Goal: Task Accomplishment & Management: Manage account settings

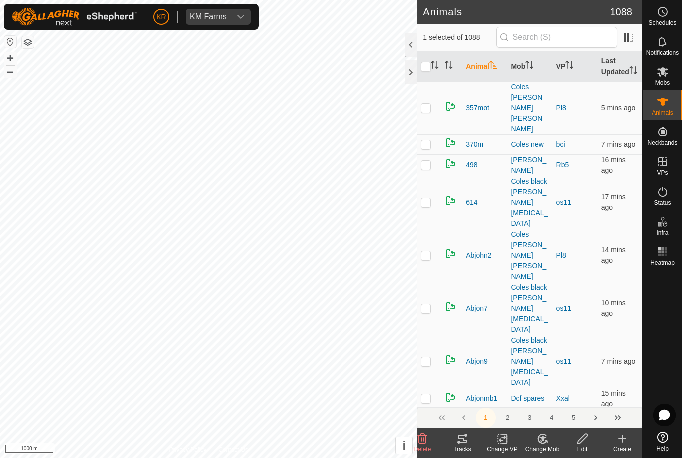
click at [459, 441] on icon at bounding box center [462, 438] width 9 height 8
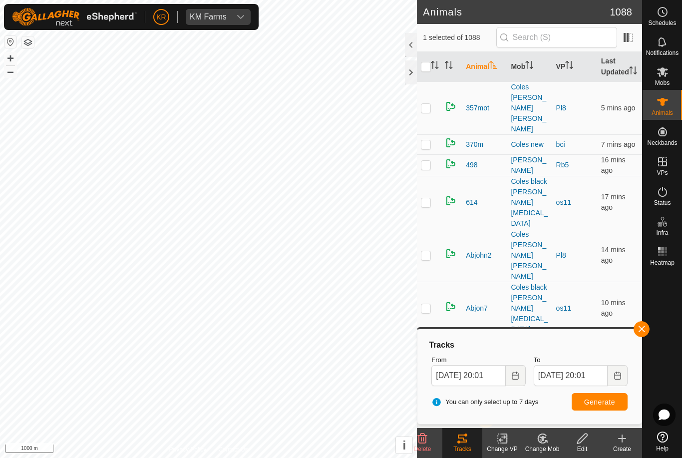
click at [620, 402] on button "Generate" at bounding box center [600, 401] width 56 height 17
click at [596, 400] on span "Generate" at bounding box center [599, 402] width 31 height 8
checkbox input "true"
click at [589, 400] on span "Generate" at bounding box center [599, 402] width 31 height 8
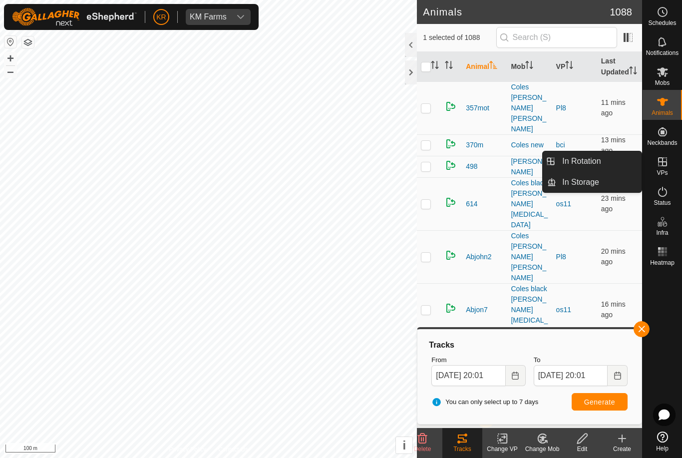
click at [591, 158] on span "In Rotation" at bounding box center [581, 161] width 38 height 12
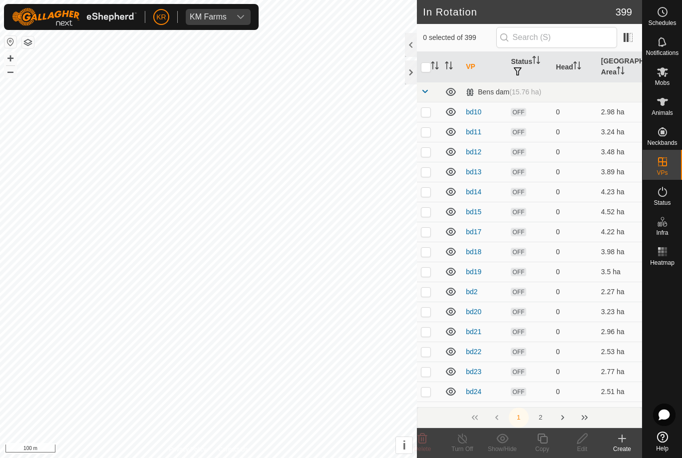
click at [620, 449] on div "Create" at bounding box center [622, 448] width 40 height 9
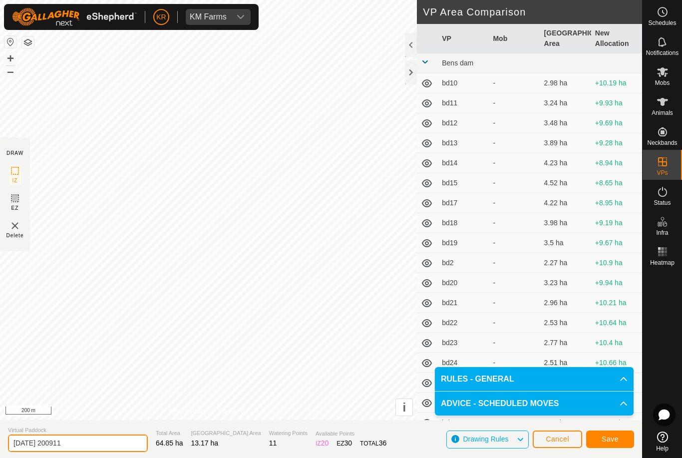
click at [89, 448] on input "[DATE] 200911" at bounding box center [78, 442] width 140 height 17
type input "2"
type input "XxCold shed"
click at [618, 441] on span "Save" at bounding box center [610, 439] width 17 height 8
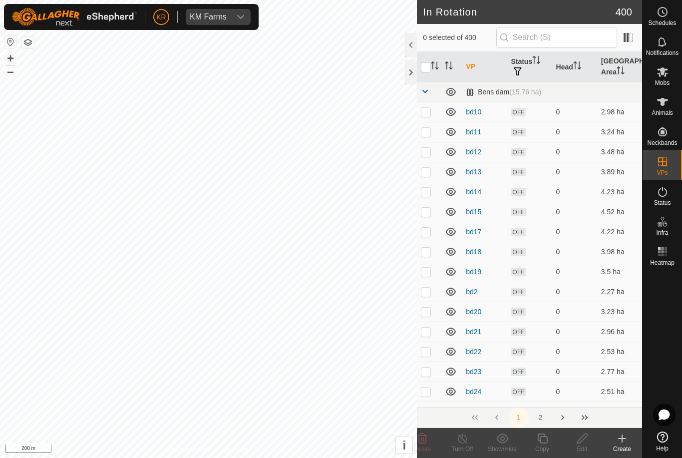
click at [619, 440] on icon at bounding box center [622, 438] width 12 height 12
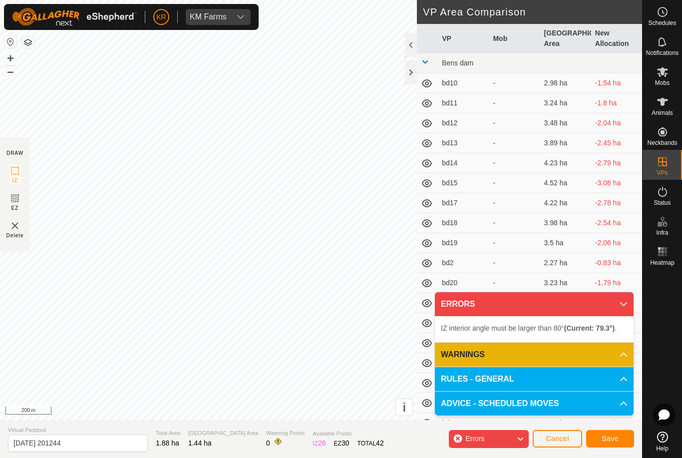
click at [565, 438] on span "Cancel" at bounding box center [557, 438] width 23 height 8
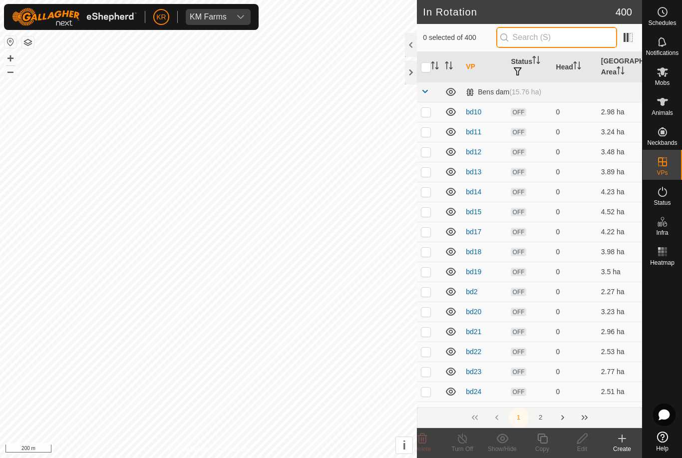
type input "'"
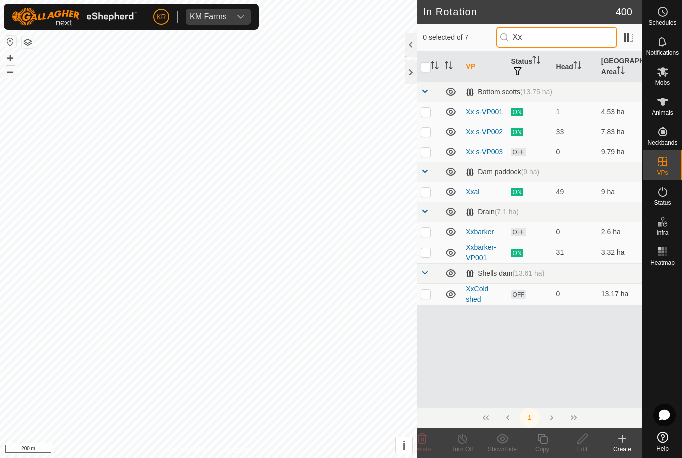
type input "Xx"
click at [427, 193] on p-checkbox at bounding box center [426, 192] width 10 height 8
checkbox input "true"
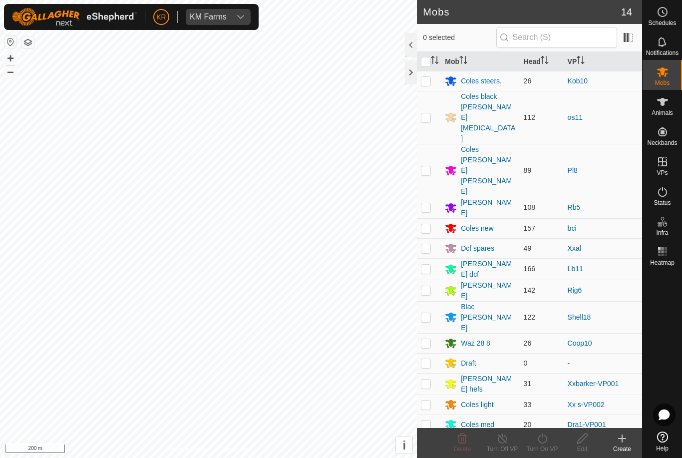
click at [428, 244] on p-checkbox at bounding box center [426, 248] width 10 height 8
checkbox input "true"
click at [545, 440] on icon at bounding box center [542, 438] width 12 height 12
click at [543, 419] on span "Now" at bounding box center [537, 416] width 16 height 12
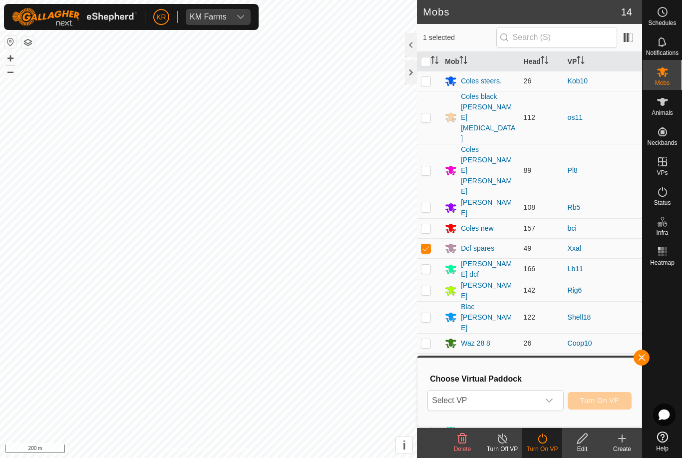
click at [516, 405] on span "Select VP" at bounding box center [483, 400] width 111 height 20
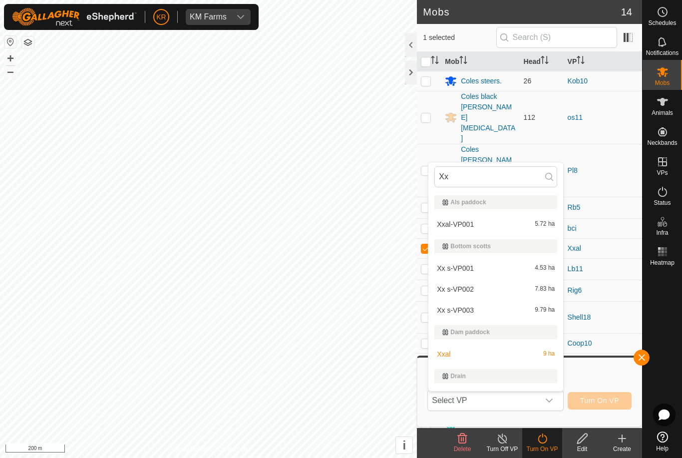
type input "Xx"
click at [461, 230] on div "Xxal-VP001 5.72 ha" at bounding box center [495, 224] width 123 height 12
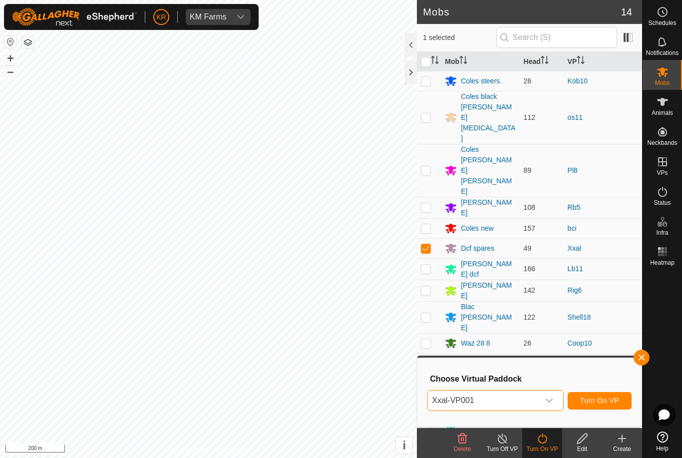
click at [601, 398] on span "Turn On VP" at bounding box center [599, 400] width 39 height 8
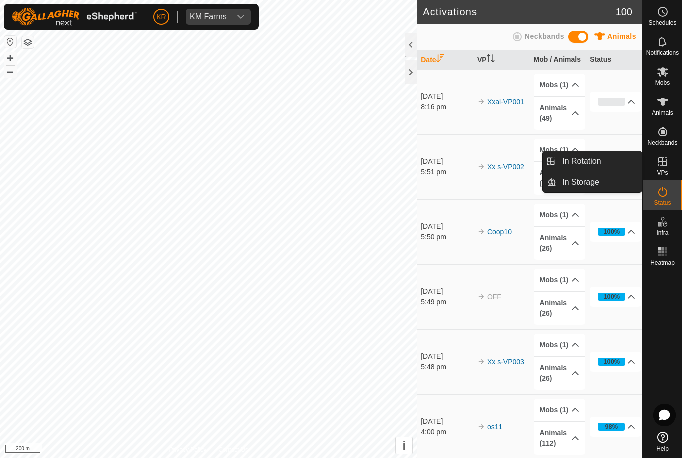
click at [609, 161] on link "In Rotation" at bounding box center [598, 161] width 85 height 20
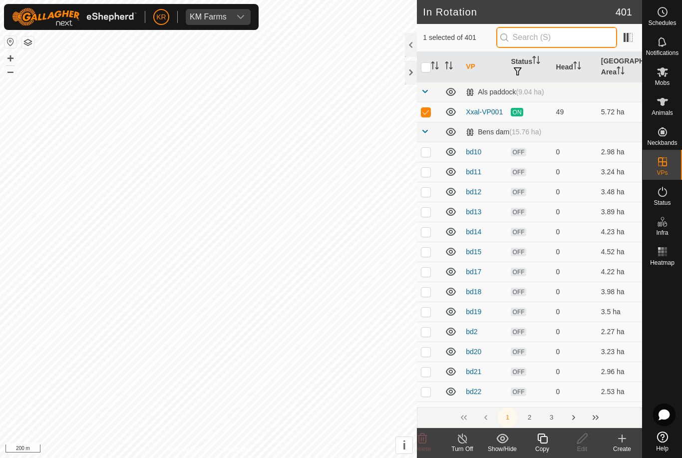
type input "."
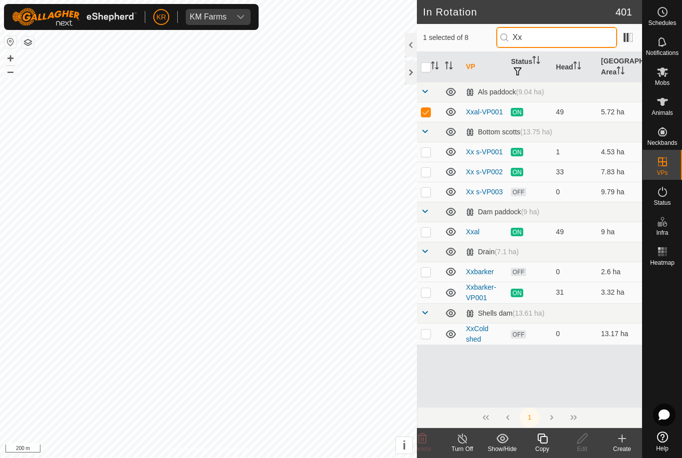
type input "Xx"
click at [428, 333] on p-checkbox at bounding box center [426, 334] width 10 height 8
checkbox input "true"
click at [428, 110] on p-checkbox at bounding box center [426, 112] width 10 height 8
checkbox input "false"
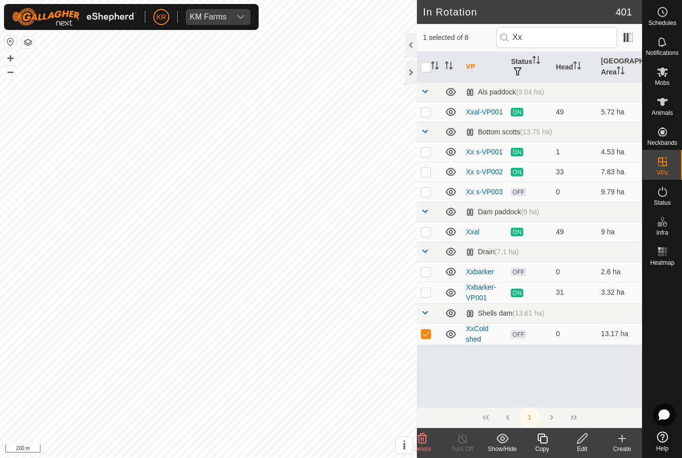
click at [550, 444] on copy-svg-icon at bounding box center [542, 438] width 40 height 12
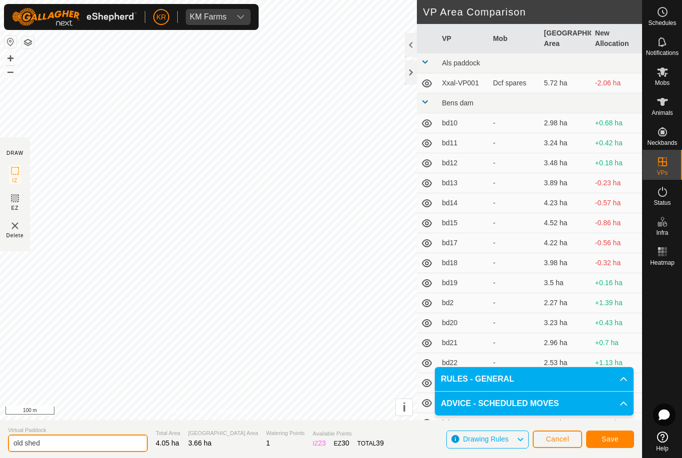
type input "old shed"
click at [616, 438] on span "Save" at bounding box center [610, 439] width 17 height 8
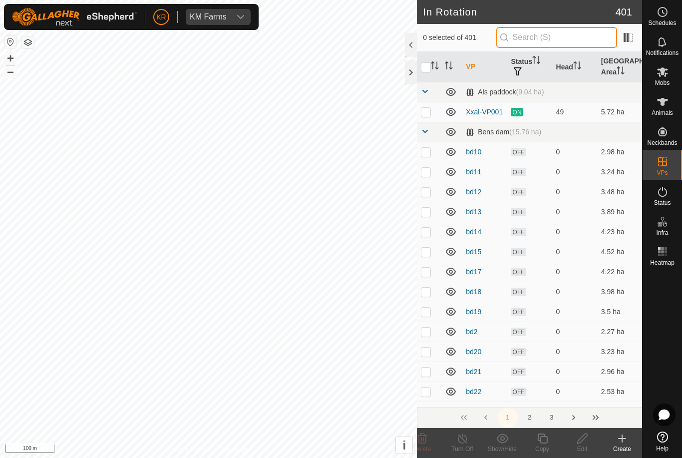
click at [572, 39] on input "text" at bounding box center [556, 37] width 121 height 21
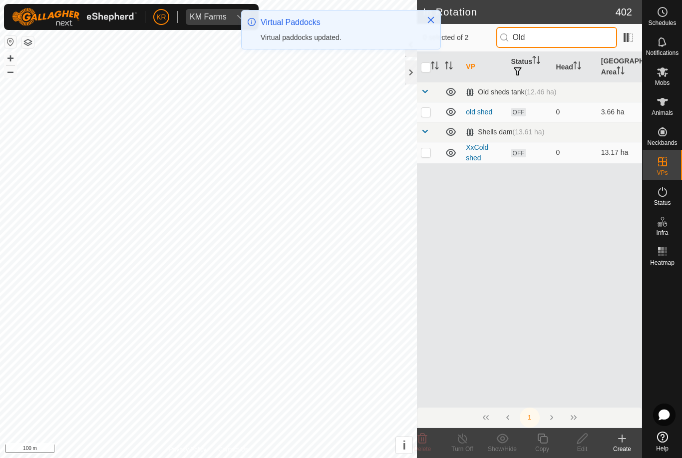
type input "Old"
click at [427, 114] on p-checkbox at bounding box center [426, 112] width 10 height 8
checkbox input "true"
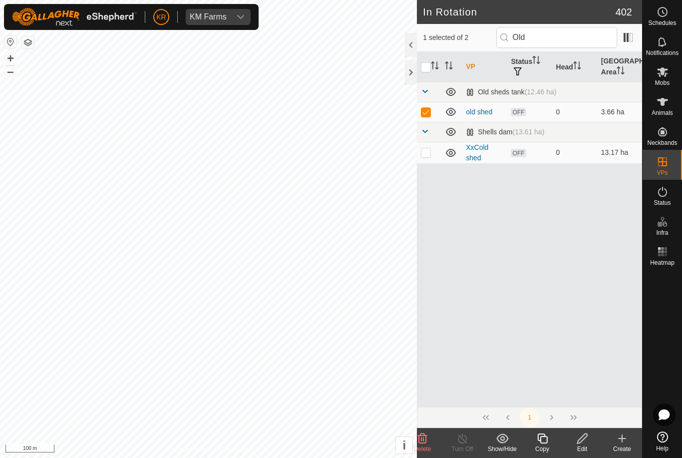
click at [548, 441] on icon at bounding box center [542, 438] width 12 height 12
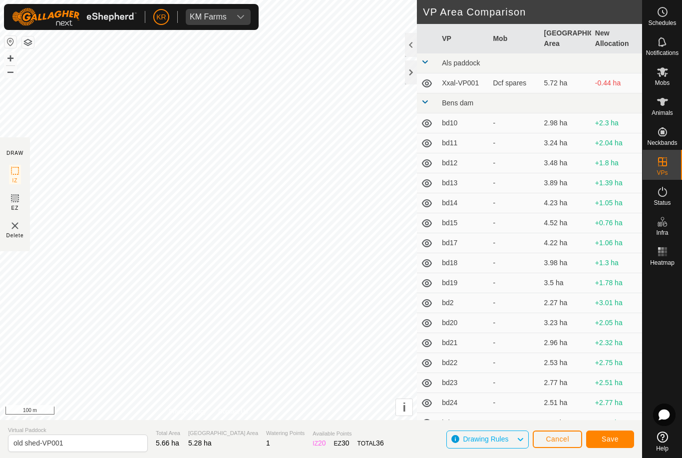
click at [608, 440] on span "Save" at bounding box center [610, 439] width 17 height 8
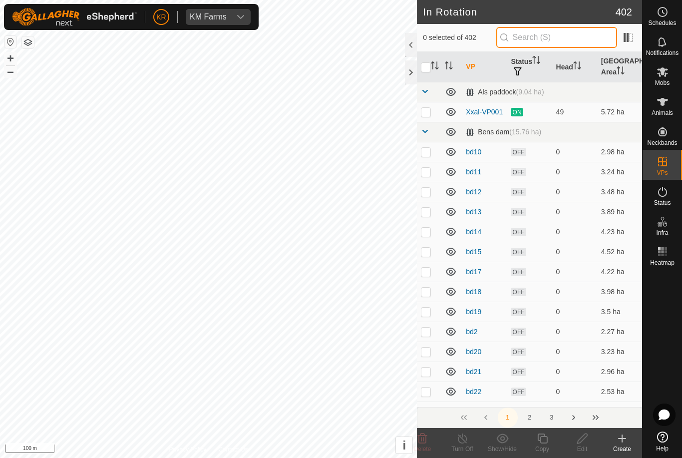
type input "'"
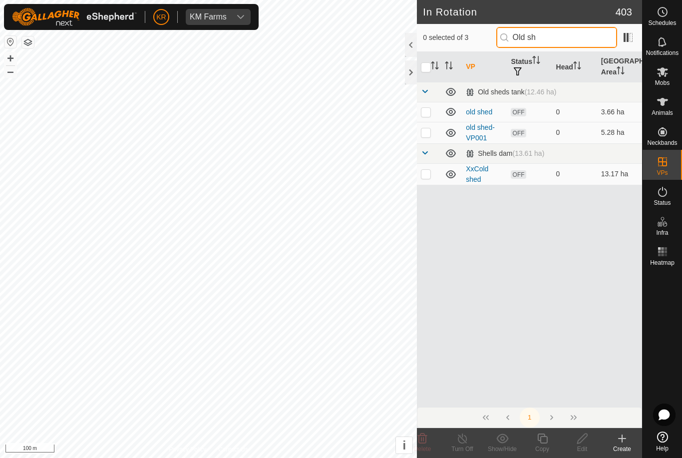
type input "Old sh"
click at [428, 134] on p-checkbox at bounding box center [426, 132] width 10 height 8
checkbox input "true"
click at [540, 441] on icon at bounding box center [542, 438] width 10 height 10
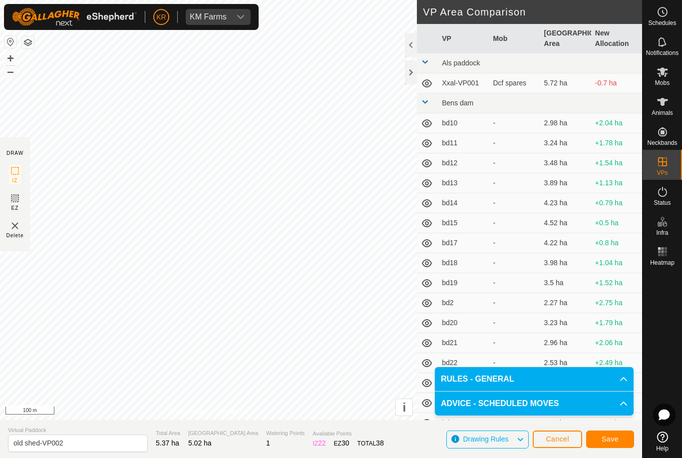
click at [618, 442] on span "Save" at bounding box center [610, 439] width 17 height 8
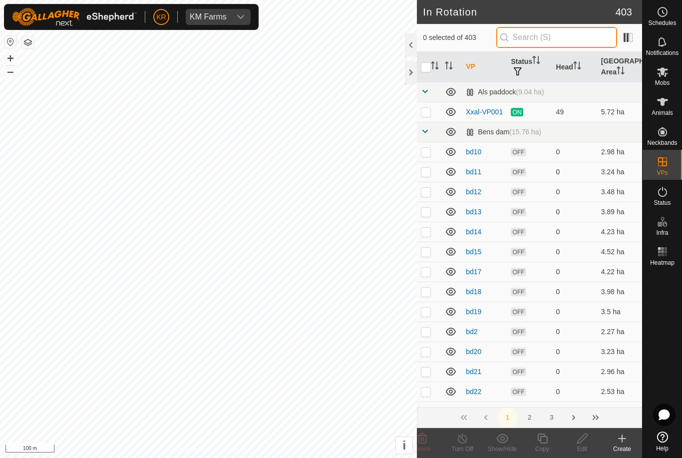
type input "."
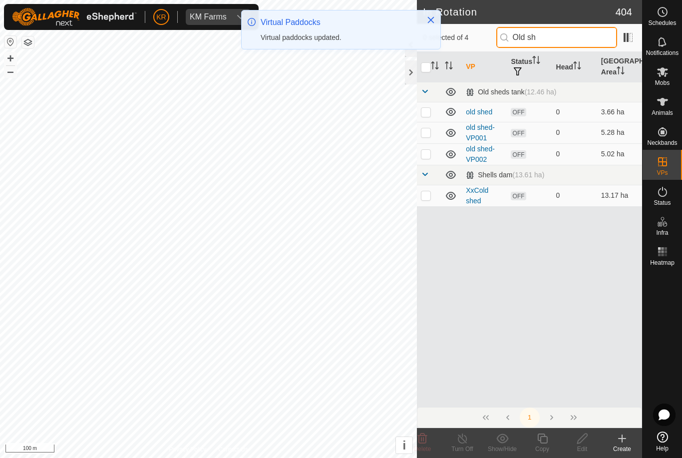
type input "Old sh"
click at [428, 156] on p-checkbox at bounding box center [426, 154] width 10 height 8
checkbox input "true"
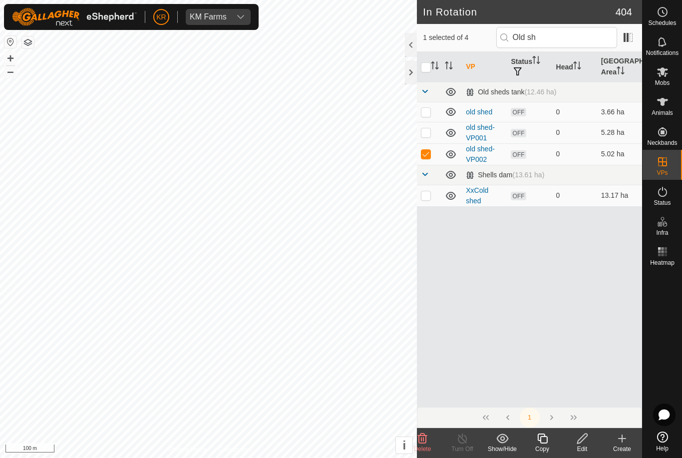
click at [540, 441] on icon at bounding box center [542, 438] width 10 height 10
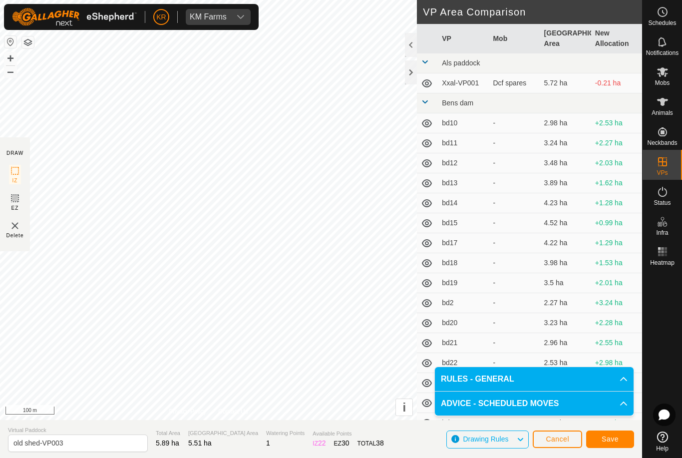
click at [613, 443] on span "Save" at bounding box center [610, 439] width 17 height 8
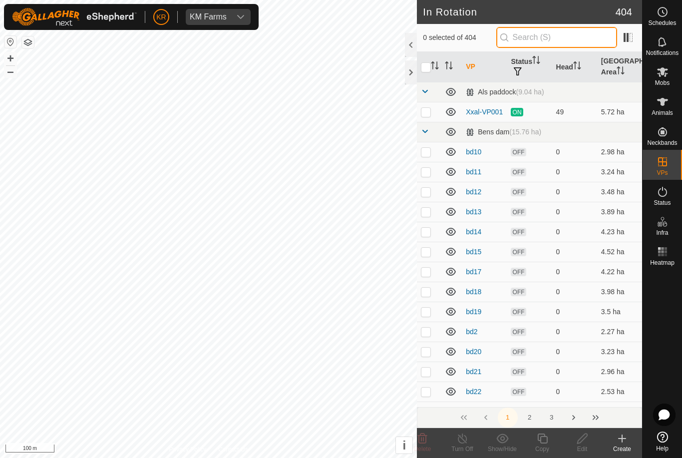
click at [556, 35] on input "text" at bounding box center [556, 37] width 121 height 21
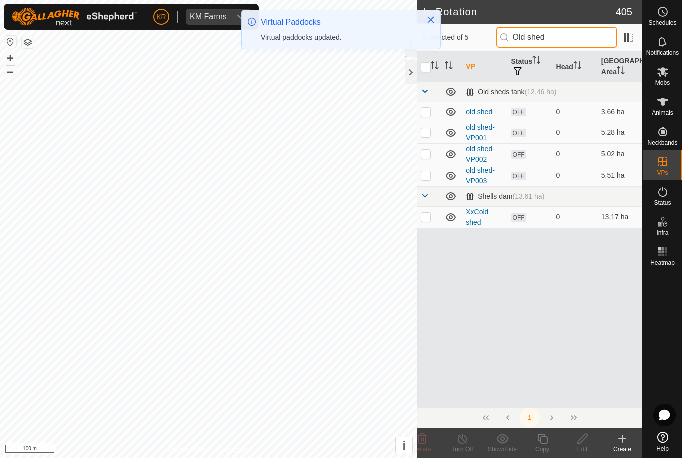
type input "Old shed"
click at [428, 180] on td at bounding box center [429, 175] width 24 height 21
checkbox input "true"
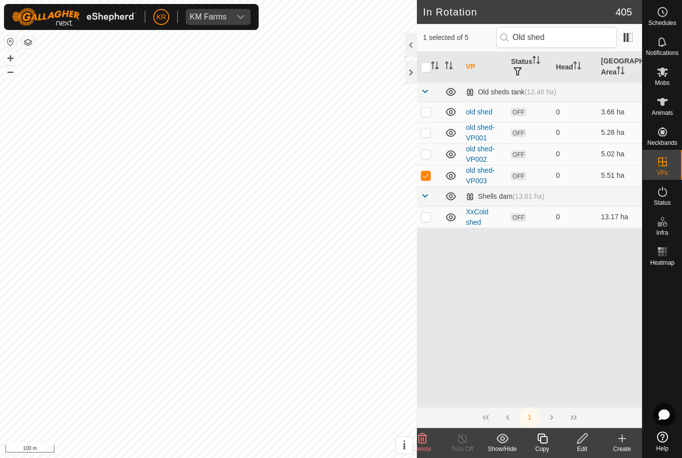
click at [545, 436] on icon at bounding box center [542, 438] width 10 height 10
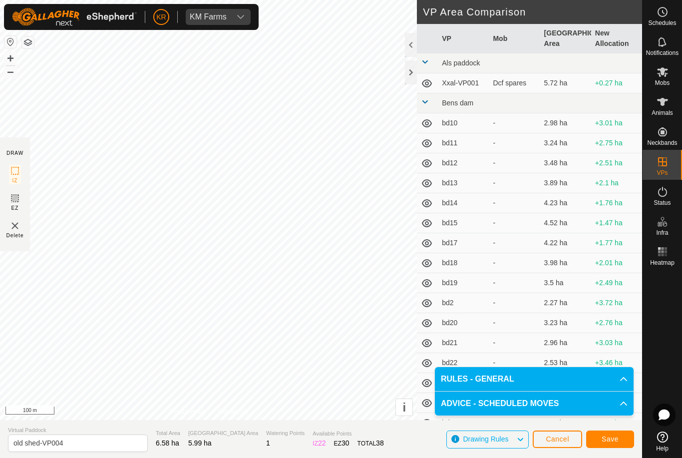
click at [619, 440] on button "Save" at bounding box center [610, 438] width 48 height 17
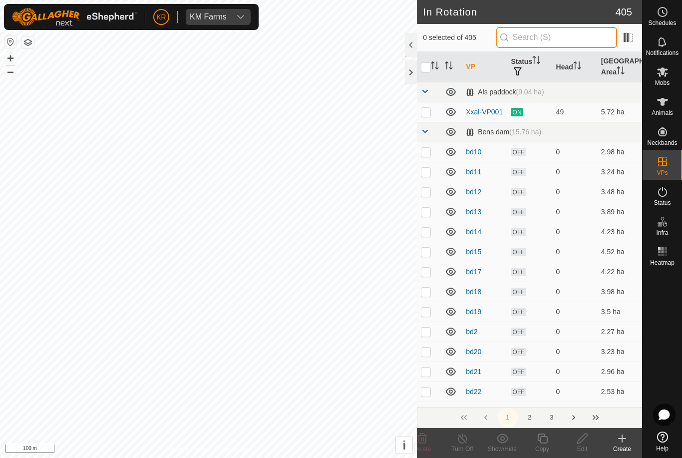
click at [571, 40] on input "text" at bounding box center [556, 37] width 121 height 21
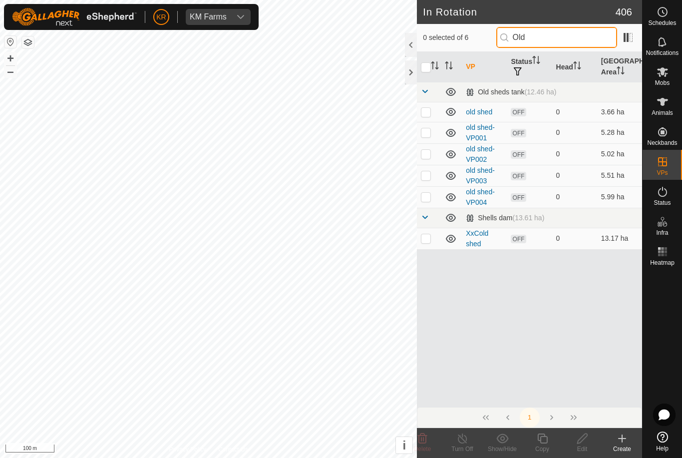
type input "Old"
click at [426, 197] on p-checkbox at bounding box center [426, 197] width 10 height 8
checkbox input "true"
click at [544, 440] on icon at bounding box center [542, 438] width 12 height 12
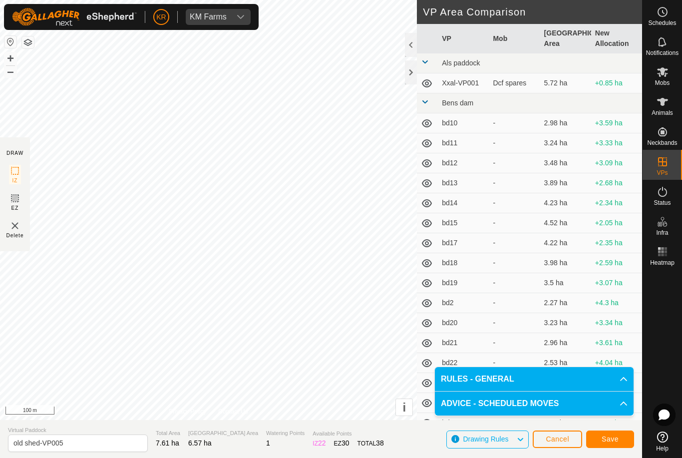
click at [612, 435] on span "Save" at bounding box center [610, 439] width 17 height 8
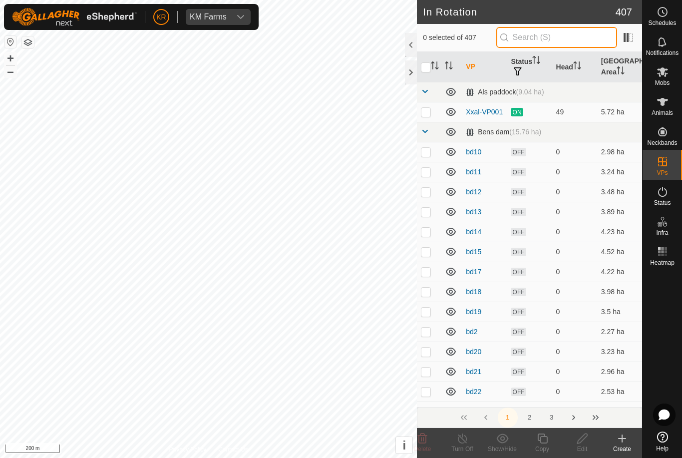
click at [563, 43] on input "text" at bounding box center [556, 37] width 121 height 21
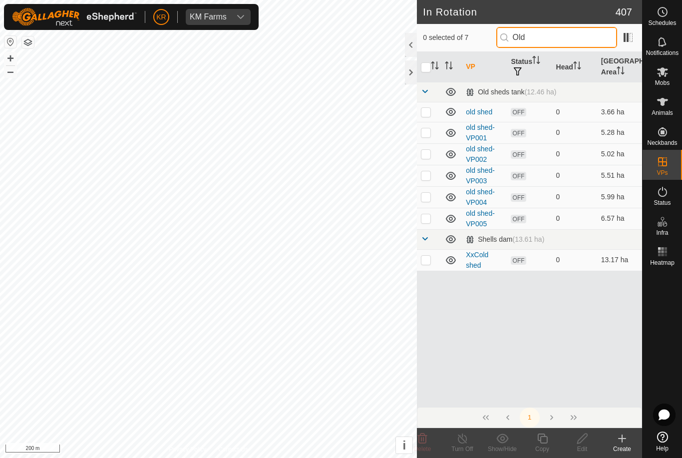
type input "Old"
click at [427, 134] on p-checkbox at bounding box center [426, 132] width 10 height 8
checkbox input "true"
click at [547, 440] on icon at bounding box center [542, 438] width 10 height 10
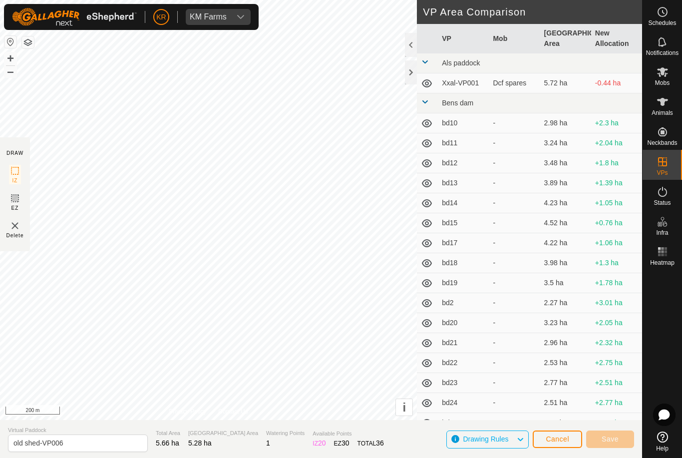
click at [555, 445] on button "Cancel" at bounding box center [557, 438] width 49 height 17
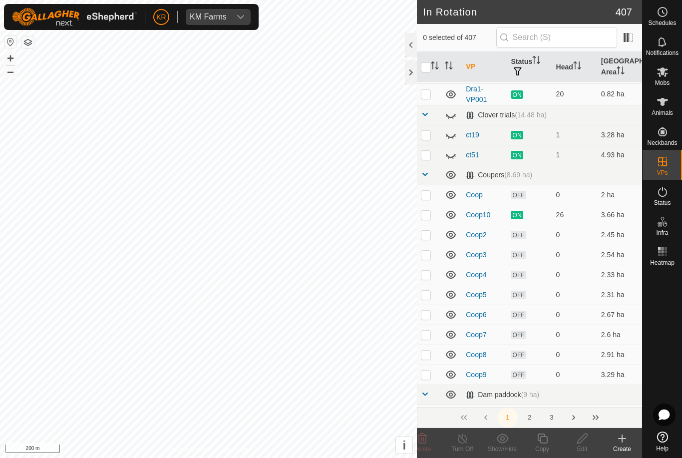
scroll to position [1916, 0]
click at [448, 117] on icon at bounding box center [448, 117] width 1 height 2
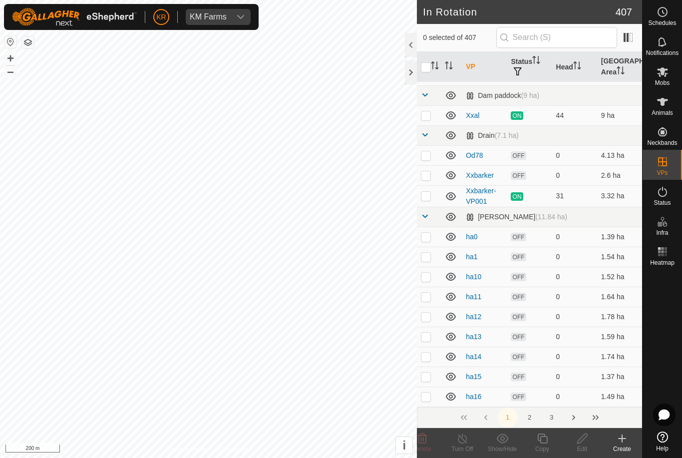
scroll to position [2216, 0]
click at [427, 237] on p-checkbox at bounding box center [426, 236] width 10 height 8
checkbox input "true"
click at [427, 279] on p-checkbox at bounding box center [426, 276] width 10 height 8
checkbox input "true"
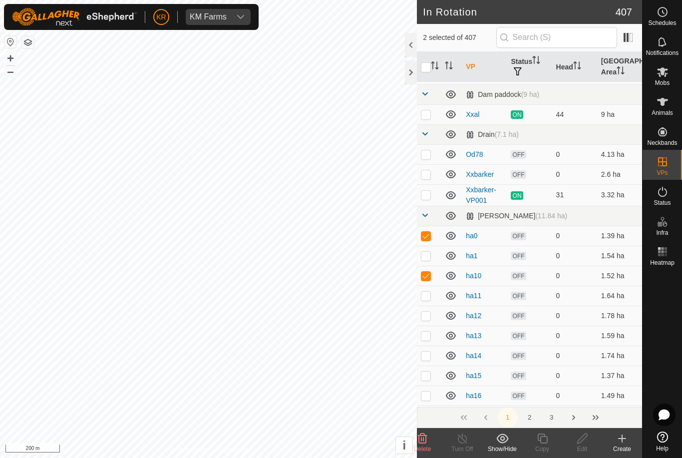
click at [429, 258] on p-checkbox at bounding box center [426, 256] width 10 height 8
checkbox input "true"
click at [431, 300] on td at bounding box center [429, 296] width 24 height 20
checkbox input "true"
click at [427, 320] on td at bounding box center [429, 316] width 24 height 20
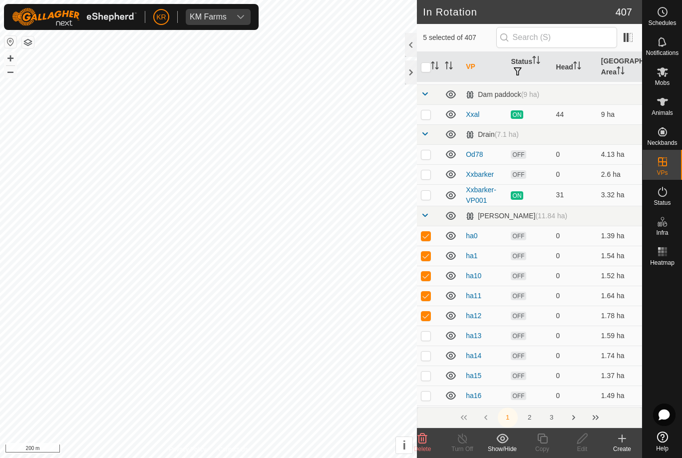
click at [427, 314] on p-checkbox at bounding box center [426, 316] width 10 height 8
checkbox input "false"
click at [426, 277] on p-checkbox at bounding box center [426, 276] width 10 height 8
checkbox input "false"
click at [426, 257] on p-checkbox at bounding box center [426, 256] width 10 height 8
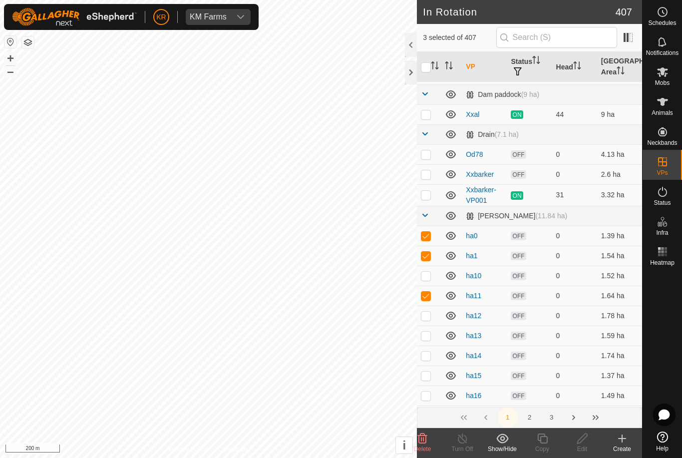
checkbox input "false"
click at [429, 241] on td at bounding box center [429, 236] width 24 height 20
checkbox input "false"
click at [431, 300] on td at bounding box center [429, 296] width 24 height 20
checkbox input "false"
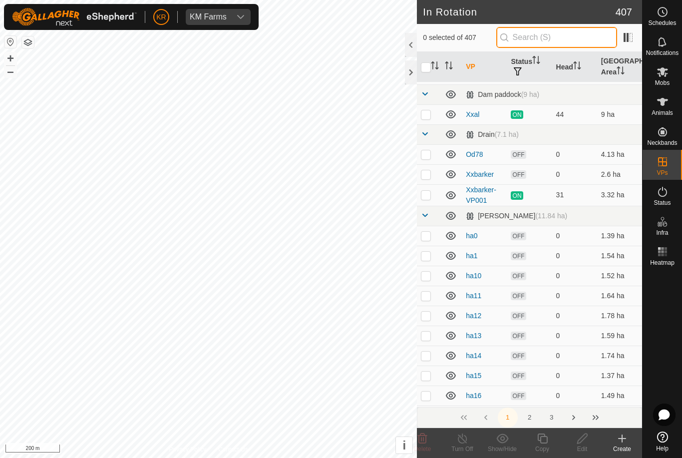
click at [552, 41] on input "text" at bounding box center [556, 37] width 121 height 21
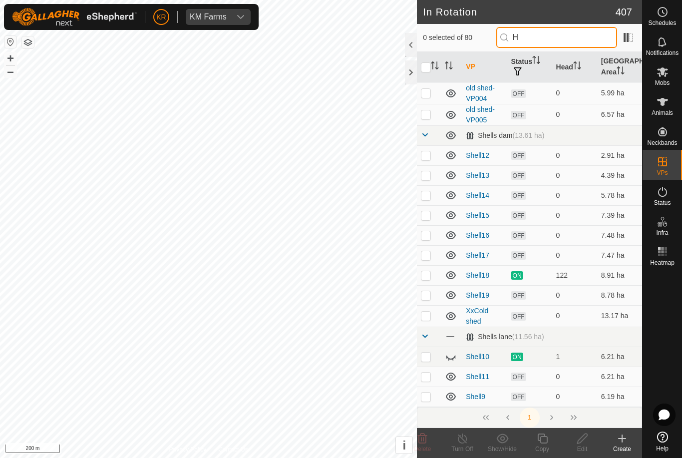
scroll to position [0, 0]
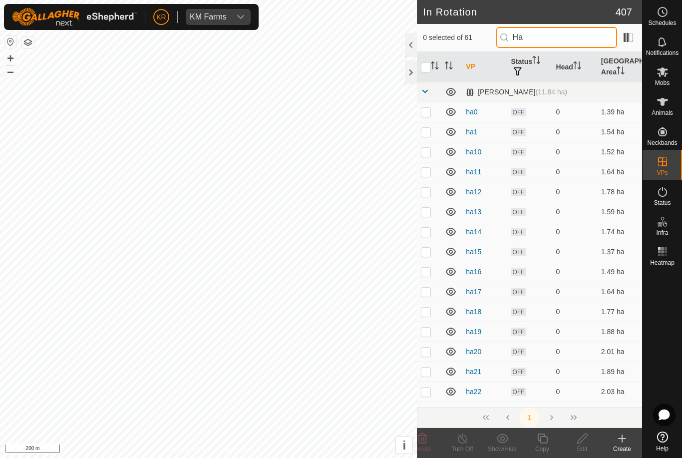
type input "Ha"
click at [427, 72] on input "checkbox" at bounding box center [426, 67] width 10 height 10
checkbox input "true"
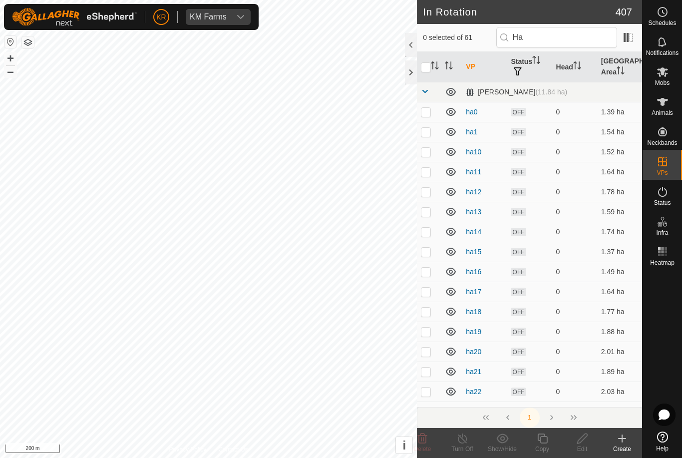
checkbox input "true"
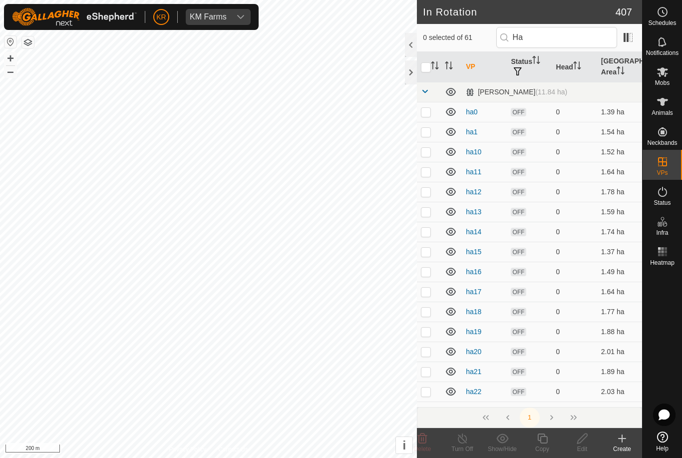
checkbox input "true"
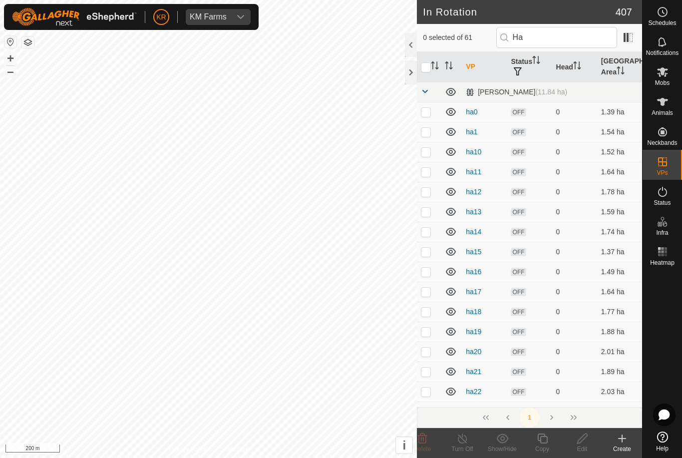
checkbox input "true"
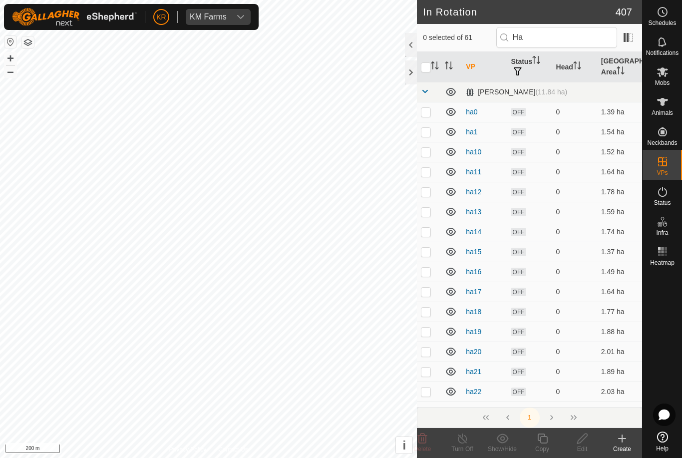
checkbox input "true"
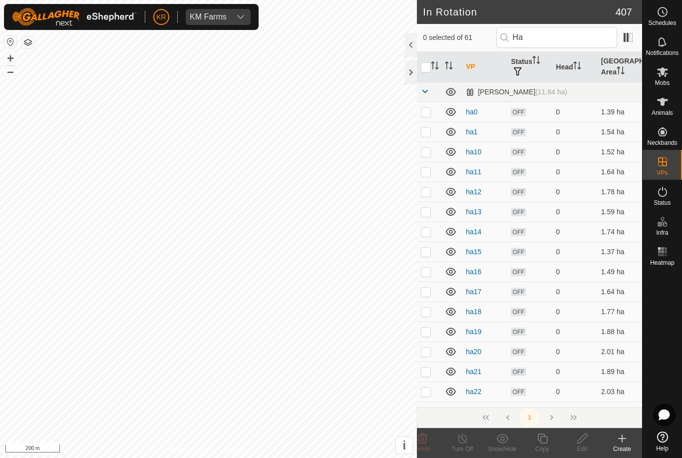
checkbox input "true"
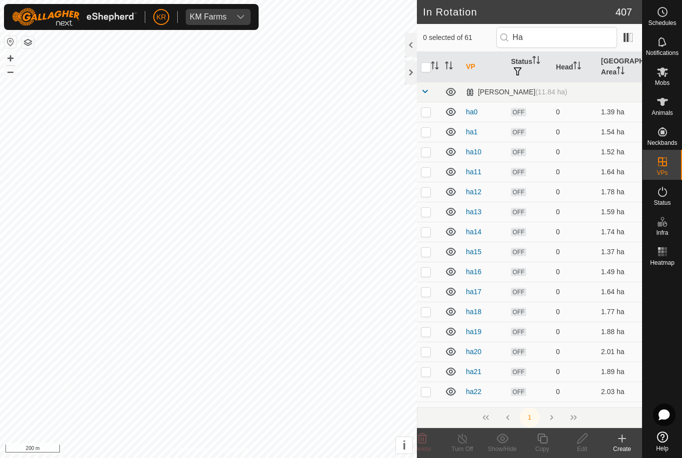
checkbox input "true"
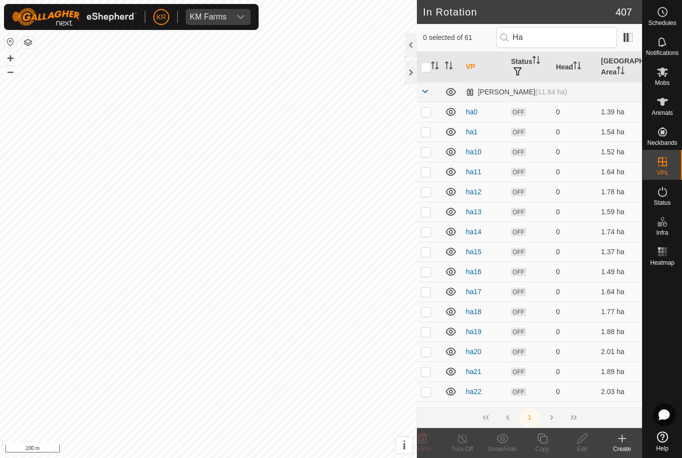
checkbox input "true"
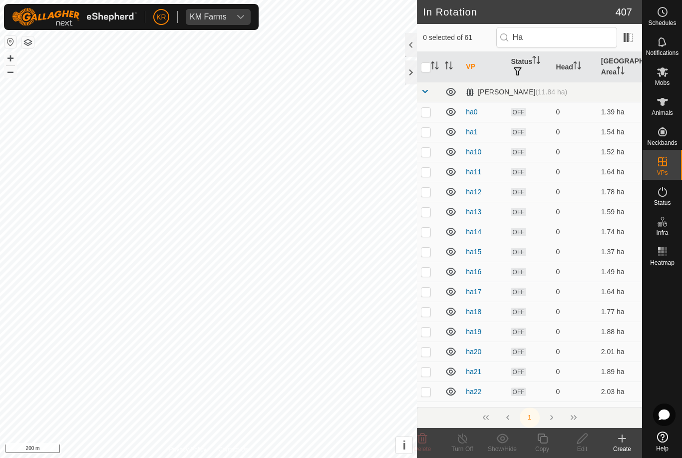
checkbox input "true"
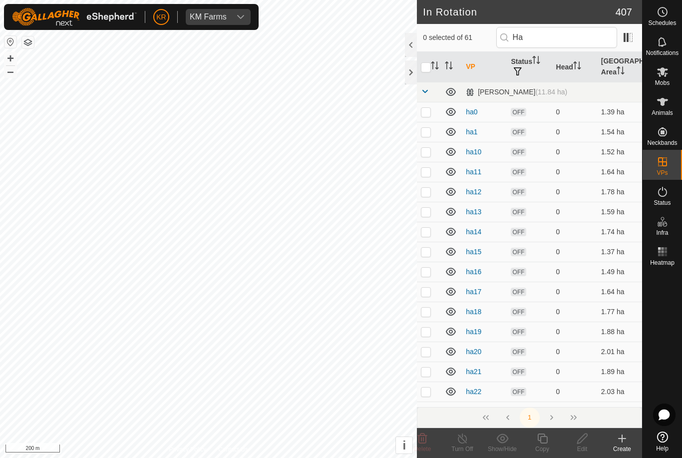
checkbox input "true"
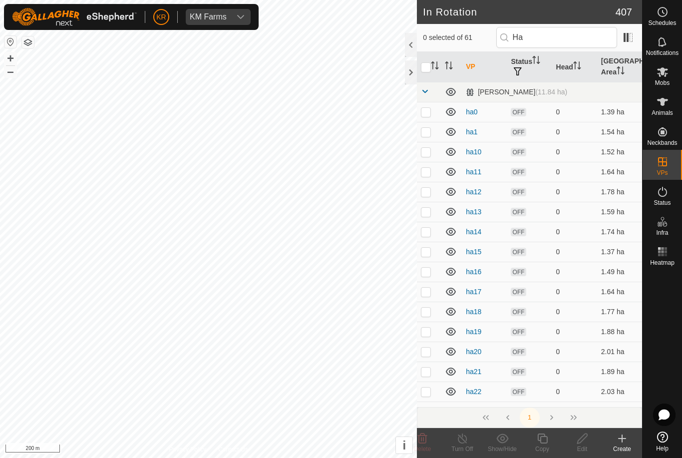
checkbox input "true"
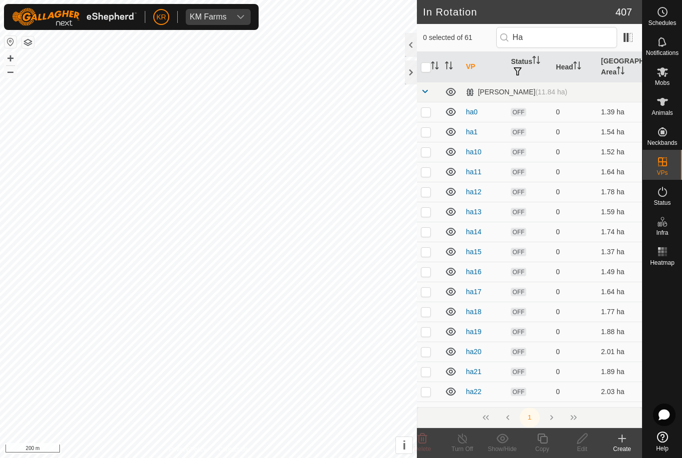
checkbox input "true"
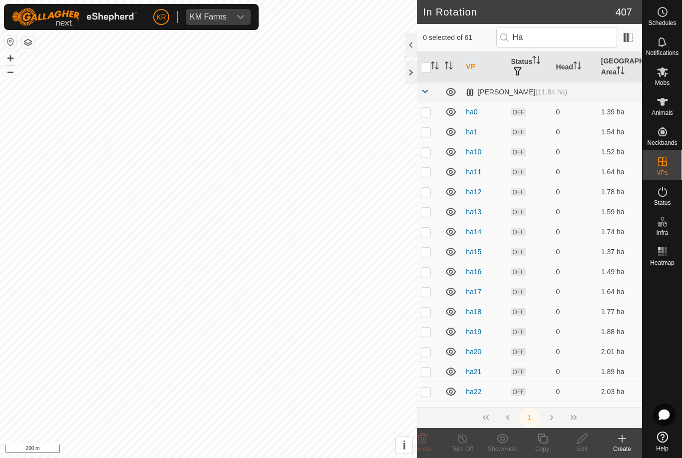
checkbox input "true"
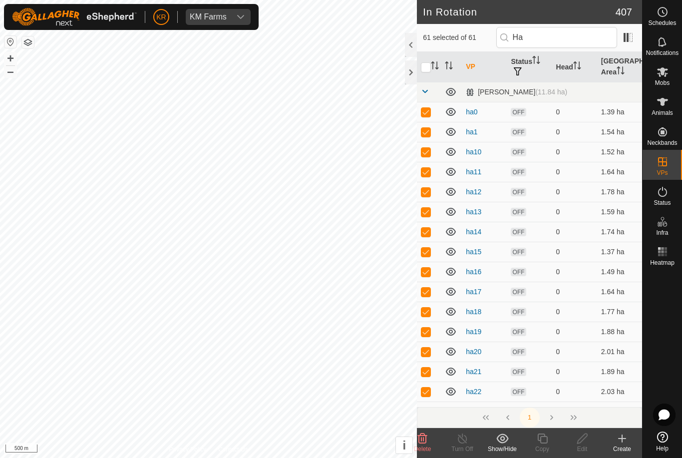
click at [422, 445] on span "Delete" at bounding box center [422, 448] width 17 height 7
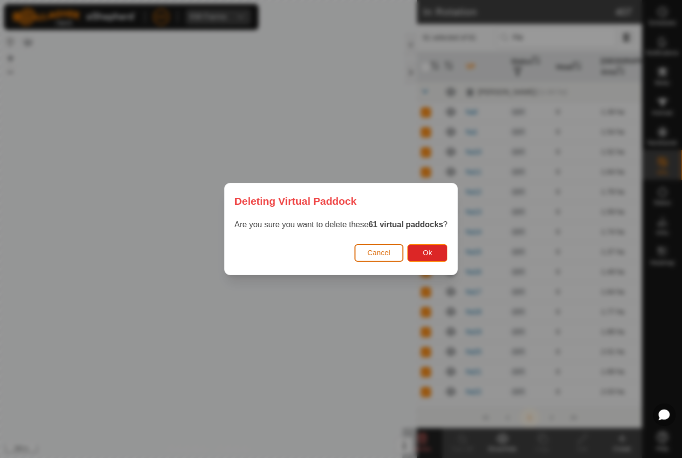
click at [438, 251] on button "Ok" at bounding box center [427, 252] width 40 height 17
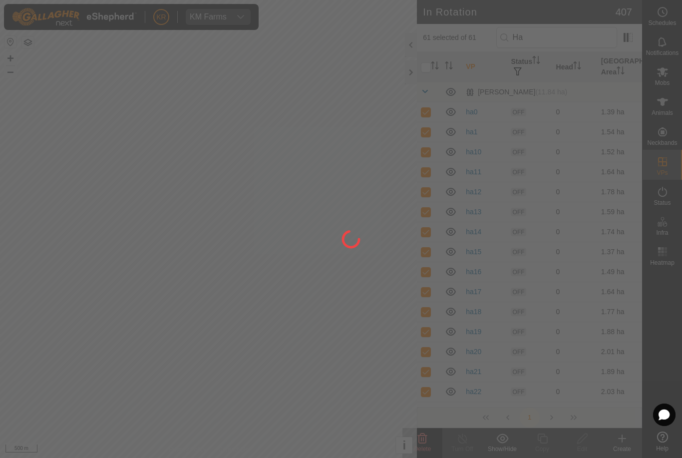
checkbox input "false"
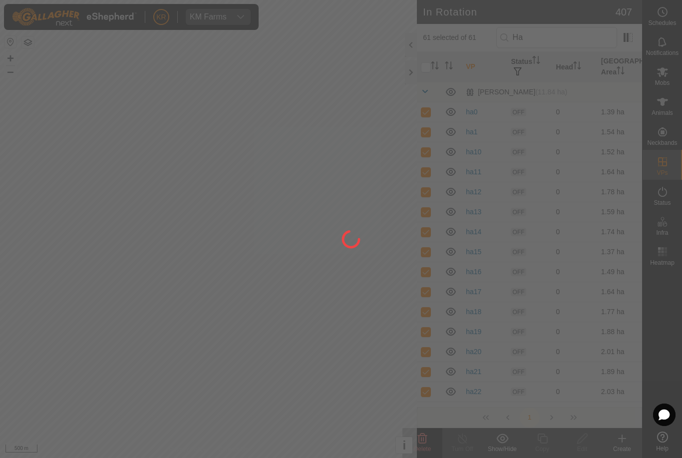
checkbox input "false"
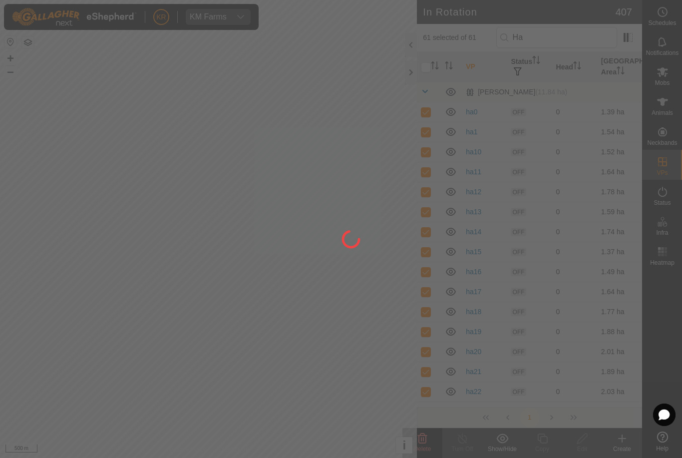
checkbox input "false"
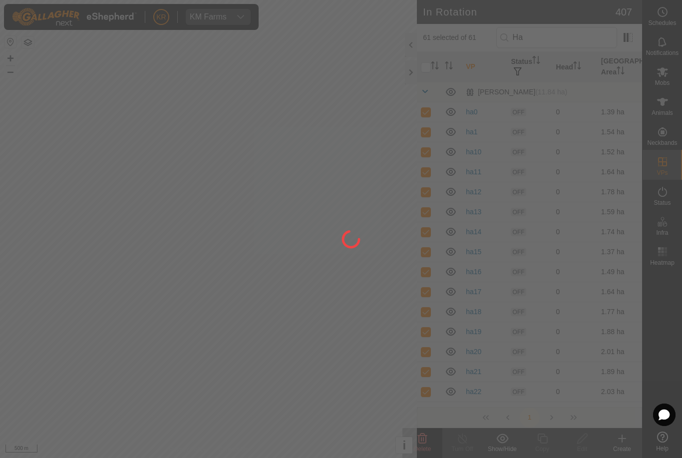
checkbox input "false"
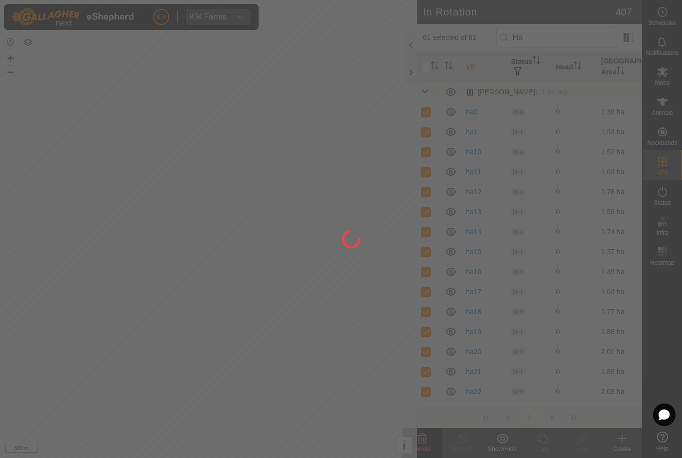
checkbox input "false"
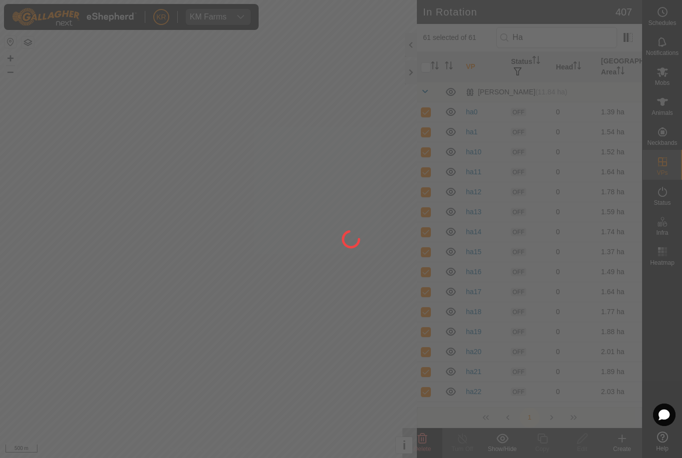
checkbox input "false"
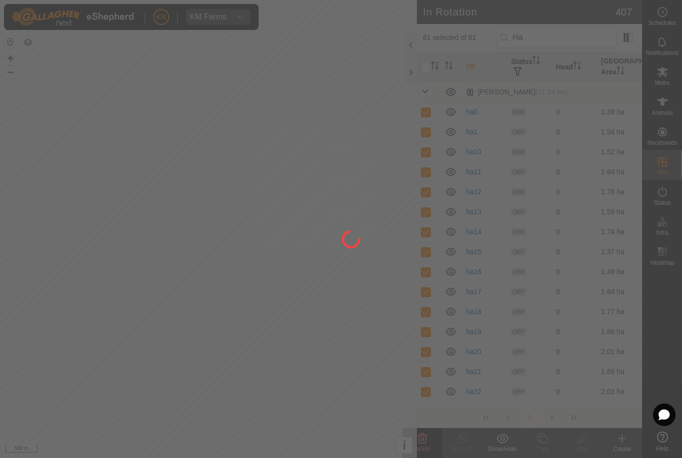
checkbox input "false"
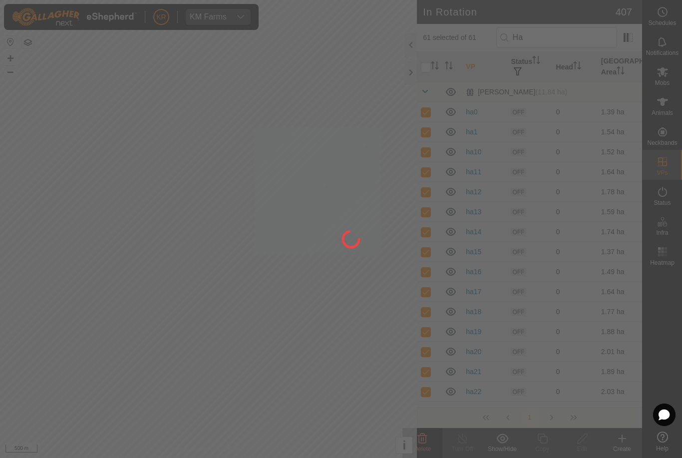
checkbox input "false"
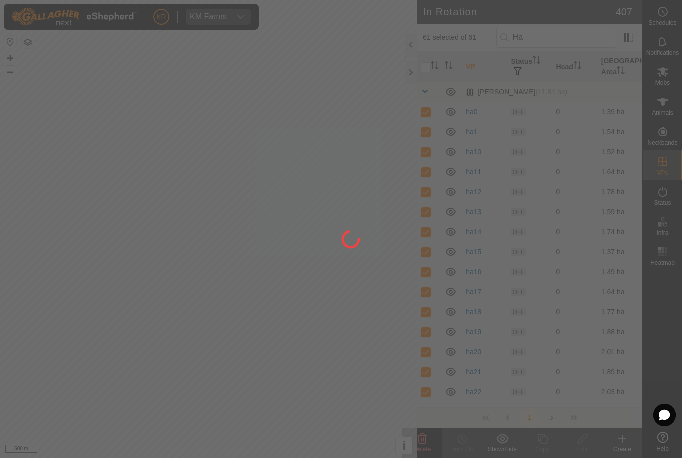
checkbox input "false"
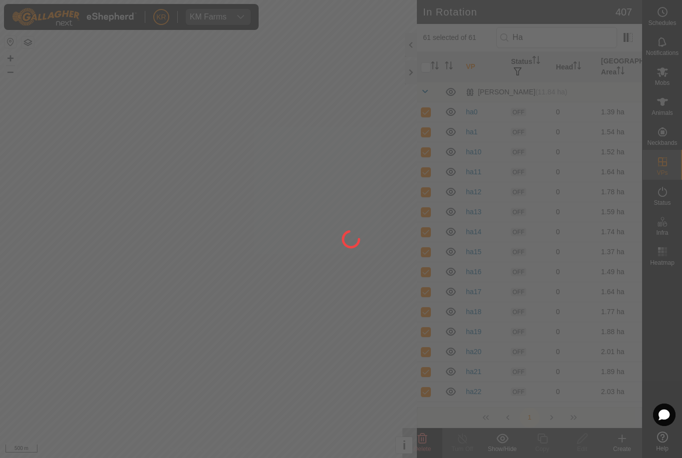
checkbox input "false"
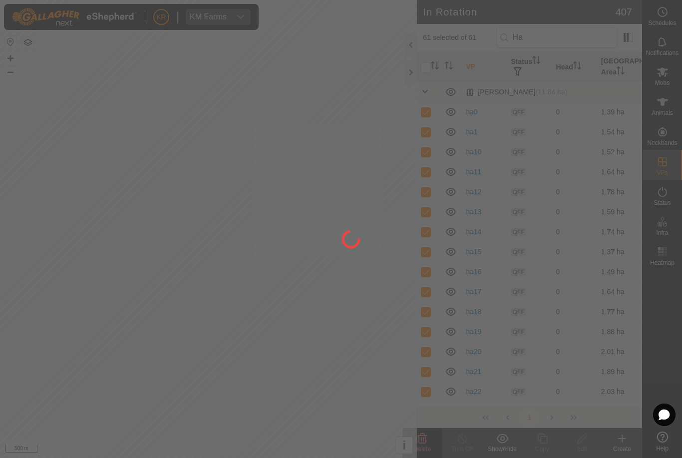
checkbox input "false"
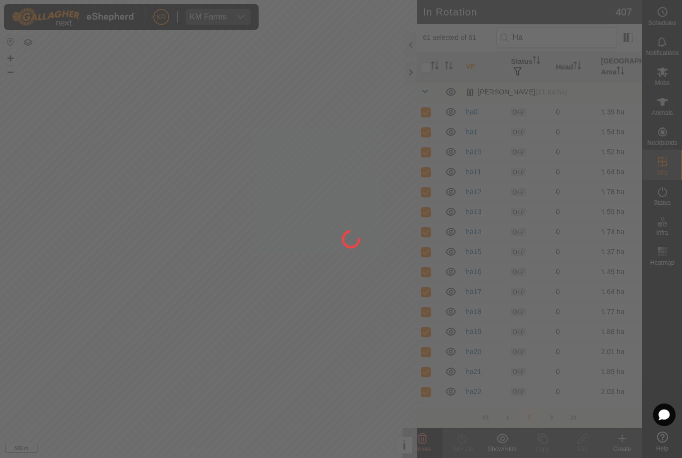
checkbox input "false"
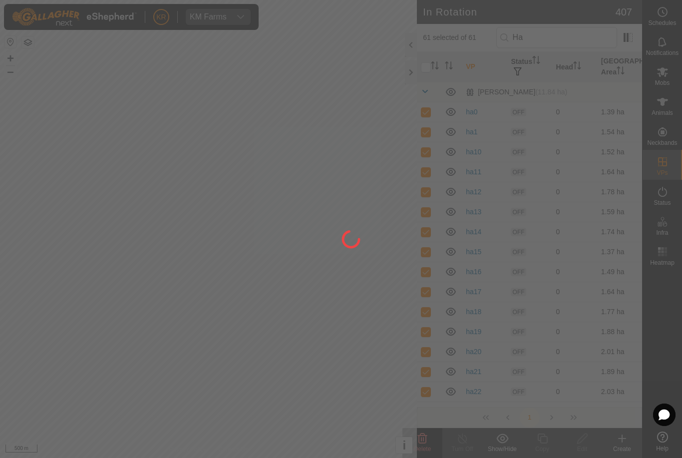
checkbox input "false"
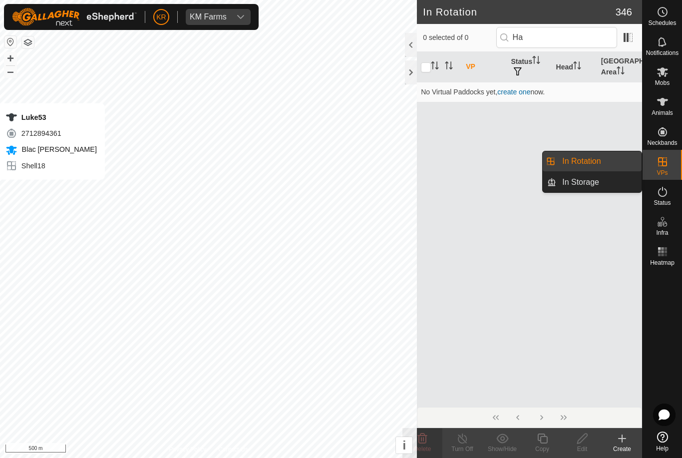
click at [616, 182] on link "In Storage" at bounding box center [598, 182] width 85 height 20
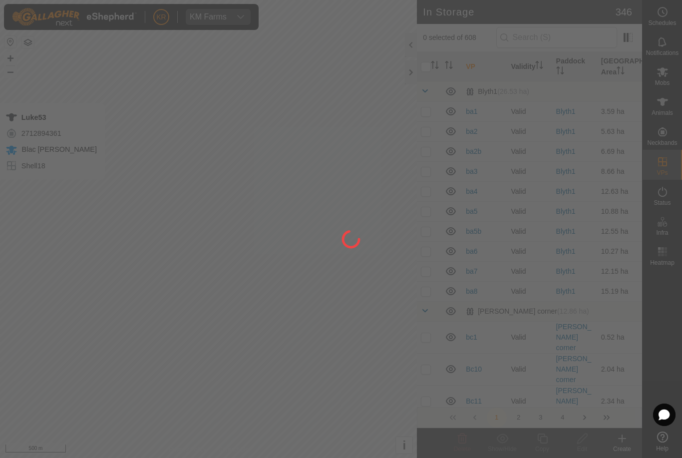
click at [557, 42] on div at bounding box center [341, 229] width 682 height 458
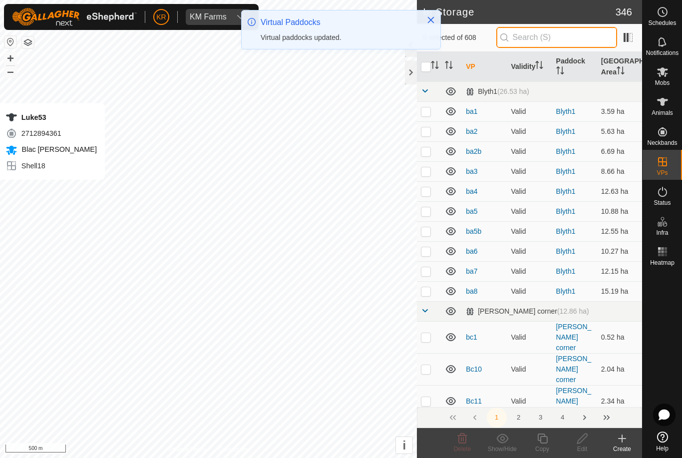
click at [558, 42] on input "text" at bounding box center [556, 37] width 121 height 21
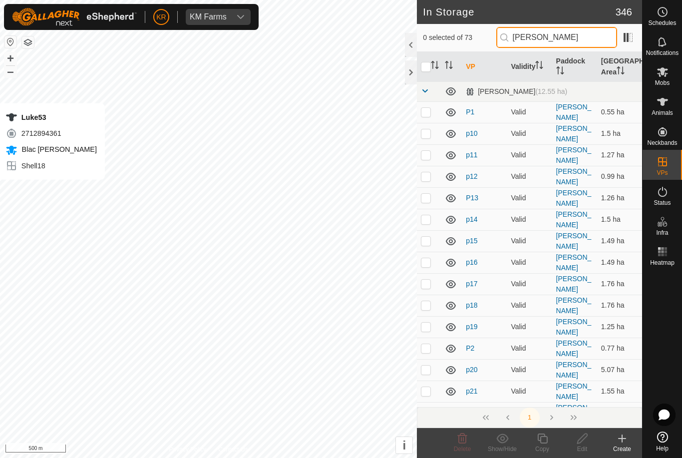
type input "Paul"
click at [425, 70] on input "checkbox" at bounding box center [426, 67] width 10 height 10
checkbox input "true"
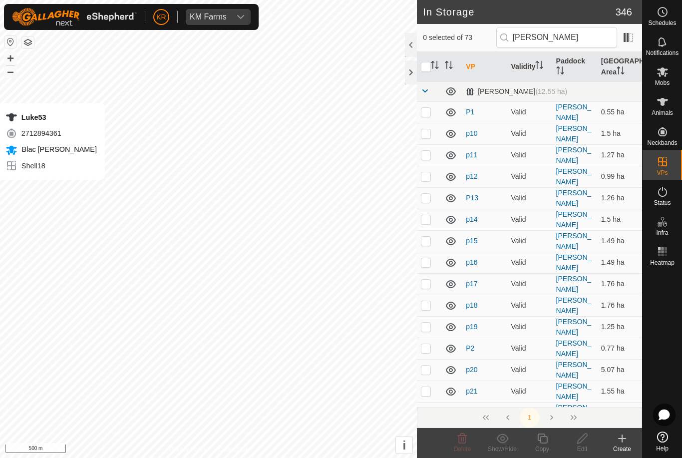
checkbox input "true"
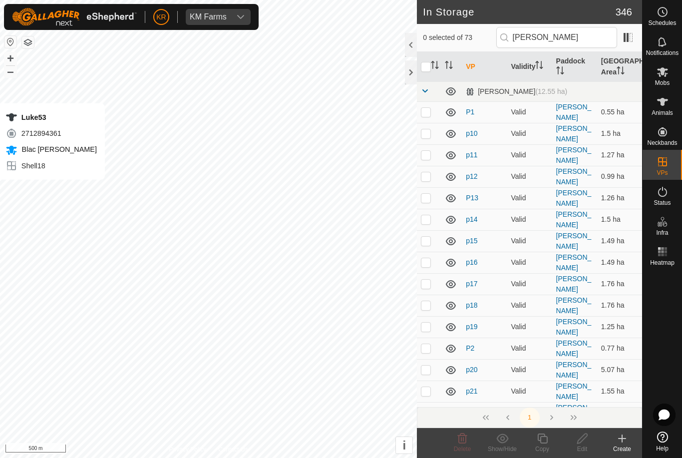
checkbox input "true"
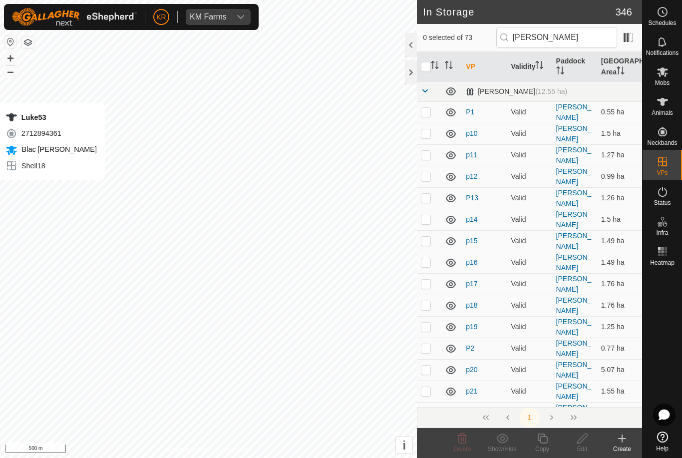
checkbox input "true"
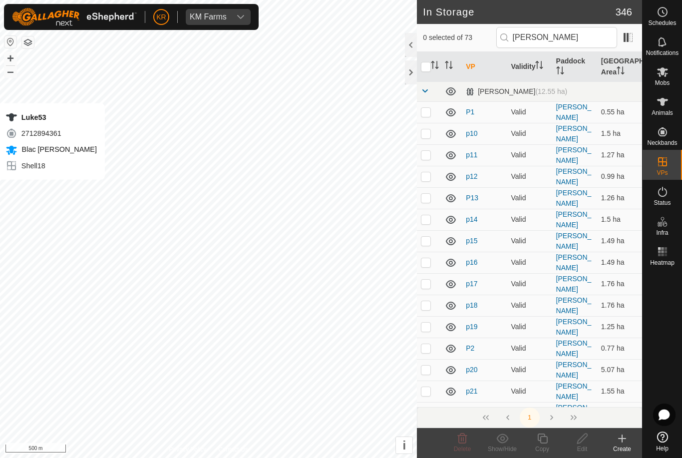
checkbox input "true"
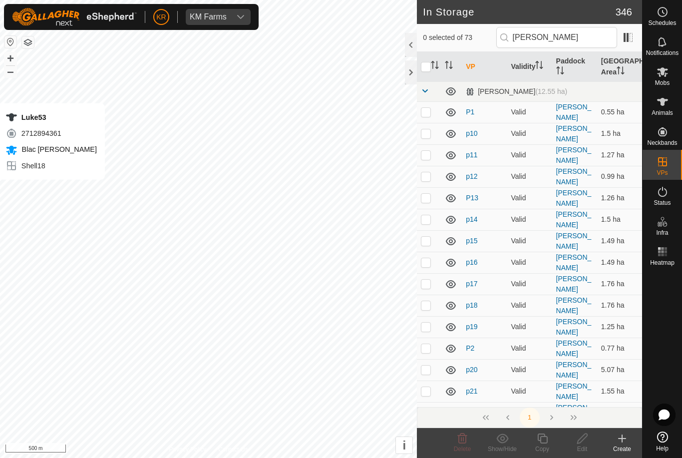
checkbox input "true"
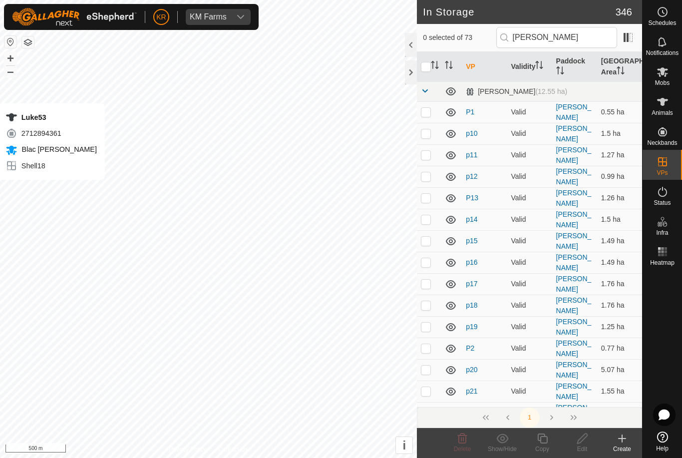
checkbox input "true"
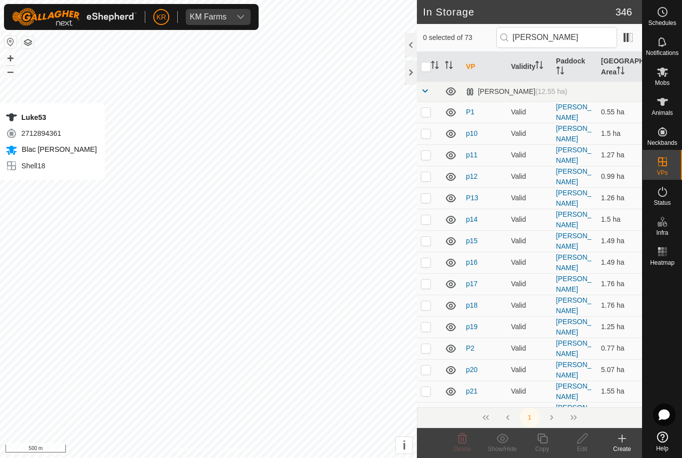
checkbox input "true"
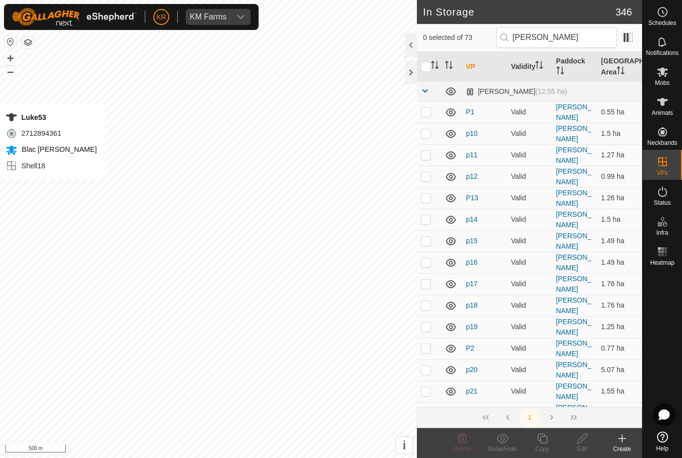
checkbox input "true"
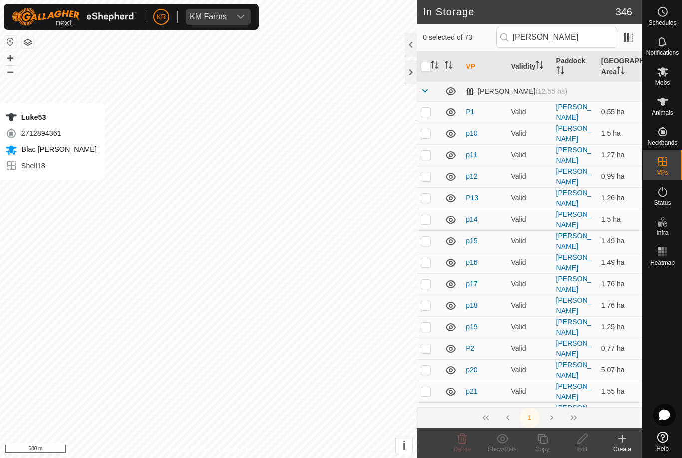
checkbox input "true"
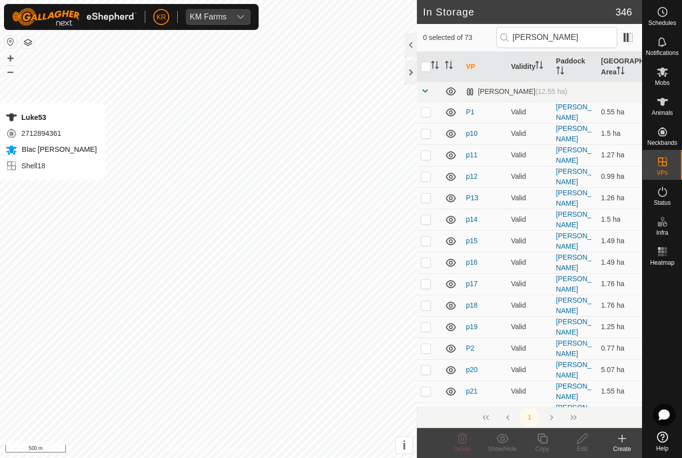
checkbox input "true"
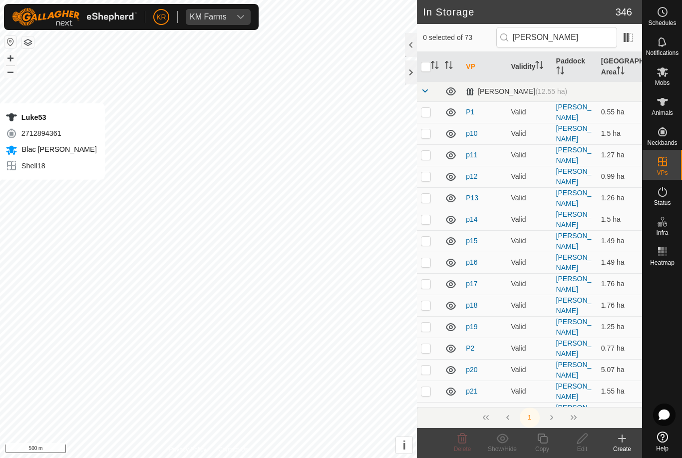
checkbox input "true"
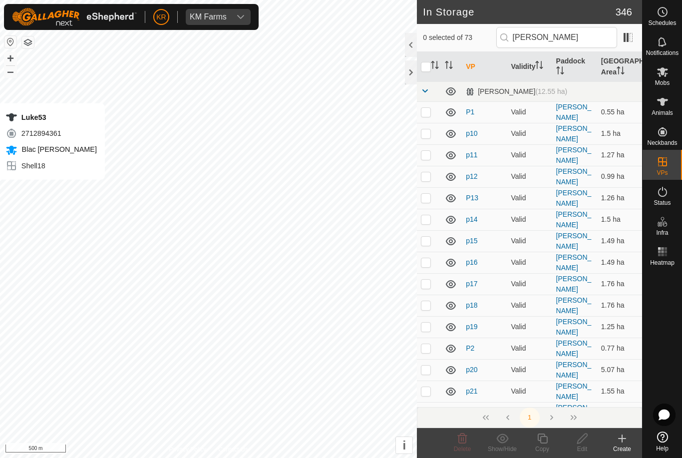
checkbox input "true"
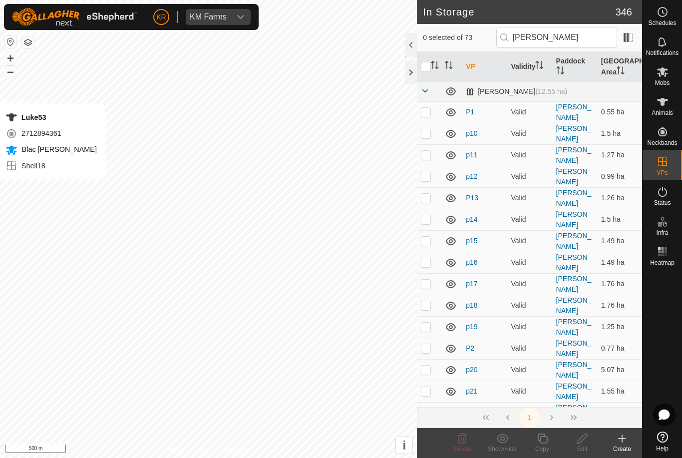
checkbox input "true"
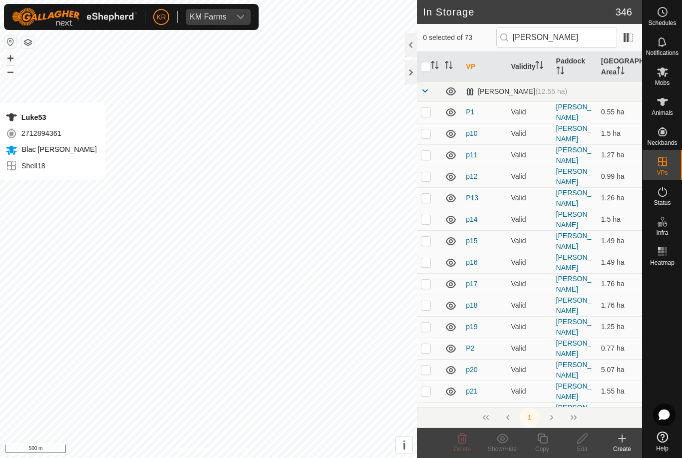
checkbox input "true"
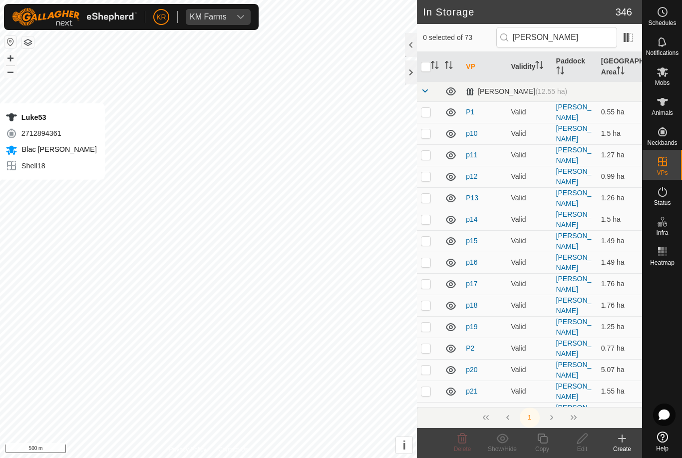
checkbox input "true"
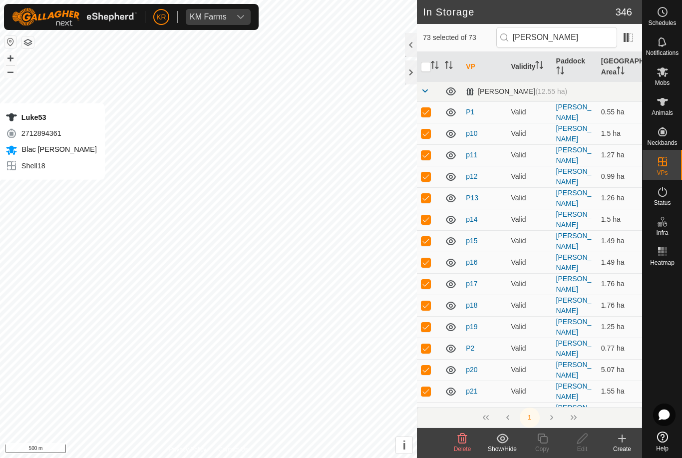
click at [510, 442] on show-hide-svg-icon at bounding box center [502, 438] width 40 height 12
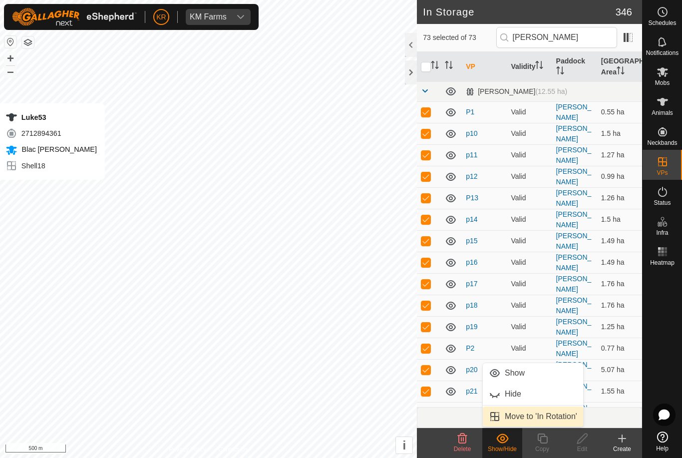
click at [561, 418] on span "Move to 'In Rotation'" at bounding box center [541, 416] width 72 height 12
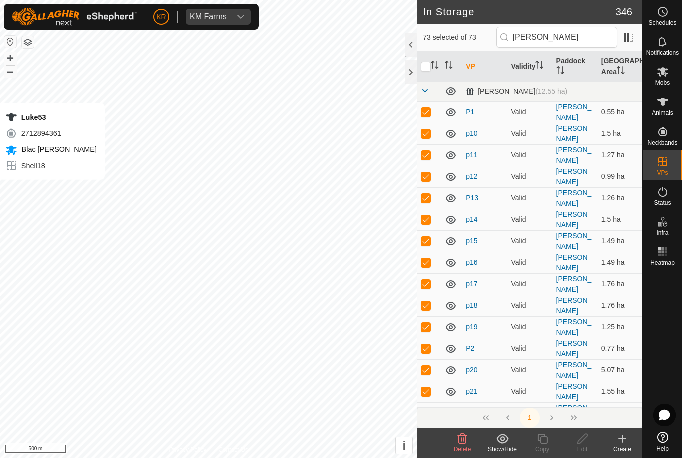
checkbox input "false"
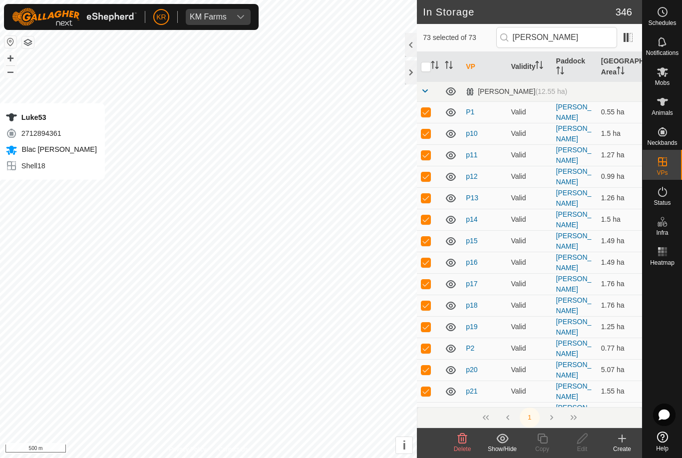
checkbox input "false"
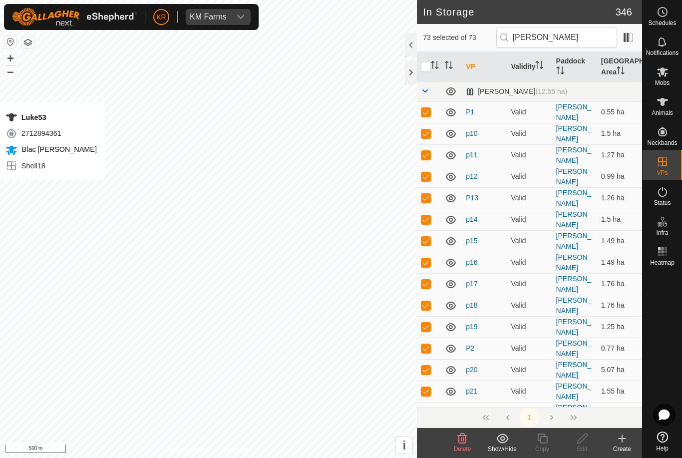
checkbox input "false"
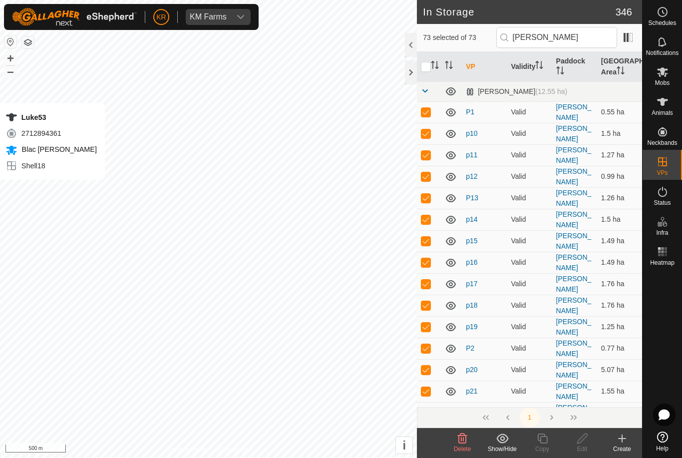
checkbox input "false"
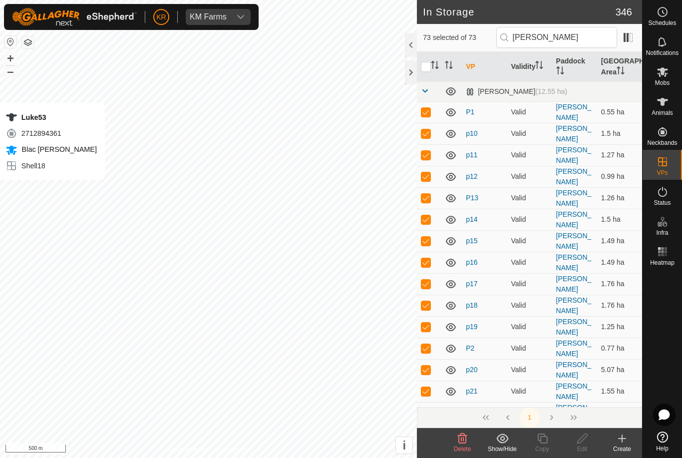
checkbox input "false"
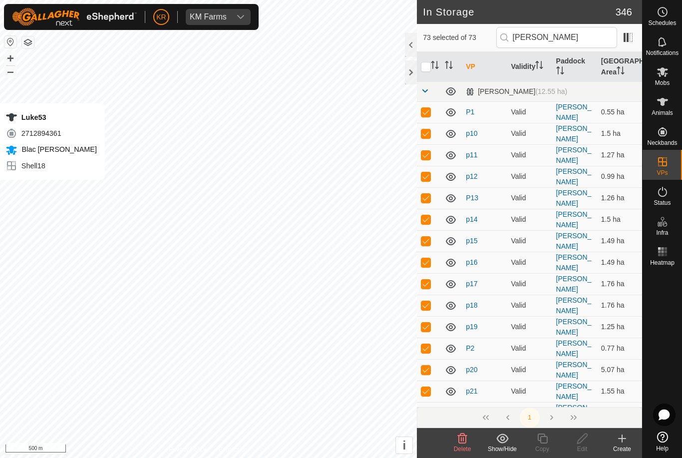
checkbox input "false"
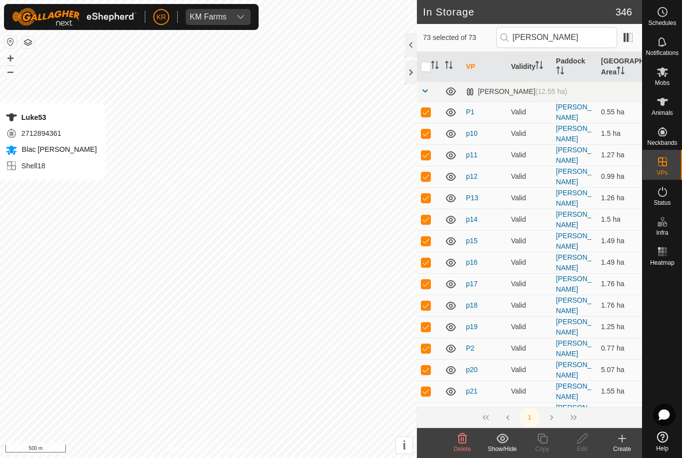
checkbox input "false"
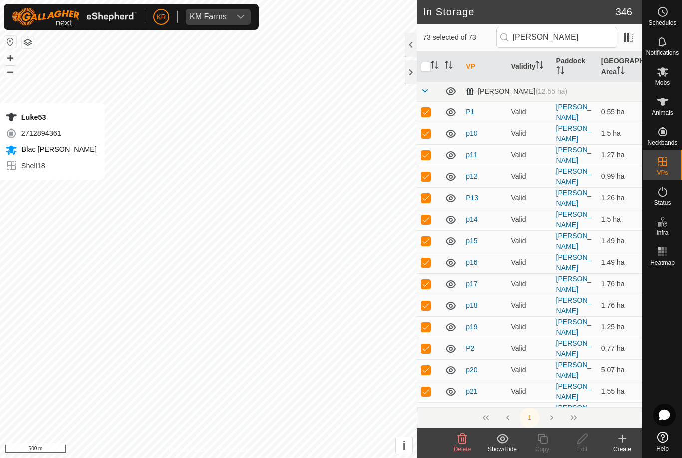
checkbox input "false"
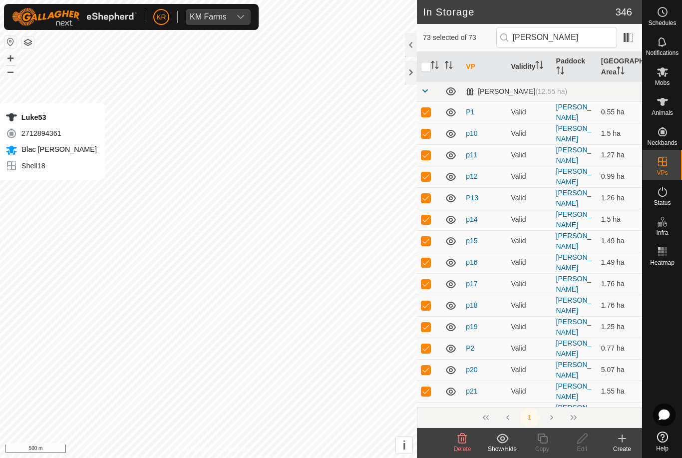
checkbox input "false"
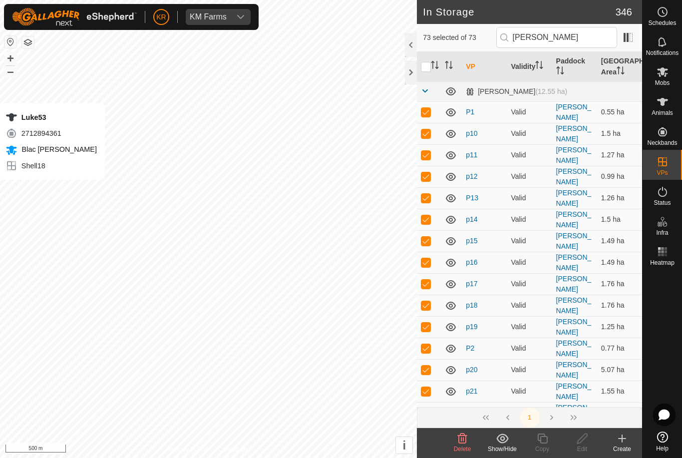
checkbox input "false"
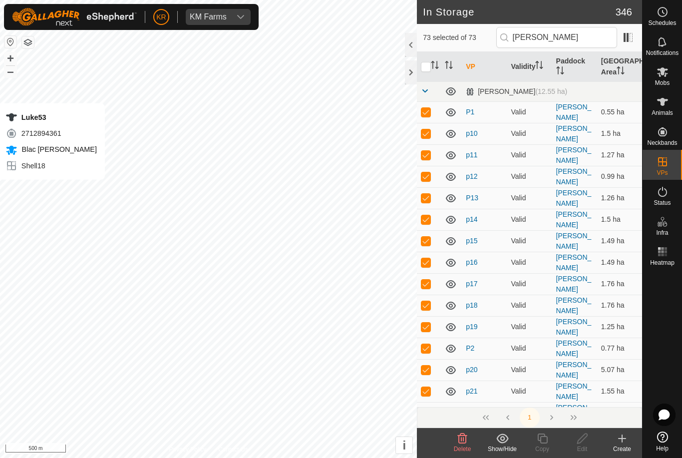
checkbox input "false"
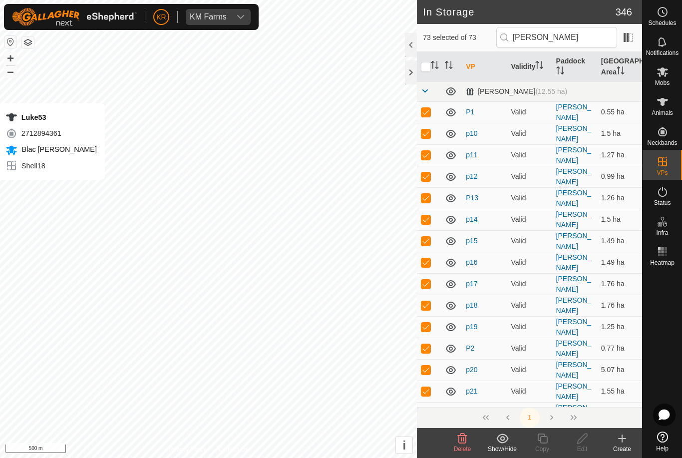
checkbox input "false"
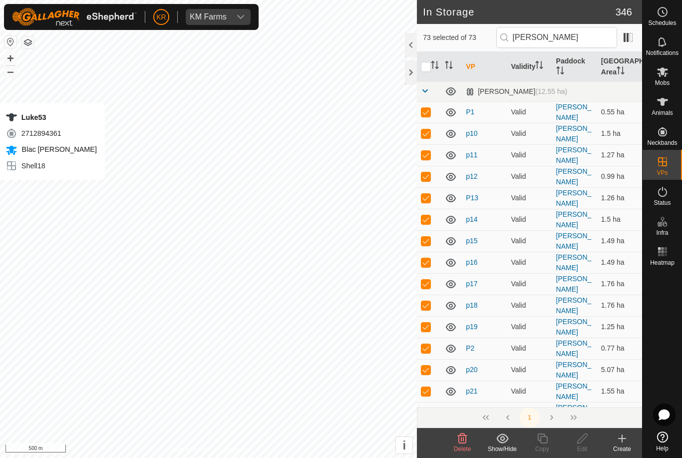
checkbox input "false"
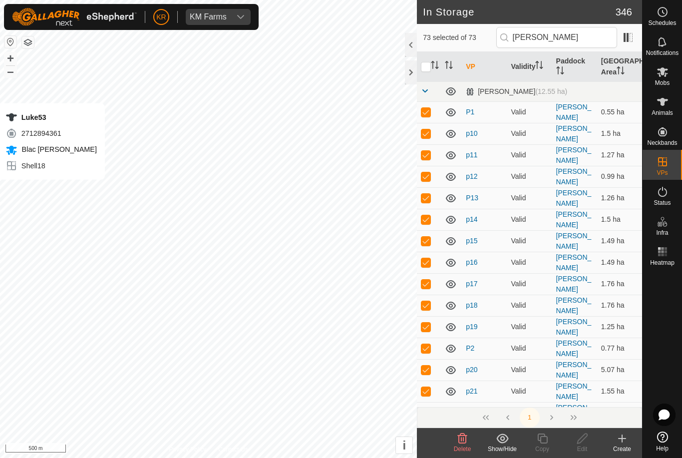
checkbox input "false"
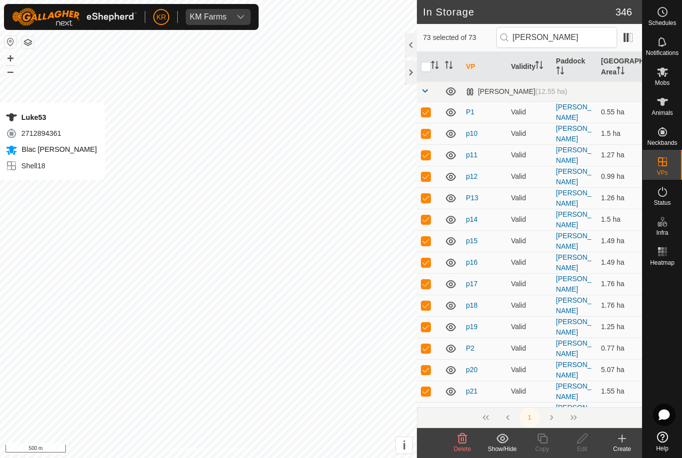
checkbox input "false"
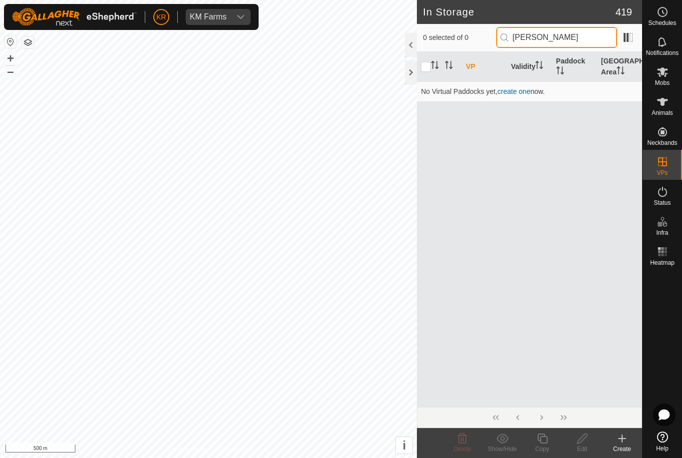
click at [571, 43] on input "Paul" at bounding box center [556, 37] width 121 height 21
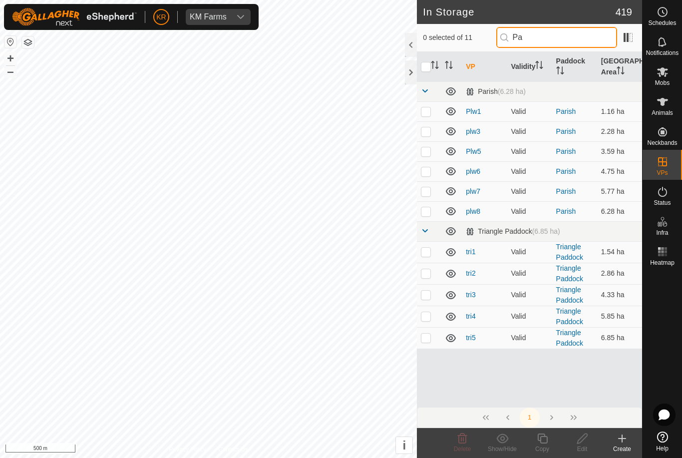
type input "P"
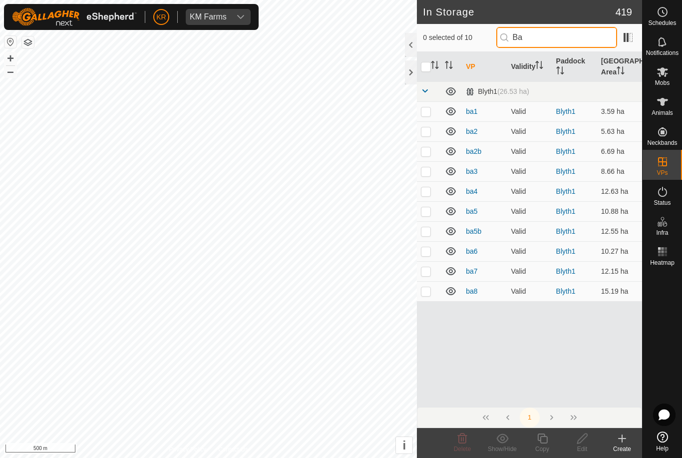
type input "Ba"
click at [427, 69] on input "checkbox" at bounding box center [426, 67] width 10 height 10
checkbox input "false"
checkbox input "true"
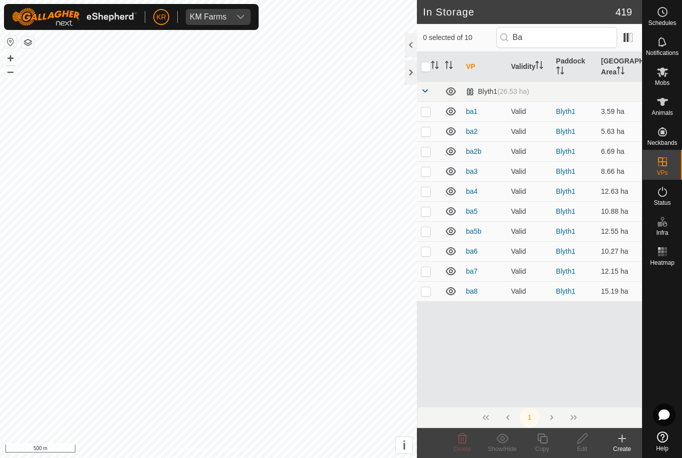
checkbox input "true"
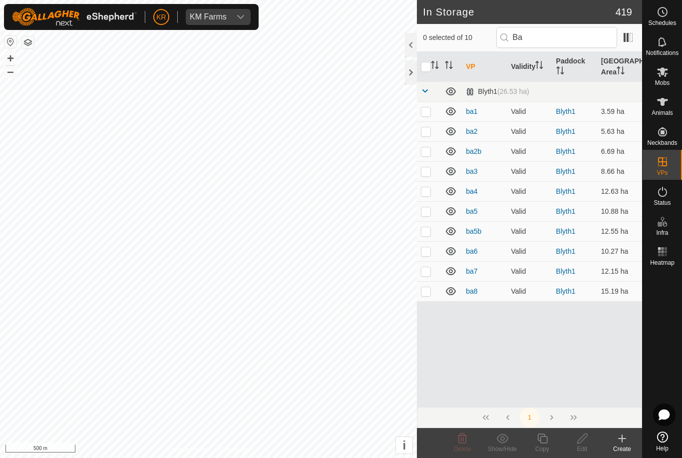
checkbox input "true"
click at [464, 442] on icon at bounding box center [462, 438] width 12 height 12
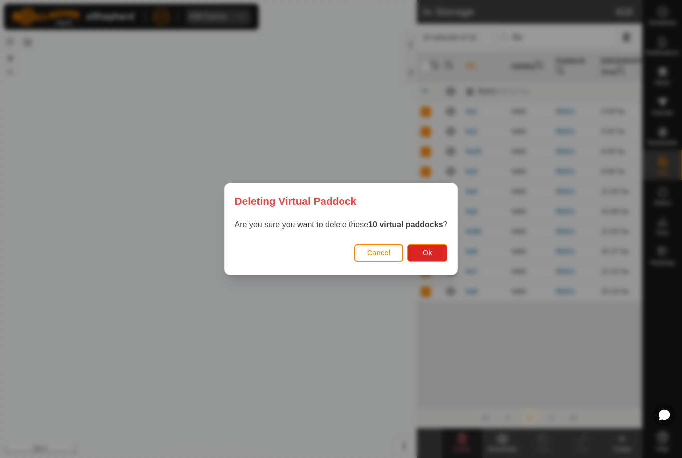
click at [430, 253] on span "Ok" at bounding box center [427, 253] width 9 height 8
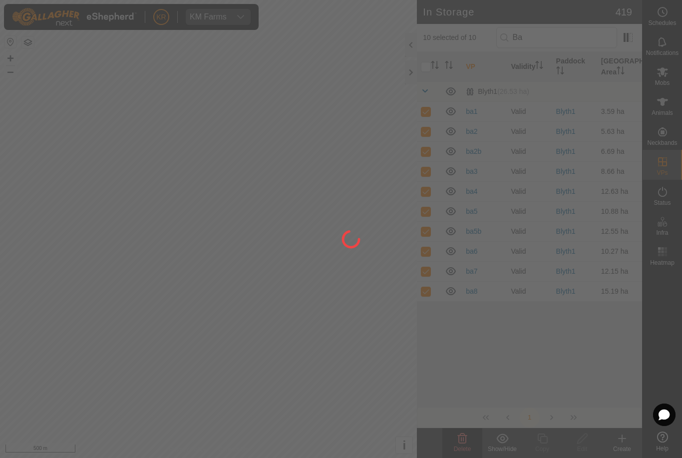
checkbox input "false"
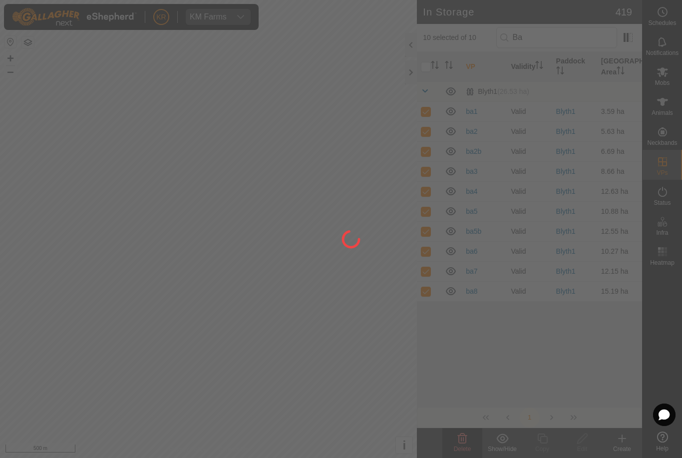
checkbox input "false"
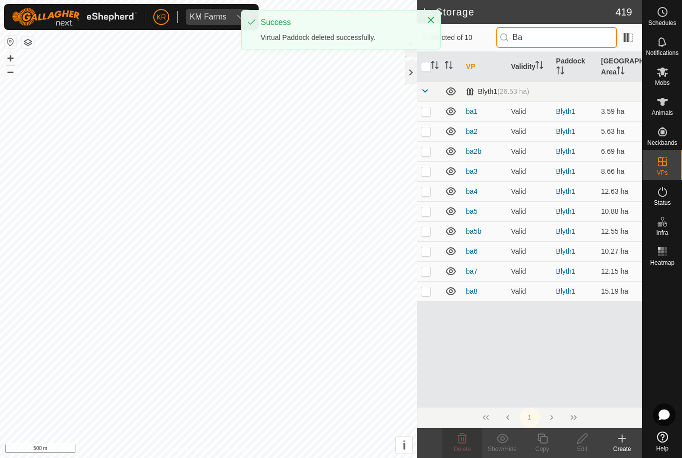
click at [565, 41] on input "Ba" at bounding box center [556, 37] width 121 height 21
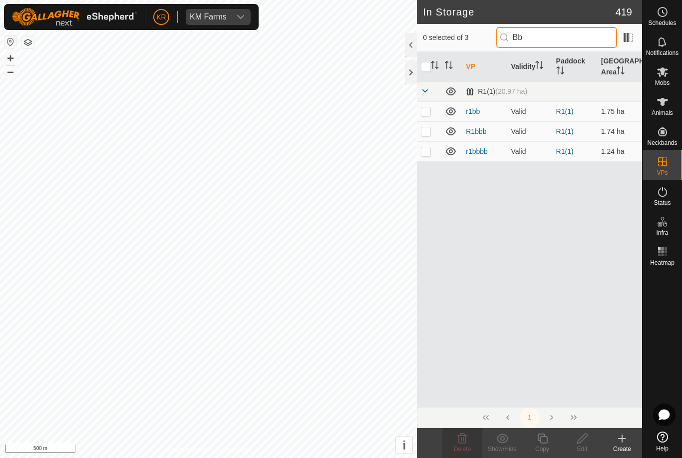
type input "Bb"
click at [426, 112] on p-checkbox at bounding box center [426, 111] width 10 height 8
checkbox input "true"
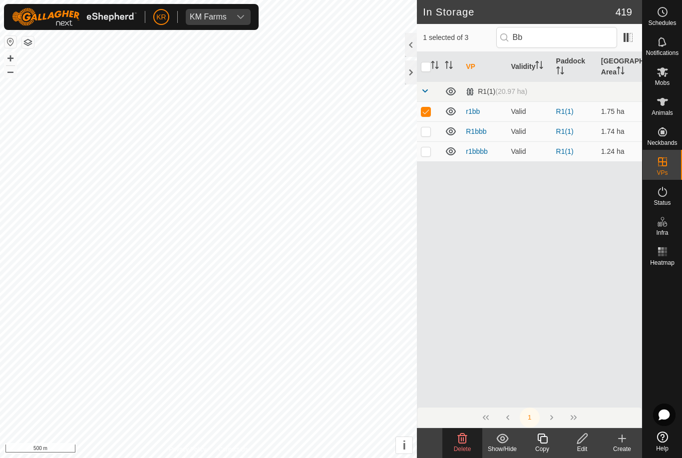
click at [428, 149] on p-checkbox at bounding box center [426, 151] width 10 height 8
checkbox input "true"
click at [430, 133] on p-checkbox at bounding box center [426, 131] width 10 height 8
checkbox input "true"
click at [558, 42] on input "Bb" at bounding box center [556, 37] width 121 height 21
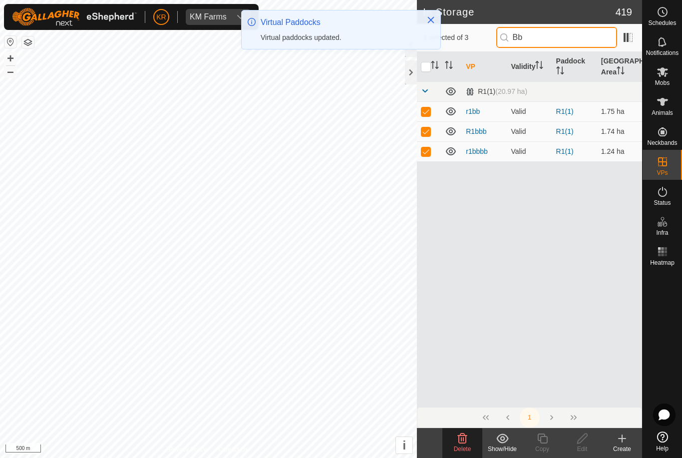
type input "B"
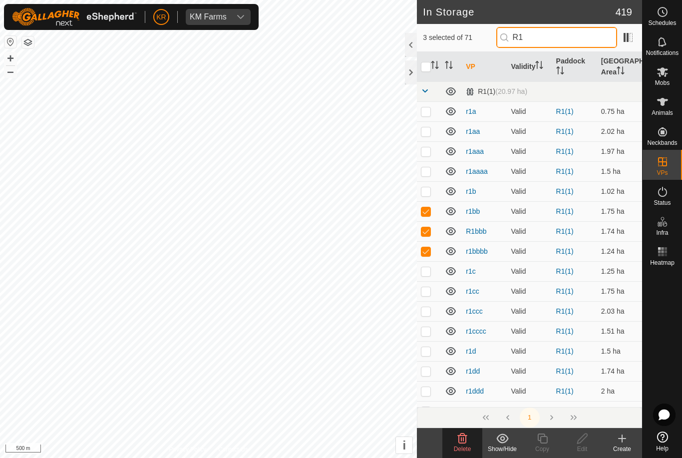
type input "R1"
click at [425, 69] on input "checkbox" at bounding box center [426, 67] width 10 height 10
checkbox input "true"
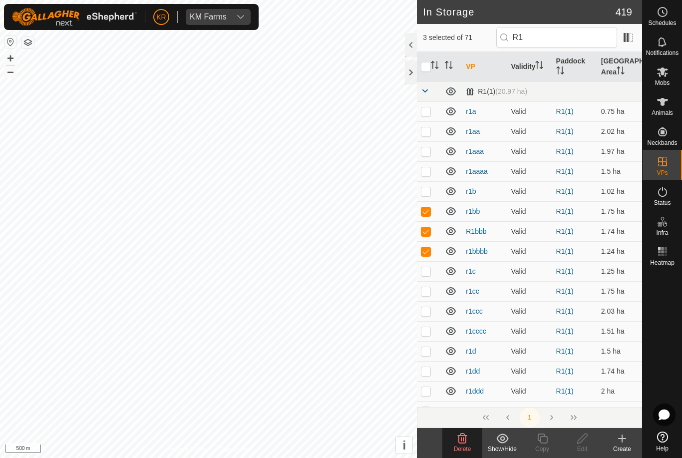
checkbox input "true"
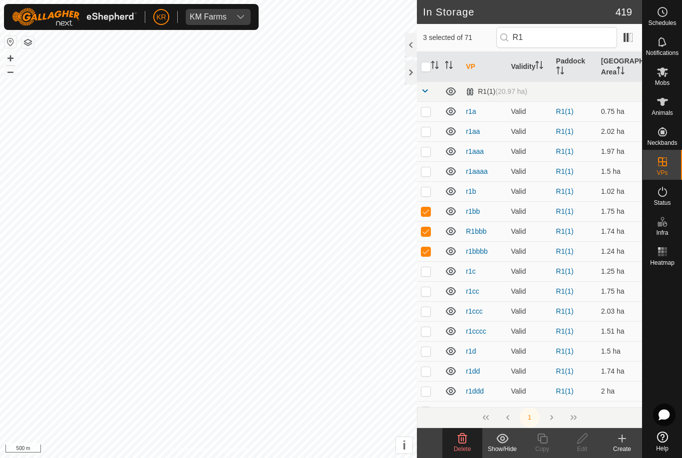
checkbox input "true"
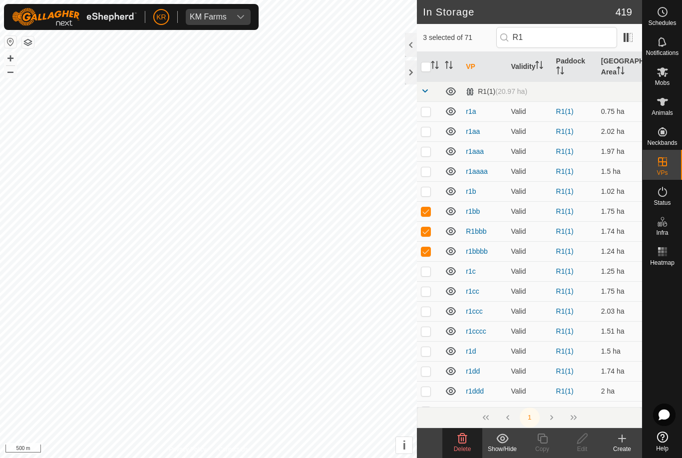
checkbox input "true"
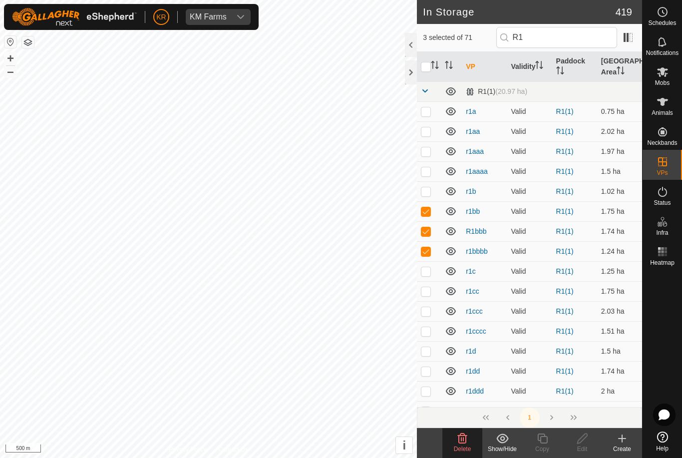
checkbox input "true"
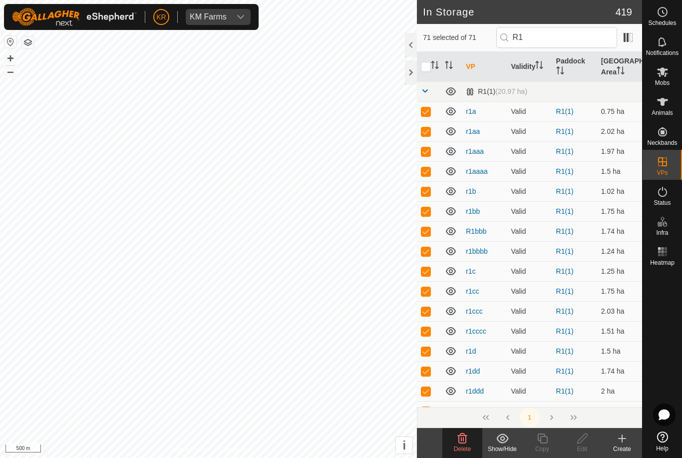
click at [463, 442] on icon at bounding box center [462, 438] width 12 height 12
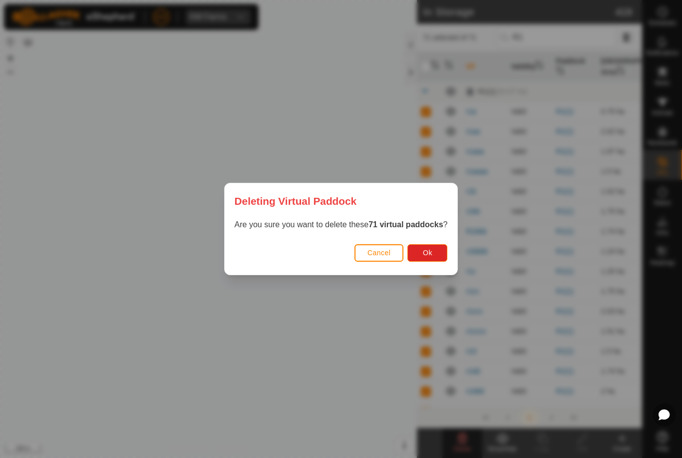
click at [436, 259] on button "Ok" at bounding box center [427, 252] width 40 height 17
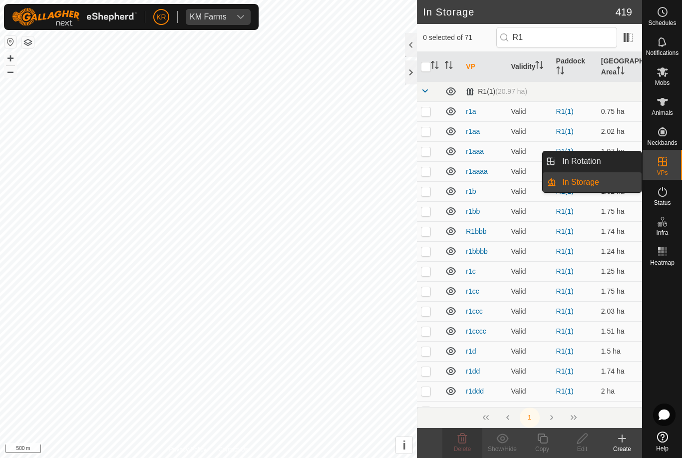
click at [580, 160] on span "In Rotation" at bounding box center [581, 161] width 38 height 12
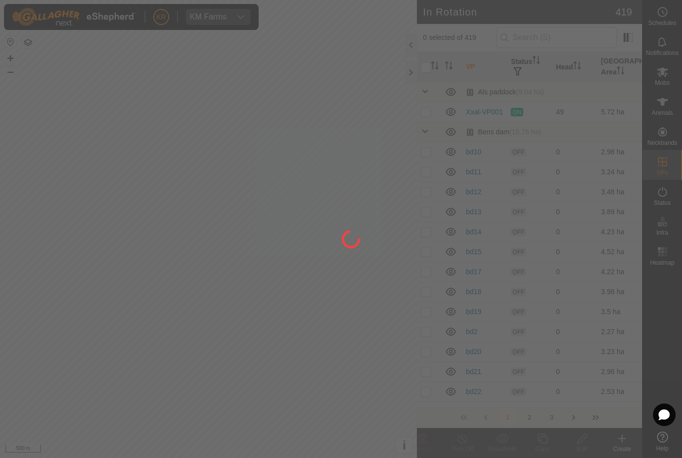
click at [370, 360] on div at bounding box center [341, 229] width 682 height 458
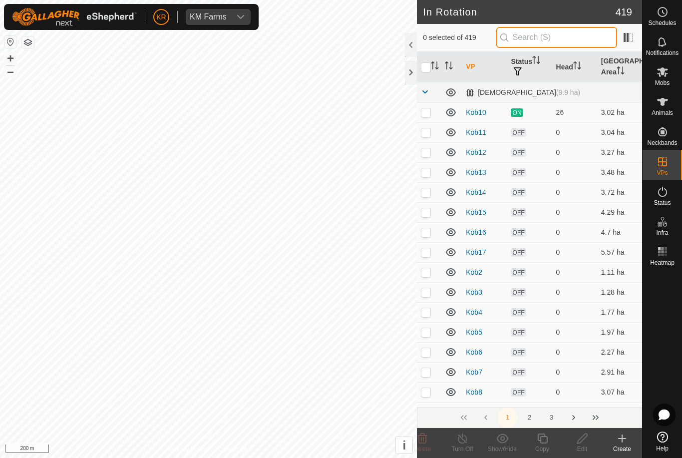
click at [561, 39] on input "text" at bounding box center [556, 37] width 121 height 21
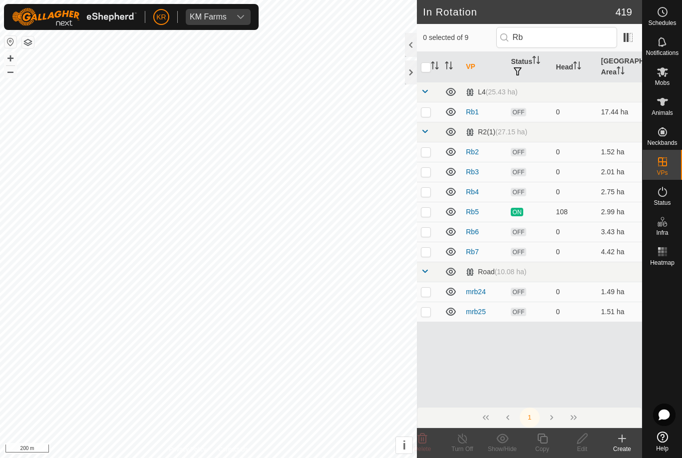
click at [426, 254] on p-checkbox at bounding box center [426, 252] width 10 height 8
click at [542, 437] on icon at bounding box center [542, 438] width 12 height 12
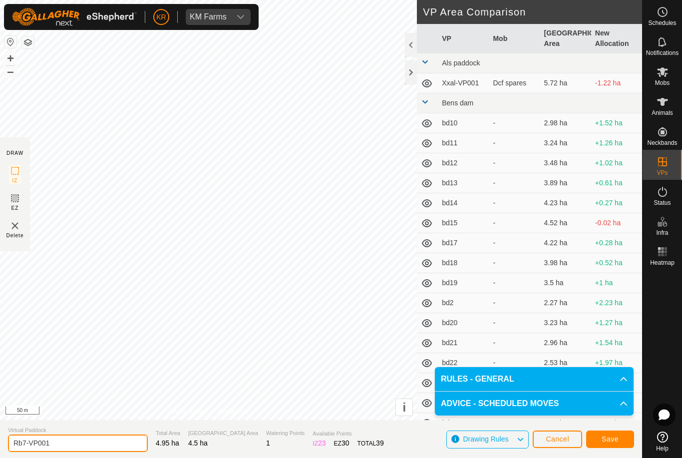
click at [25, 444] on input "Rb7-VP001" at bounding box center [78, 442] width 140 height 17
click at [610, 443] on span "Save" at bounding box center [610, 439] width 17 height 8
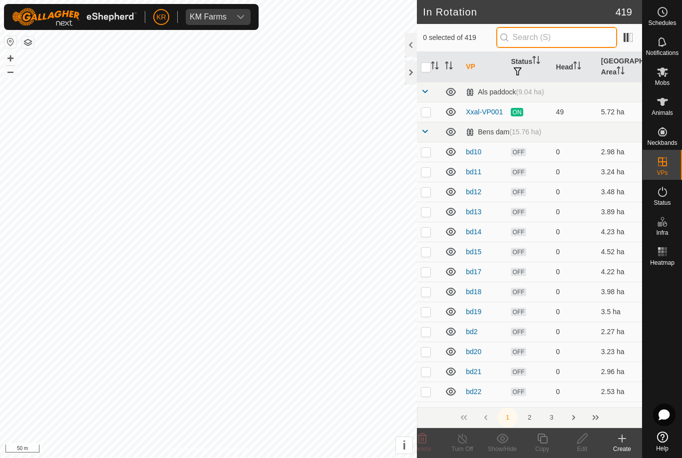
click at [565, 43] on input "text" at bounding box center [556, 37] width 121 height 21
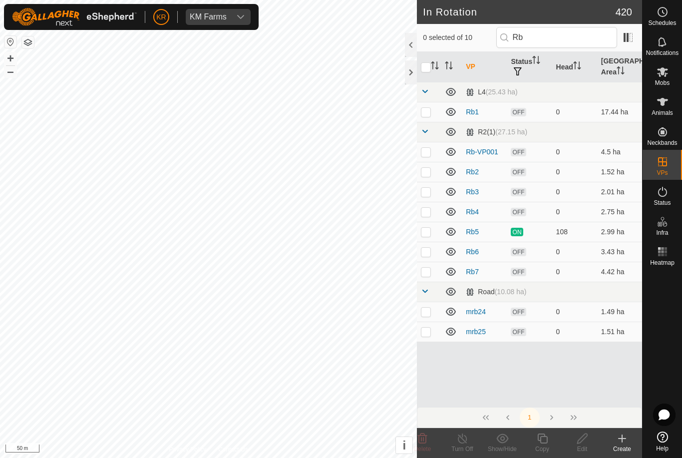
click at [427, 152] on p-checkbox at bounding box center [426, 152] width 10 height 8
click at [546, 441] on icon at bounding box center [542, 438] width 12 height 12
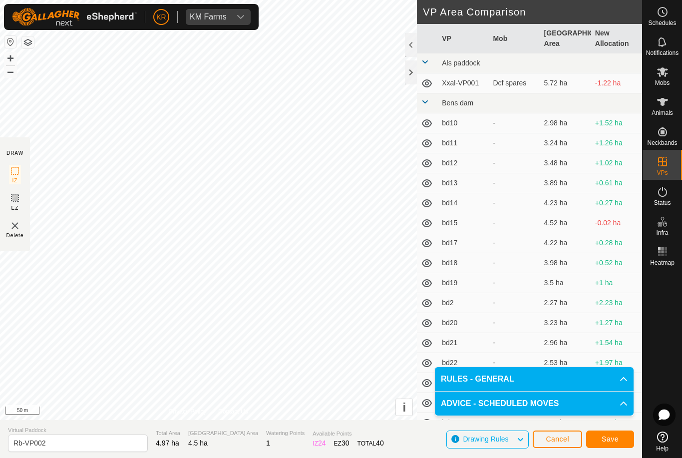
click at [618, 440] on span "Save" at bounding box center [610, 439] width 17 height 8
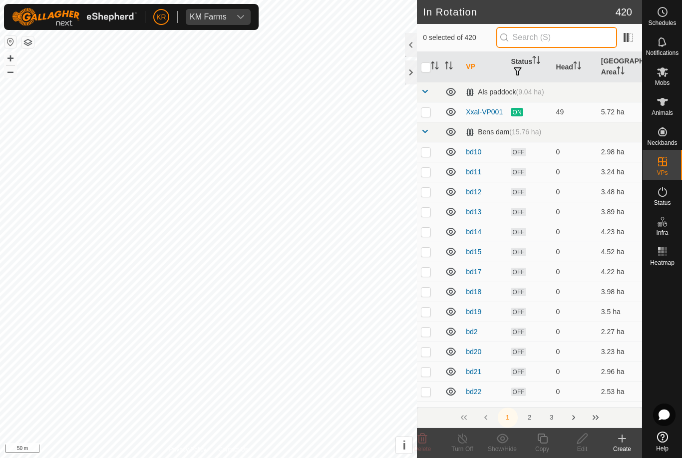
click at [573, 41] on input "text" at bounding box center [556, 37] width 121 height 21
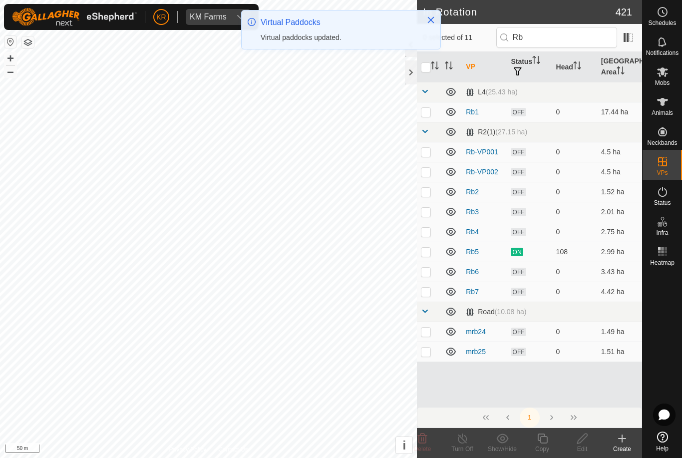
click at [427, 174] on p-checkbox at bounding box center [426, 172] width 10 height 8
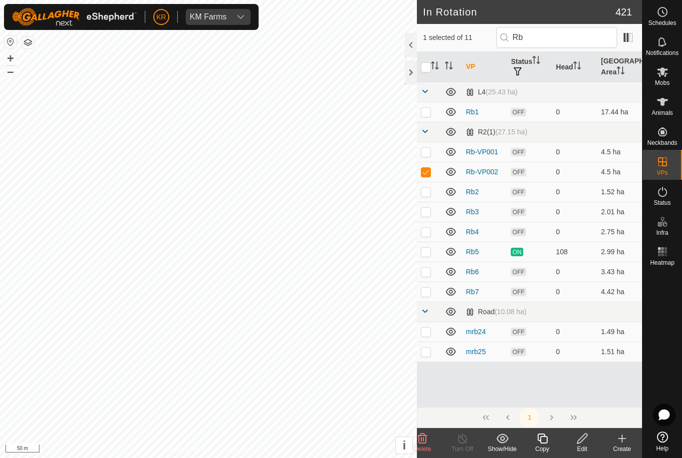
click at [545, 445] on div "Copy" at bounding box center [542, 448] width 40 height 9
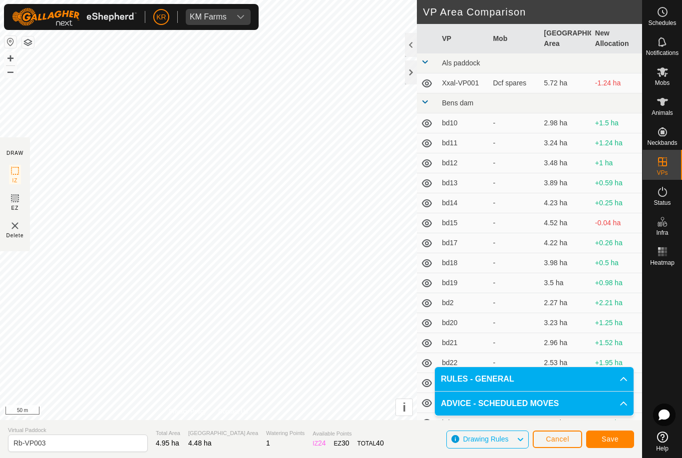
click at [620, 441] on button "Save" at bounding box center [610, 438] width 48 height 17
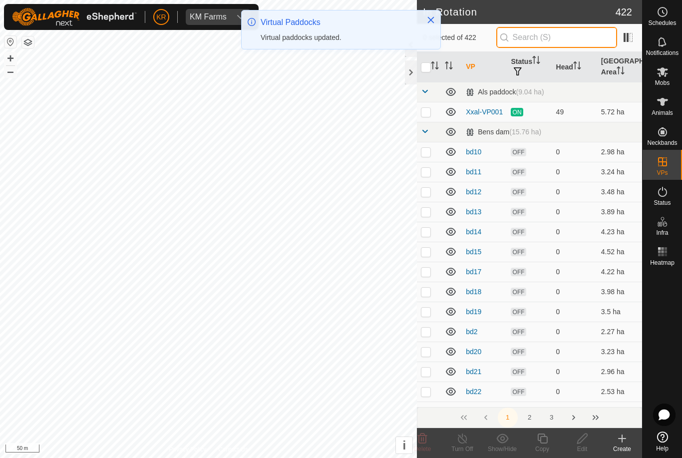
click at [559, 41] on input "text" at bounding box center [556, 37] width 121 height 21
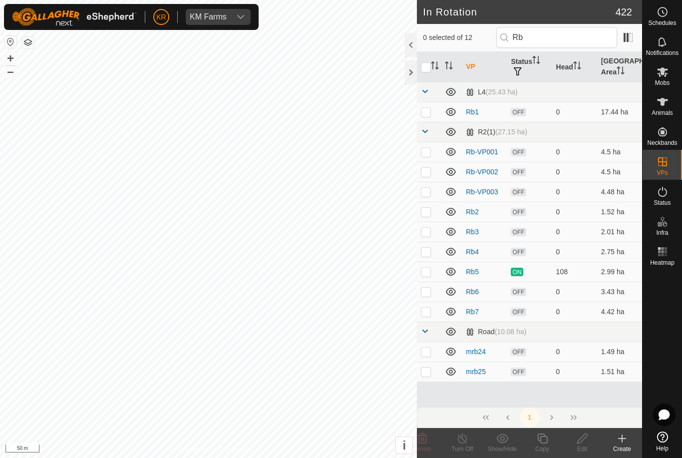
click at [428, 195] on p-checkbox at bounding box center [426, 192] width 10 height 8
click at [548, 443] on icon at bounding box center [542, 438] width 12 height 12
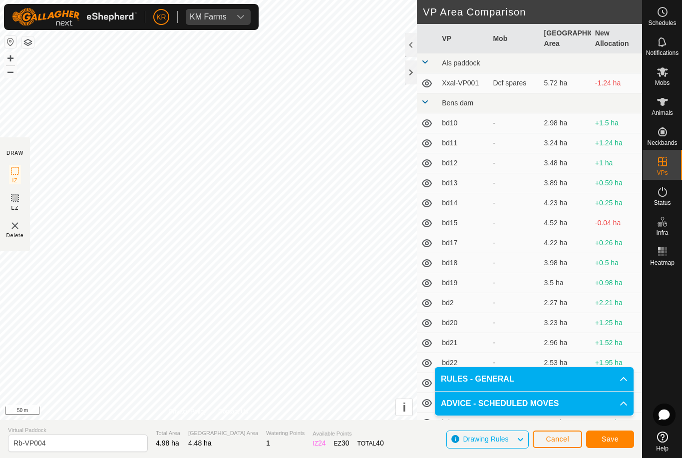
click at [628, 438] on button "Save" at bounding box center [610, 438] width 48 height 17
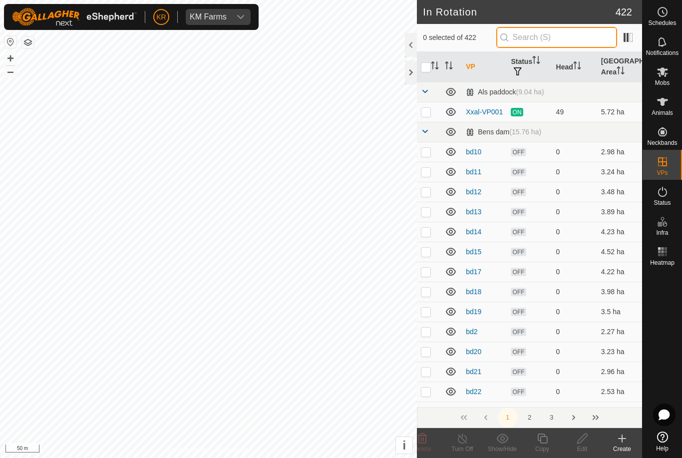
click at [555, 36] on input "text" at bounding box center [556, 37] width 121 height 21
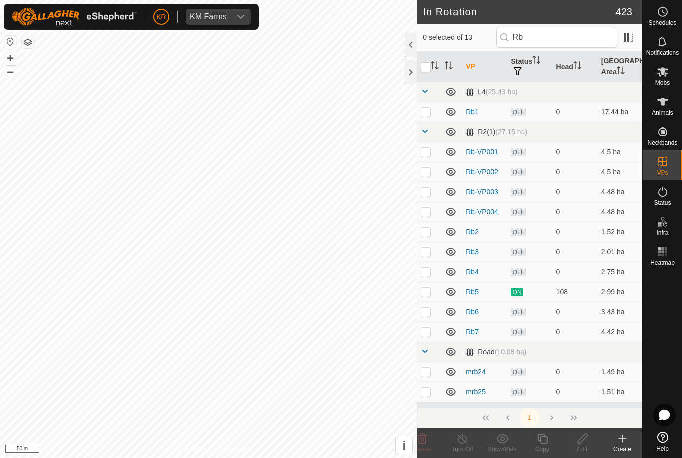
click at [431, 213] on p-checkbox at bounding box center [426, 212] width 10 height 8
click at [549, 437] on copy-svg-icon at bounding box center [542, 438] width 40 height 12
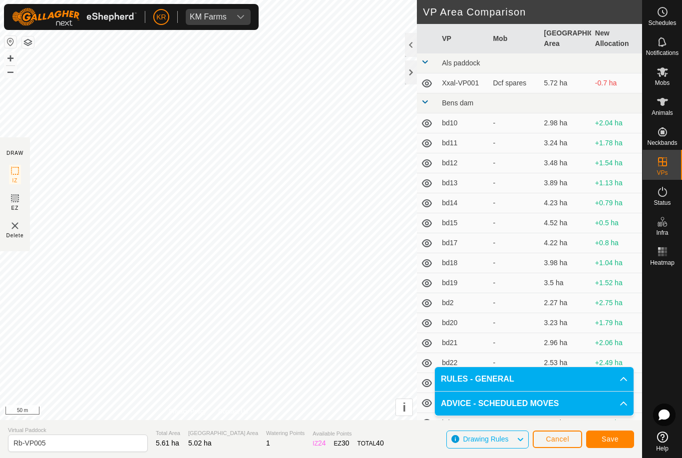
click at [616, 436] on span "Save" at bounding box center [610, 439] width 17 height 8
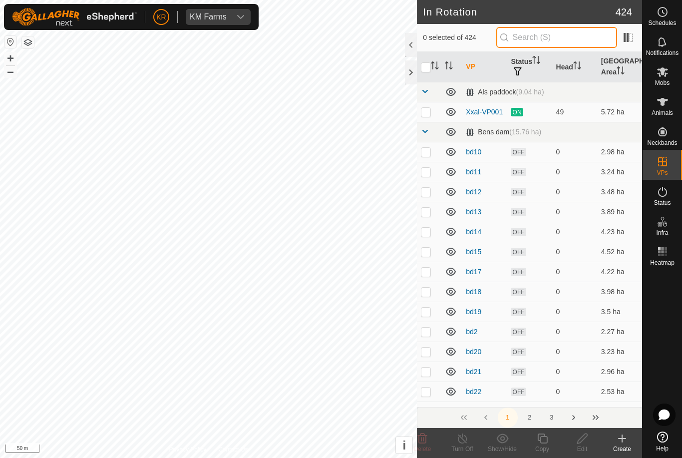
click at [566, 41] on input "text" at bounding box center [556, 37] width 121 height 21
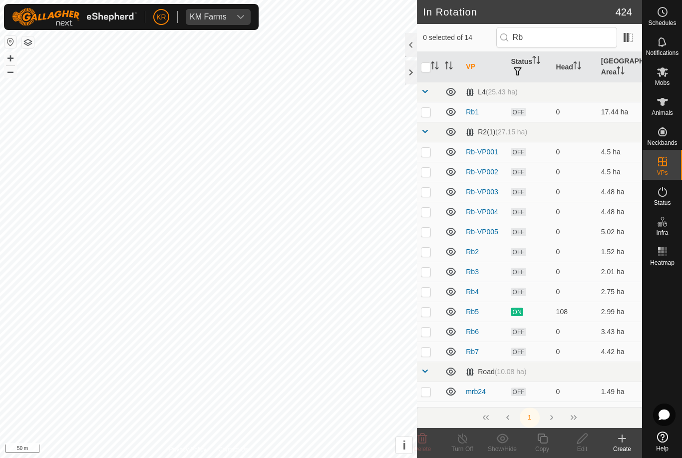
click at [426, 234] on p-checkbox at bounding box center [426, 232] width 10 height 8
click at [543, 438] on icon at bounding box center [542, 438] width 12 height 12
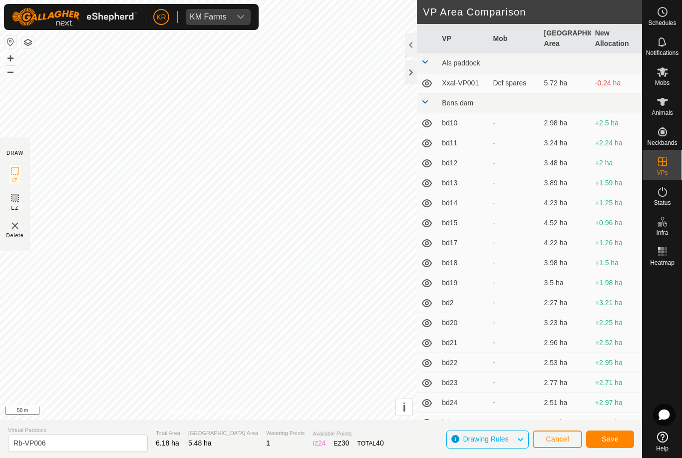
click at [617, 440] on span "Save" at bounding box center [610, 439] width 17 height 8
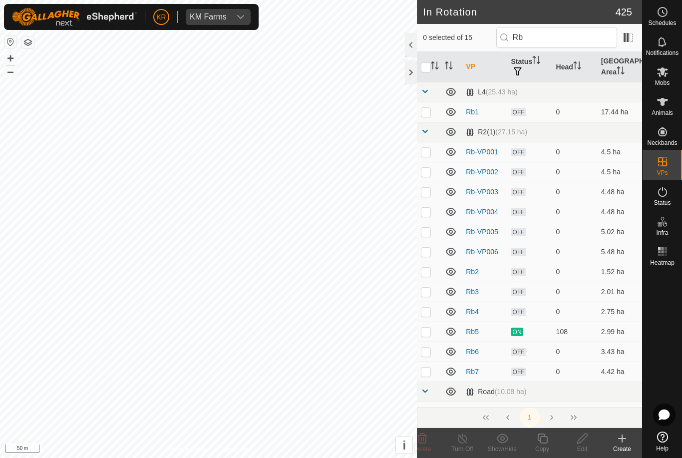
click at [423, 256] on td at bounding box center [429, 252] width 24 height 20
click at [541, 440] on icon at bounding box center [542, 438] width 10 height 10
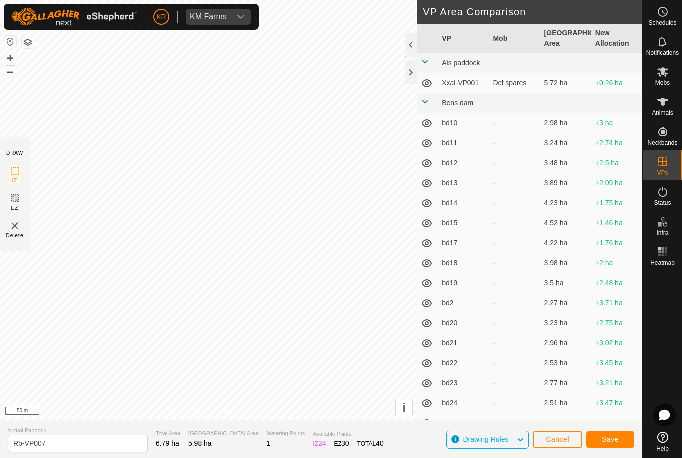
click at [627, 439] on button "Save" at bounding box center [610, 438] width 48 height 17
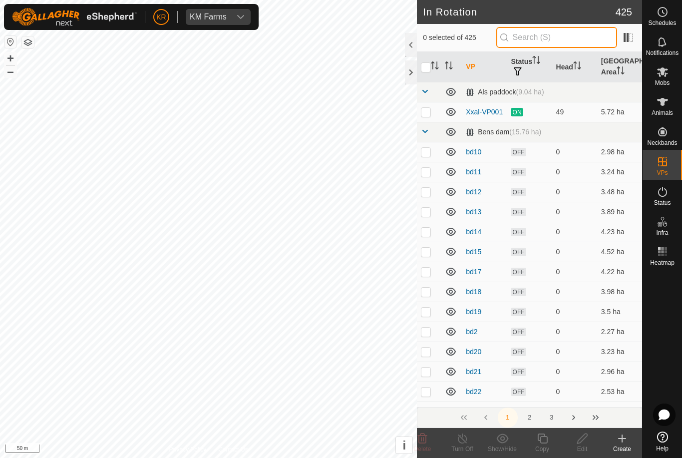
click at [570, 40] on input "text" at bounding box center [556, 37] width 121 height 21
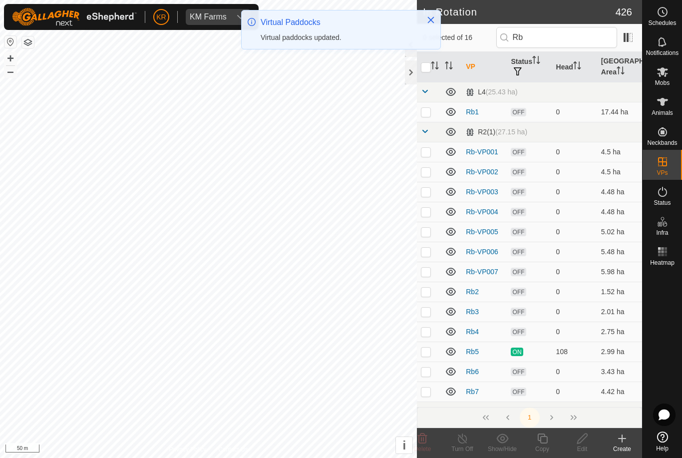
click at [423, 275] on p-checkbox at bounding box center [426, 272] width 10 height 8
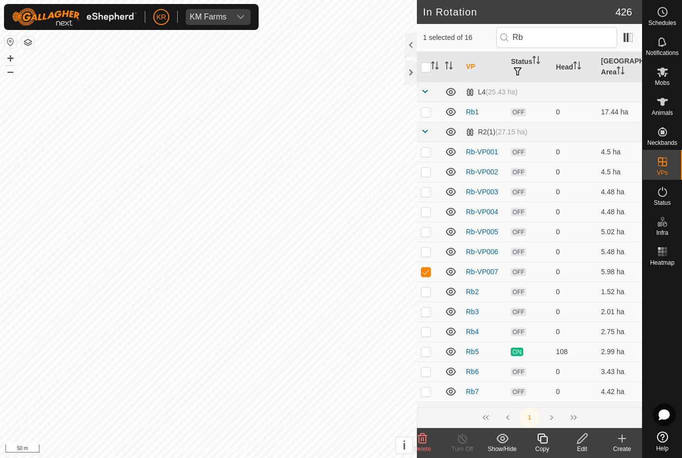
click at [543, 442] on icon at bounding box center [542, 438] width 12 height 12
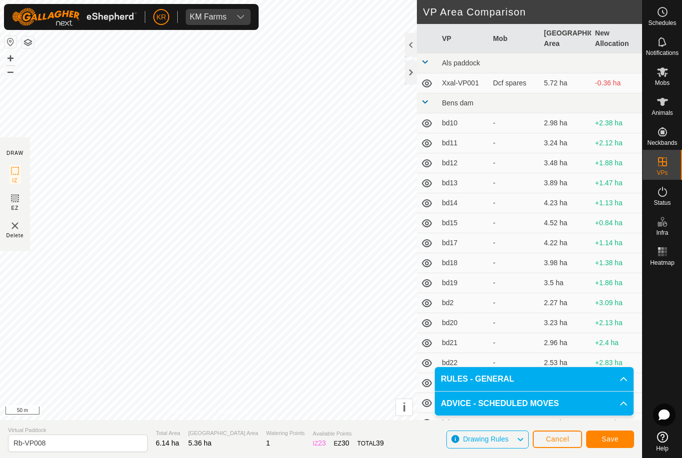
click at [611, 438] on span "Save" at bounding box center [610, 439] width 17 height 8
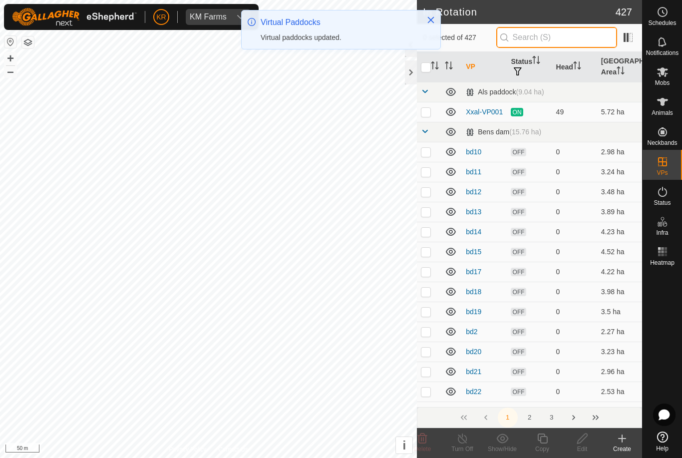
click at [565, 34] on input "text" at bounding box center [556, 37] width 121 height 21
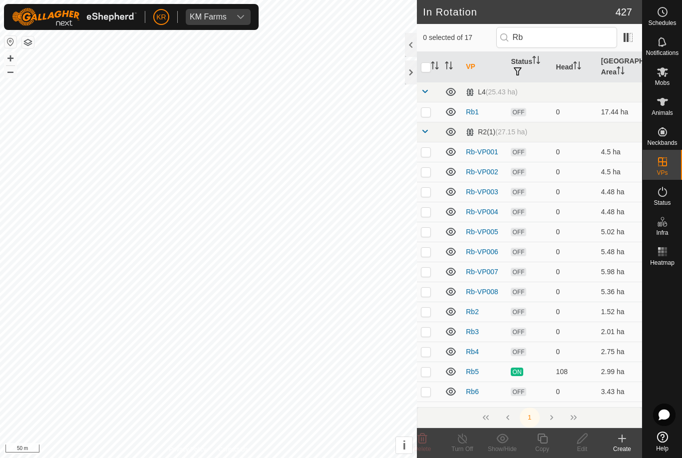
click at [428, 293] on p-checkbox at bounding box center [426, 292] width 10 height 8
click at [543, 447] on div "Copy" at bounding box center [542, 448] width 40 height 9
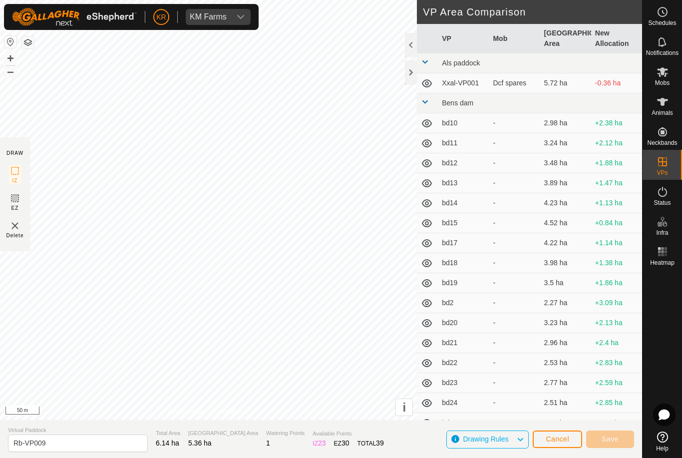
click at [546, 442] on span "Cancel" at bounding box center [557, 439] width 23 height 8
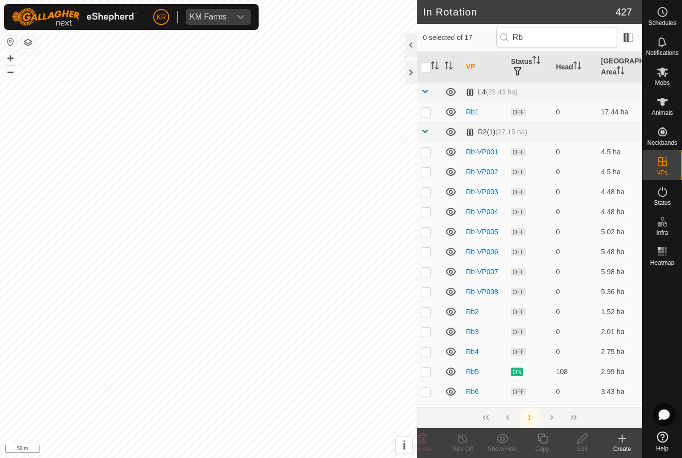
click at [429, 294] on p-checkbox at bounding box center [426, 292] width 10 height 8
click at [543, 439] on icon at bounding box center [542, 438] width 12 height 12
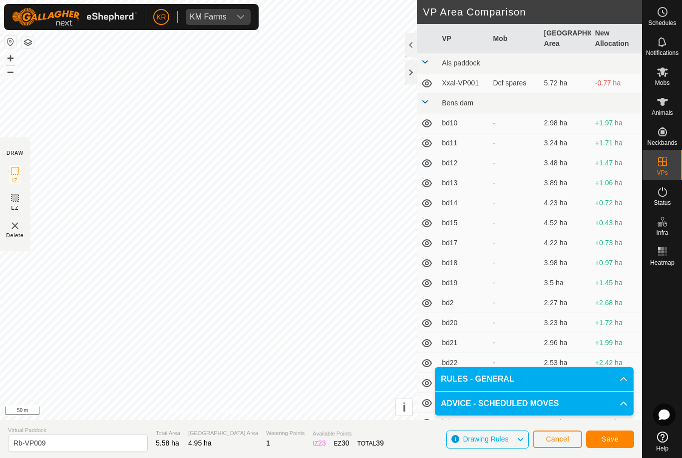
click at [619, 440] on button "Save" at bounding box center [610, 438] width 48 height 17
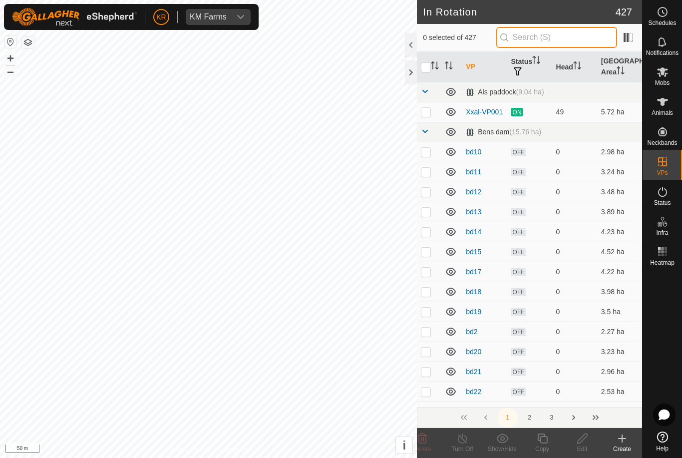
click at [543, 37] on input "text" at bounding box center [556, 37] width 121 height 21
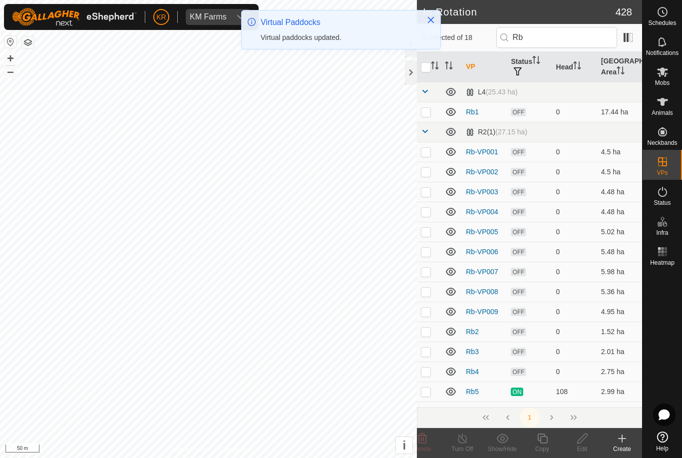
click at [428, 315] on p-checkbox at bounding box center [426, 312] width 10 height 8
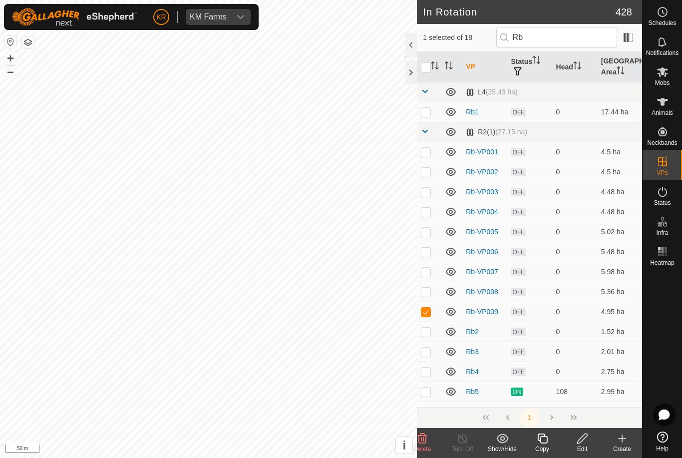
click at [543, 439] on icon at bounding box center [542, 438] width 12 height 12
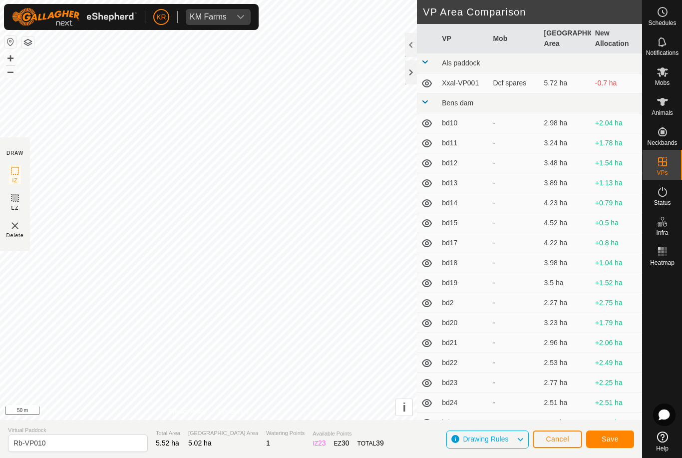
click at [620, 437] on button "Save" at bounding box center [610, 438] width 48 height 17
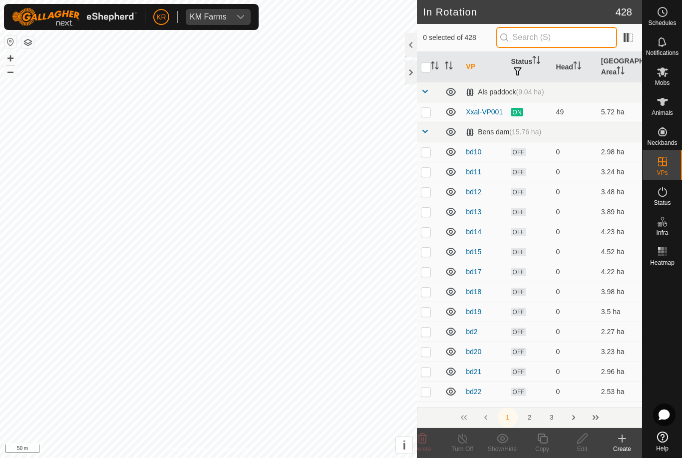
click at [547, 42] on input "text" at bounding box center [556, 37] width 121 height 21
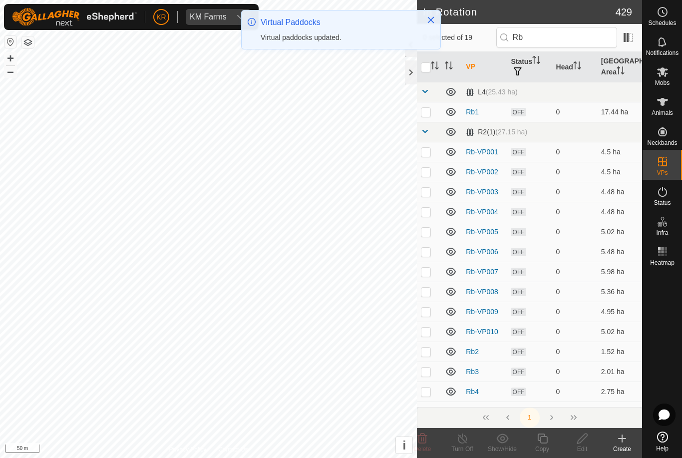
click at [427, 331] on p-checkbox at bounding box center [426, 332] width 10 height 8
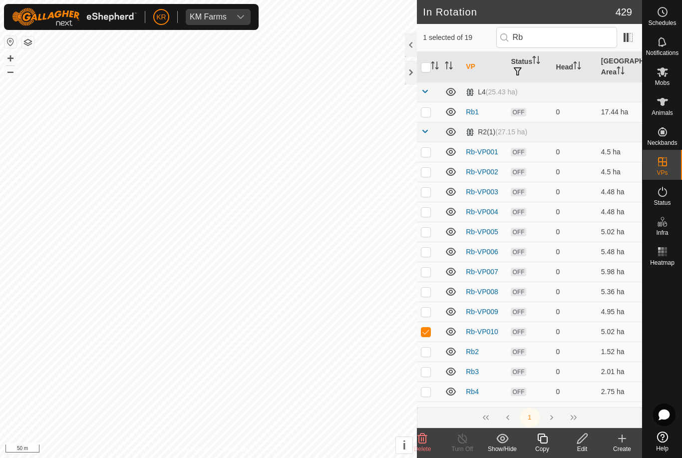
click at [544, 443] on icon at bounding box center [542, 438] width 10 height 10
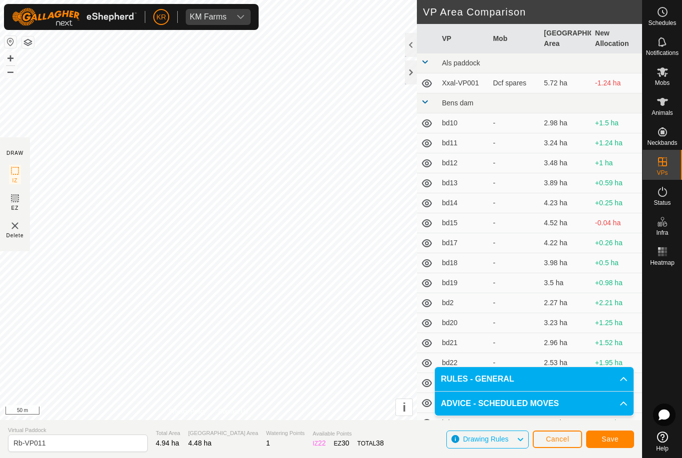
click at [625, 440] on button "Save" at bounding box center [610, 438] width 48 height 17
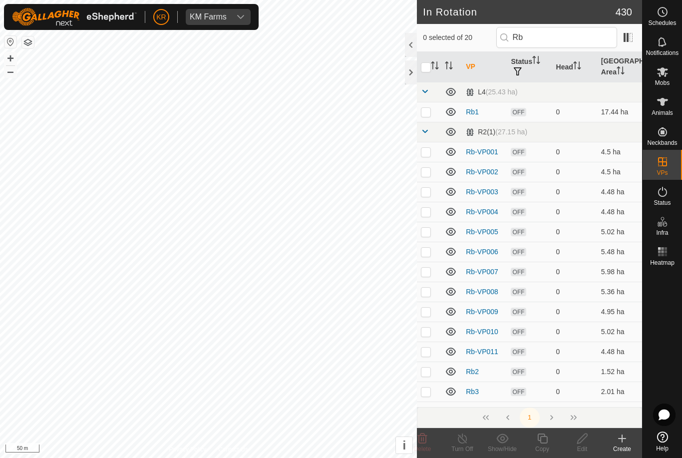
click at [424, 352] on p-checkbox at bounding box center [426, 352] width 10 height 8
click at [543, 443] on icon at bounding box center [542, 438] width 10 height 10
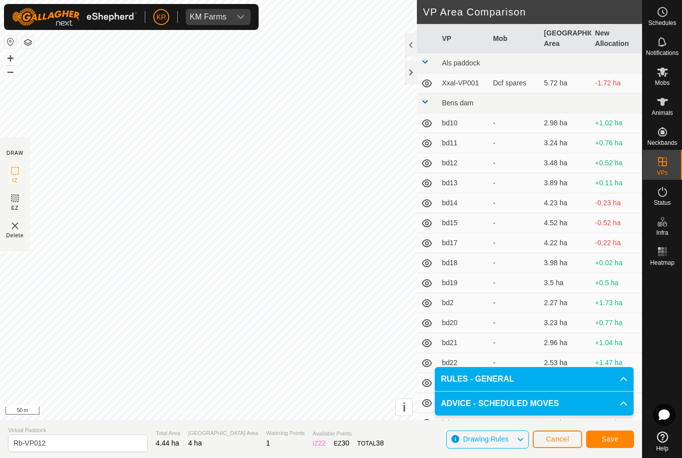
click at [613, 440] on span "Save" at bounding box center [610, 439] width 17 height 8
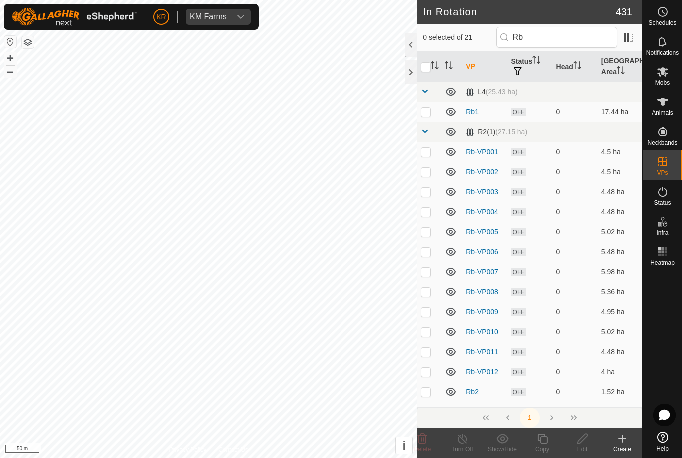
click at [427, 374] on p-checkbox at bounding box center [426, 371] width 10 height 8
click at [542, 447] on div "Copy" at bounding box center [542, 448] width 40 height 9
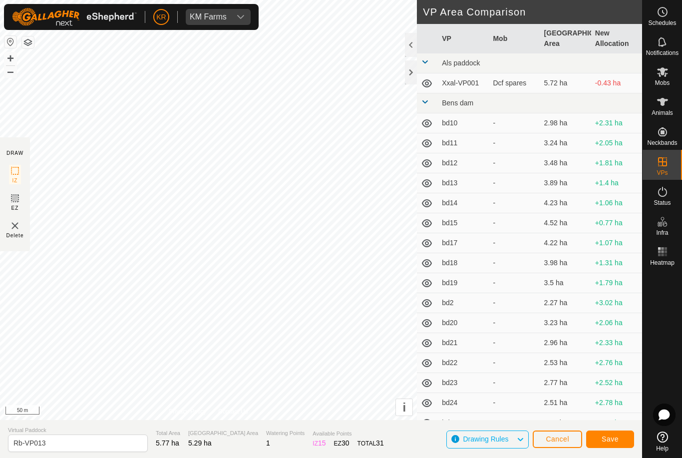
click at [614, 440] on span "Save" at bounding box center [610, 439] width 17 height 8
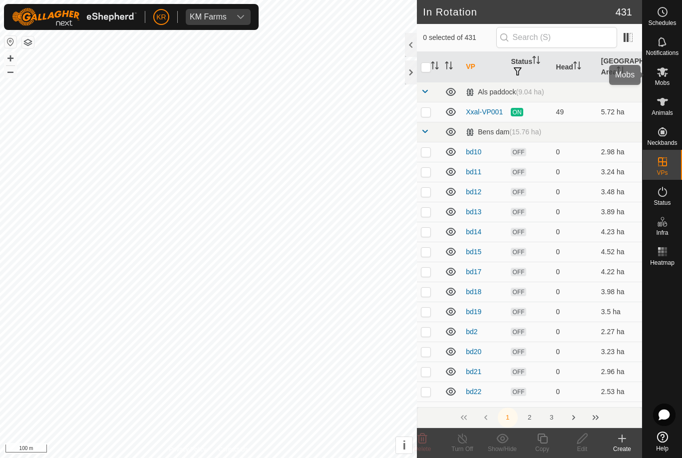
click at [664, 73] on icon at bounding box center [662, 71] width 11 height 9
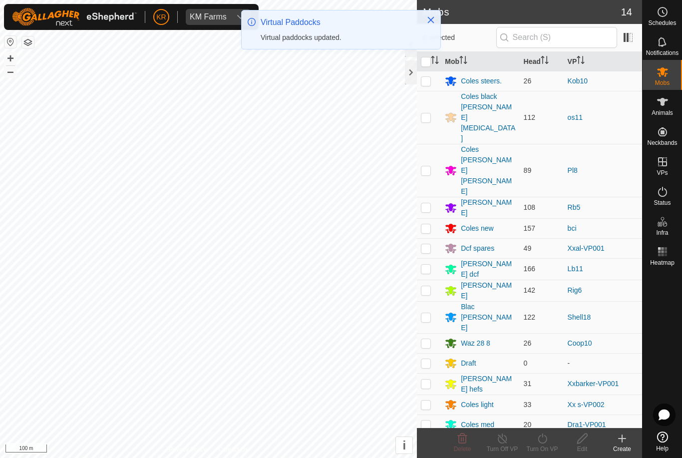
click at [429, 203] on p-checkbox at bounding box center [426, 207] width 10 height 8
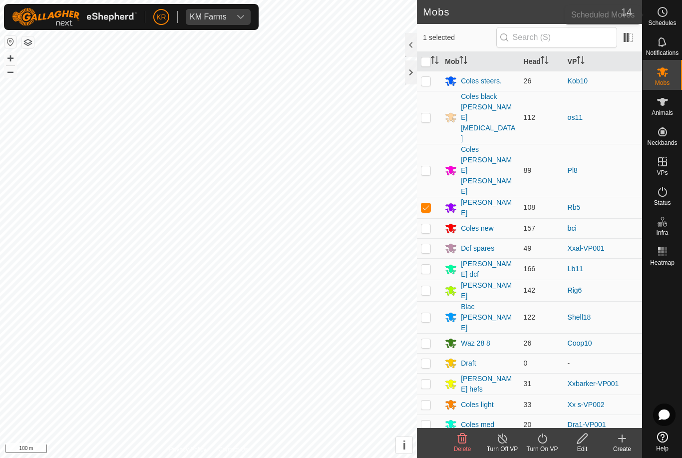
click at [670, 22] on span "Schedules" at bounding box center [662, 23] width 28 height 6
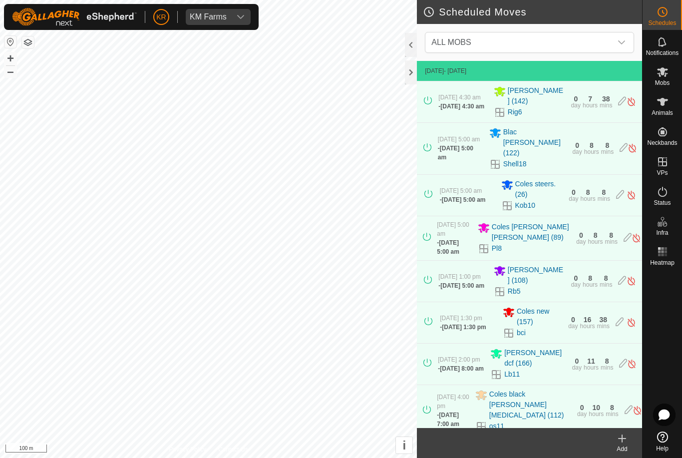
click at [603, 46] on span "ALL MOBS" at bounding box center [519, 42] width 184 height 20
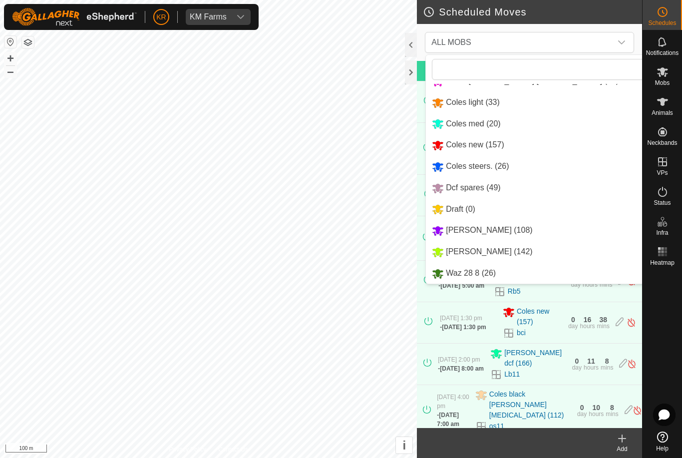
scroll to position [105, 0]
click at [464, 236] on div "Reid (108)" at bounding box center [482, 230] width 100 height 12
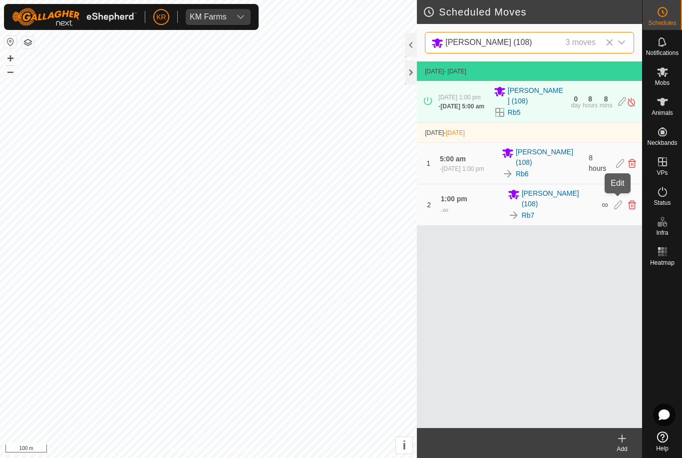
click at [618, 203] on icon at bounding box center [618, 204] width 8 height 9
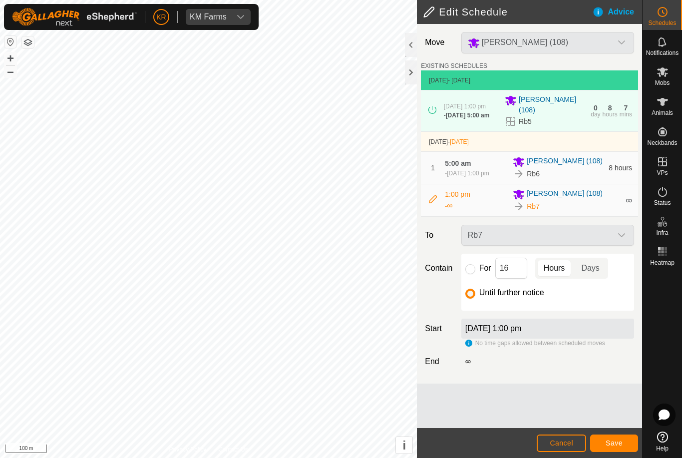
click at [470, 274] on input "For" at bounding box center [470, 269] width 10 height 10
click at [619, 440] on span "Save" at bounding box center [614, 443] width 17 height 8
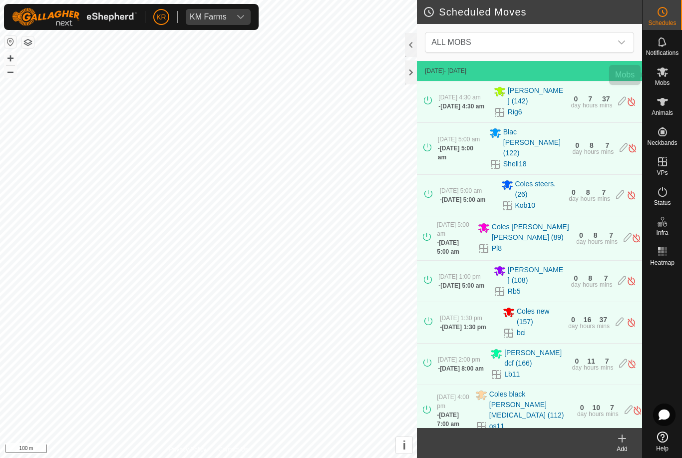
click at [669, 76] on es-mob-svg-icon at bounding box center [663, 72] width 18 height 16
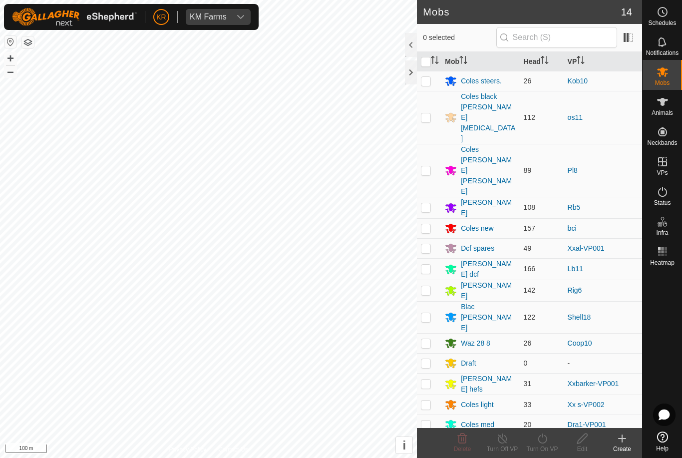
click at [429, 203] on p-checkbox at bounding box center [426, 207] width 10 height 8
click at [538, 440] on icon at bounding box center [542, 438] width 12 height 12
click at [545, 398] on span "Later" at bounding box center [538, 395] width 18 height 12
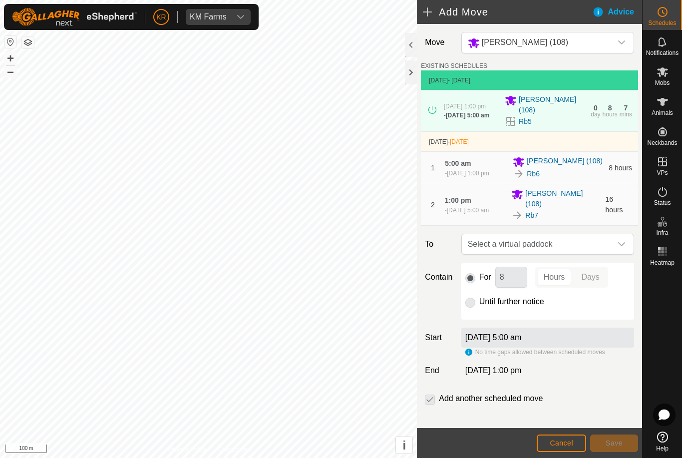
click at [621, 247] on icon "dropdown trigger" at bounding box center [622, 244] width 8 height 8
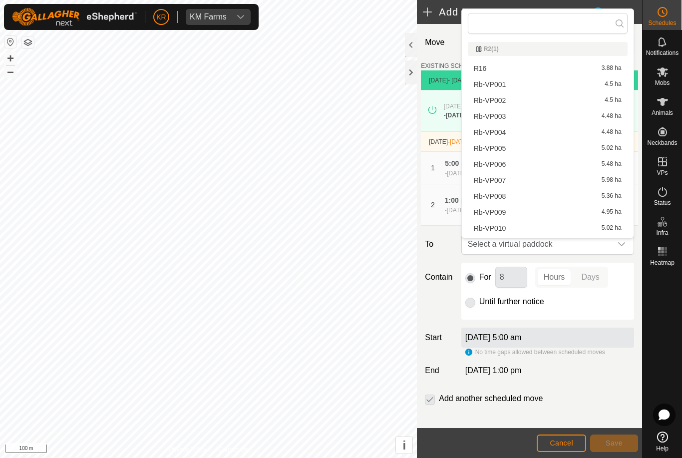
click at [497, 87] on span "Rb-VP001" at bounding box center [490, 84] width 32 height 7
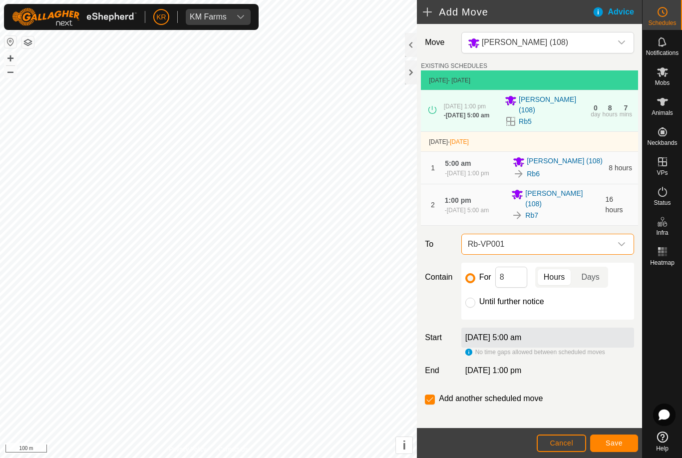
click at [619, 441] on span "Save" at bounding box center [614, 443] width 17 height 8
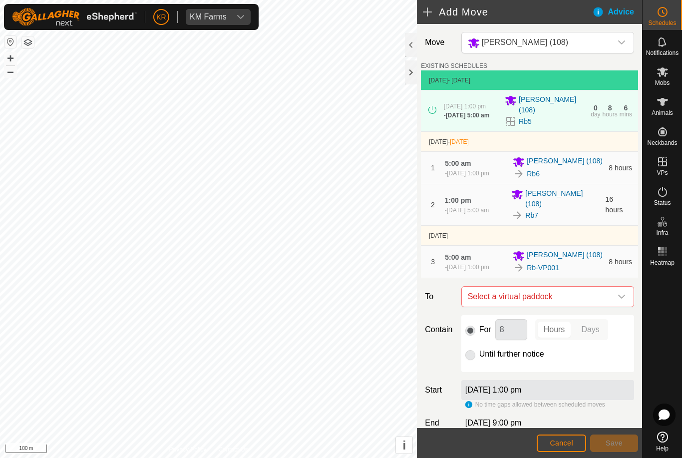
click at [620, 299] on icon "dropdown trigger" at bounding box center [621, 297] width 7 height 4
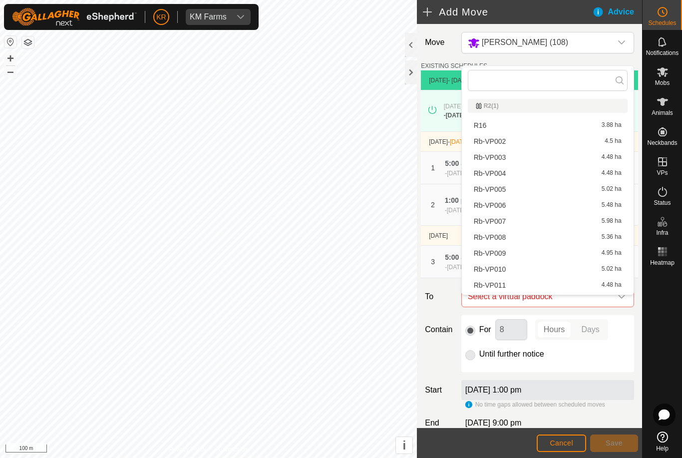
click at [499, 145] on span "Rb-VP002" at bounding box center [490, 141] width 32 height 7
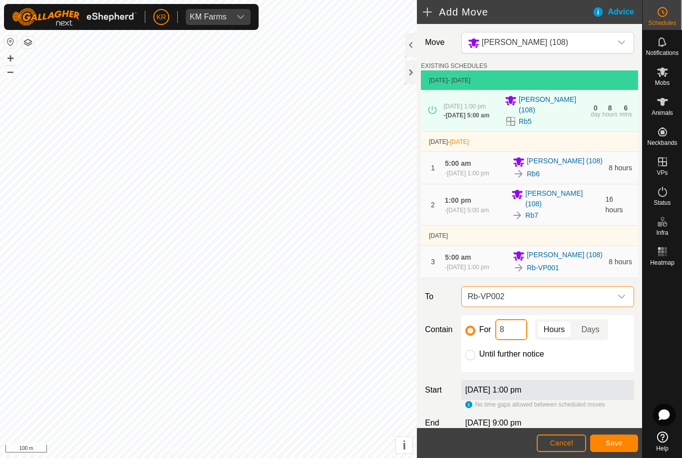
click at [516, 340] on input "8" at bounding box center [511, 329] width 32 height 21
click at [619, 447] on button "Save" at bounding box center [614, 442] width 48 height 17
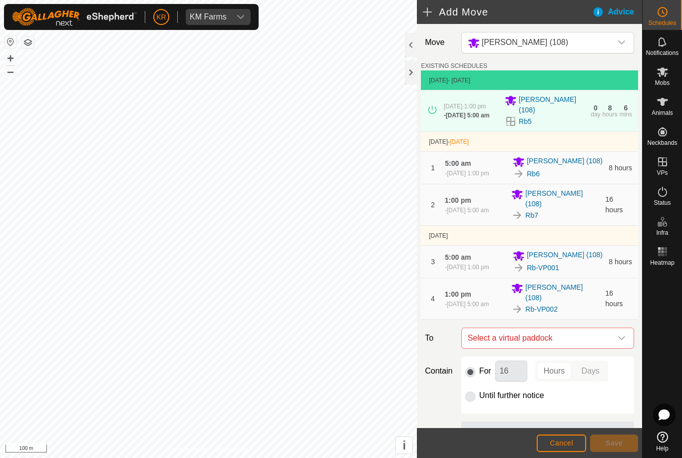
click at [621, 340] on icon "dropdown trigger" at bounding box center [621, 338] width 7 height 4
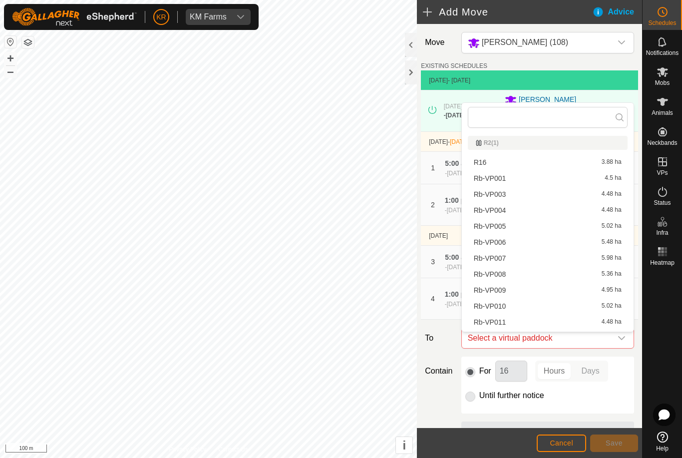
click at [505, 198] on span "Rb-VP003" at bounding box center [490, 194] width 32 height 7
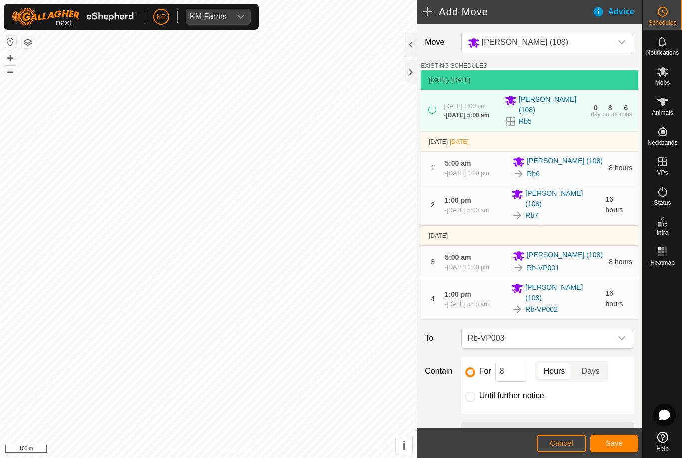
click at [611, 442] on span "Save" at bounding box center [614, 443] width 17 height 8
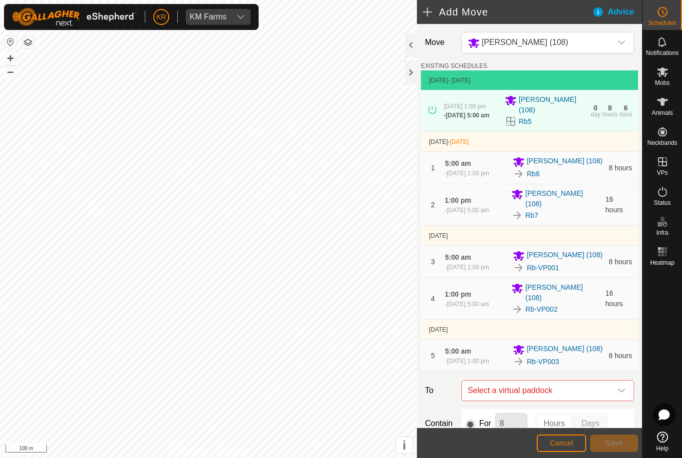
click at [620, 394] on icon "dropdown trigger" at bounding box center [622, 390] width 8 height 8
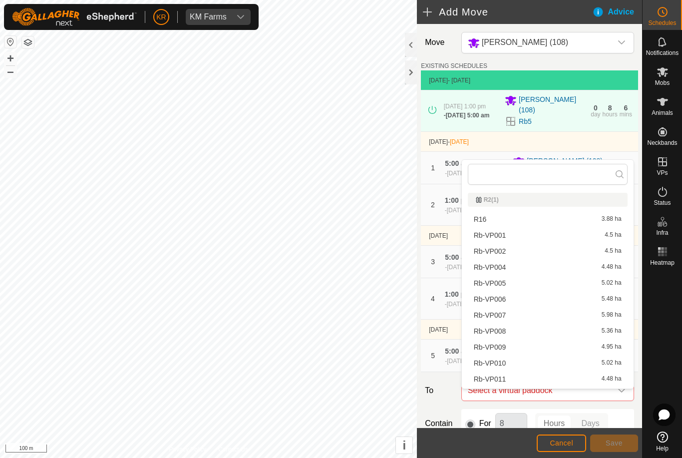
click at [501, 270] on span "Rb-VP004" at bounding box center [490, 267] width 32 height 7
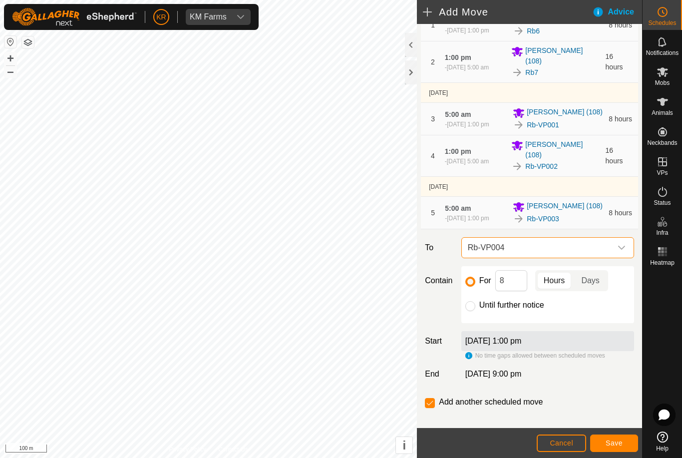
scroll to position [159, 0]
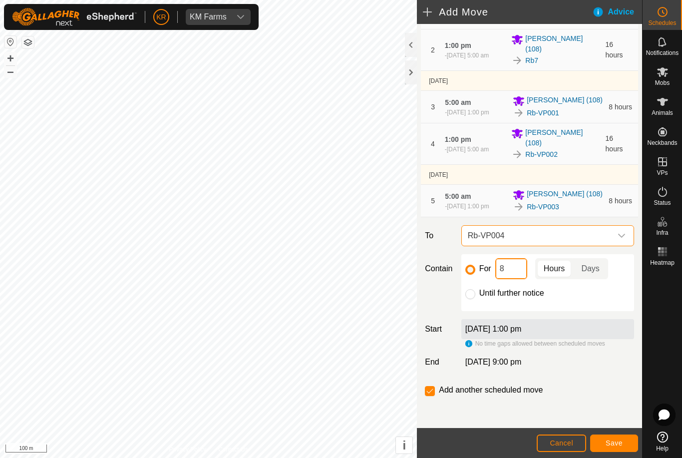
click at [517, 275] on input "8" at bounding box center [511, 268] width 32 height 21
click at [619, 445] on span "Save" at bounding box center [614, 443] width 17 height 8
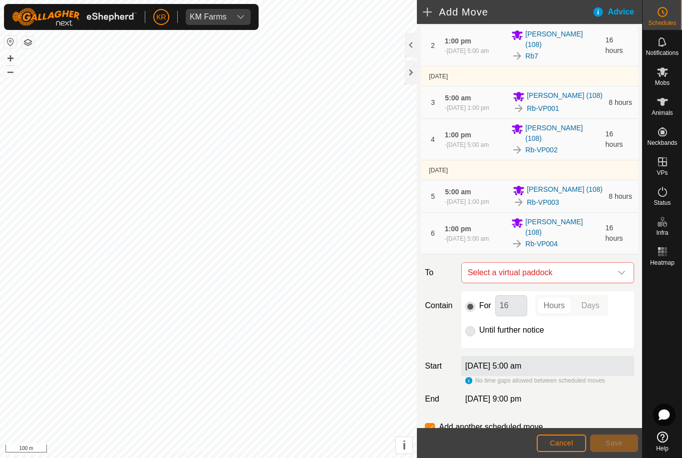
click at [619, 271] on div "dropdown trigger" at bounding box center [622, 273] width 20 height 20
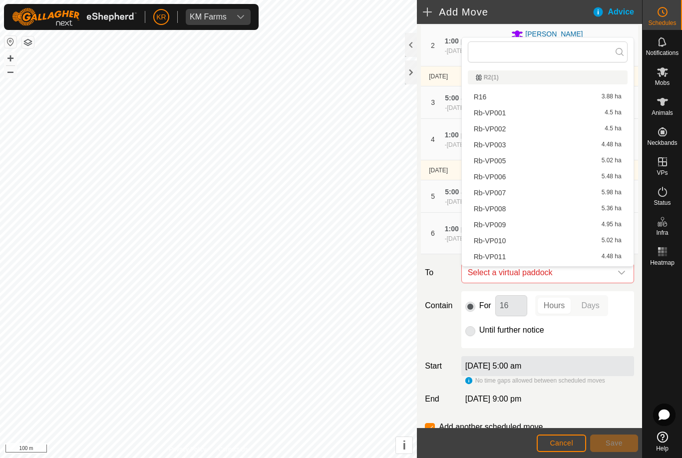
click at [503, 163] on span "Rb-VP005" at bounding box center [490, 160] width 32 height 7
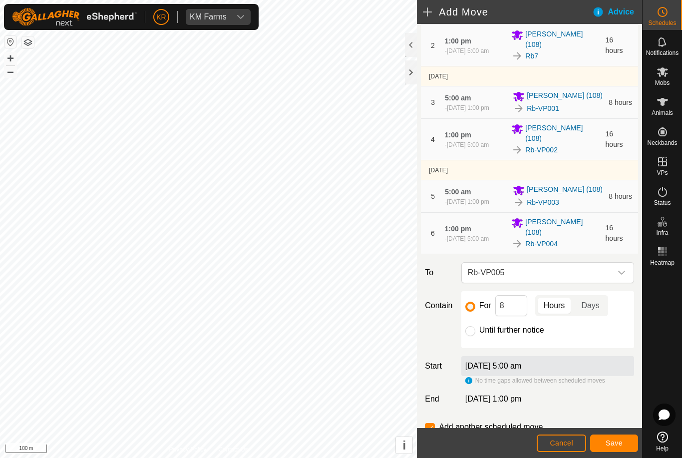
click at [609, 442] on span "Save" at bounding box center [614, 443] width 17 height 8
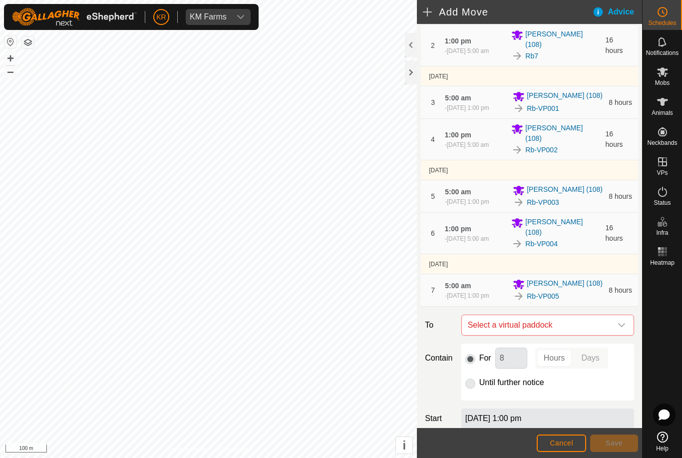
click at [632, 336] on p-select "Select a virtual paddock" at bounding box center [547, 325] width 173 height 21
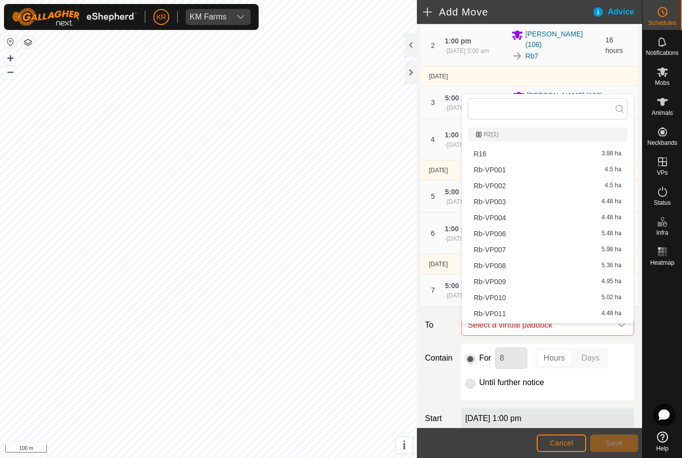
scroll to position [0, 0]
click at [505, 235] on span "Rb-VP006" at bounding box center [490, 233] width 32 height 7
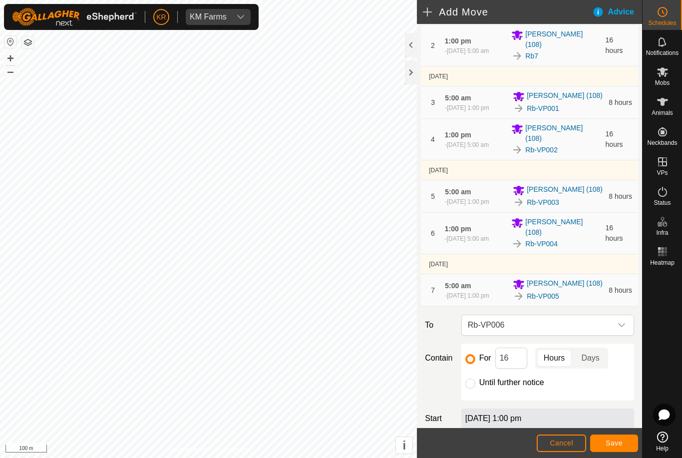
click at [613, 440] on span "Save" at bounding box center [614, 443] width 17 height 8
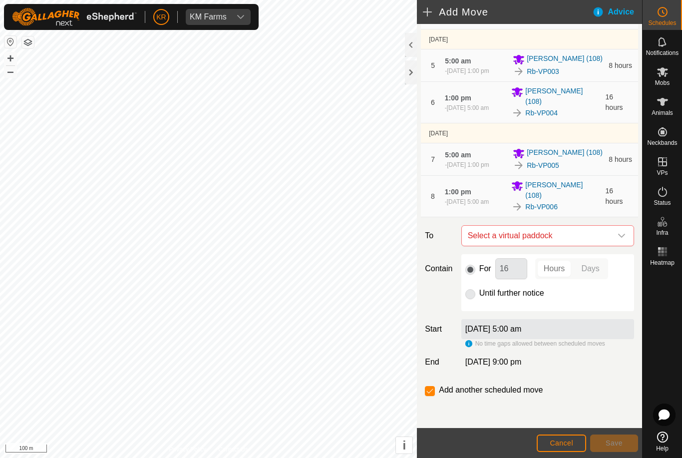
scroll to position [294, 0]
click at [621, 234] on icon "dropdown trigger" at bounding box center [622, 236] width 8 height 8
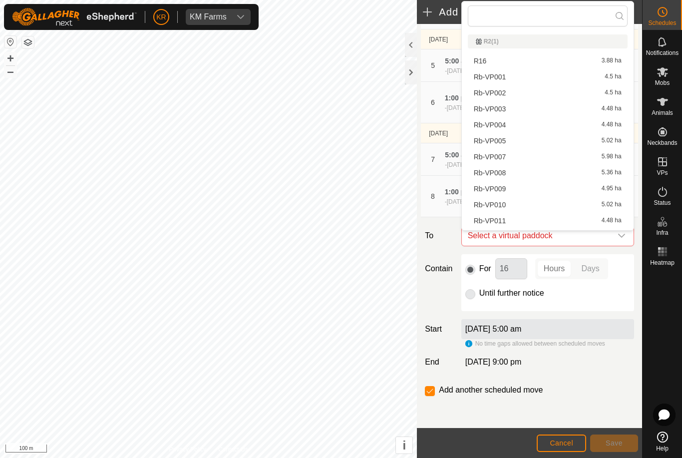
click at [506, 159] on span "Rb-VP007" at bounding box center [490, 156] width 32 height 7
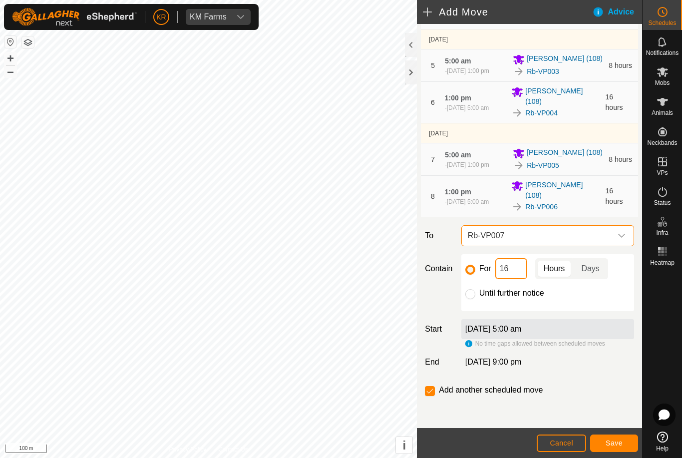
click at [517, 274] on input "16" at bounding box center [511, 268] width 32 height 21
click at [625, 442] on button "Save" at bounding box center [614, 442] width 48 height 17
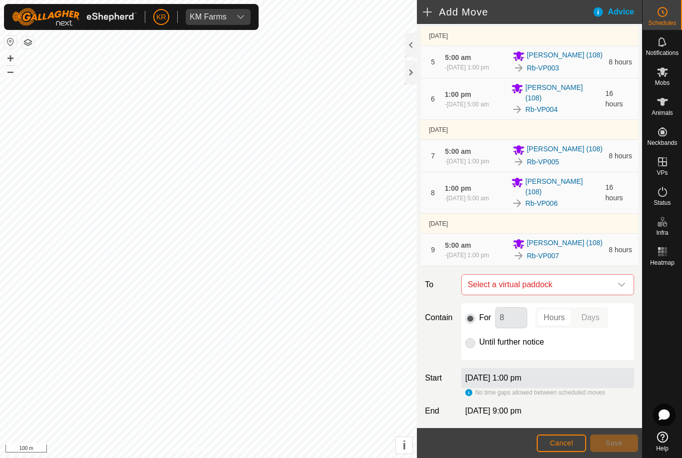
click at [622, 289] on icon "dropdown trigger" at bounding box center [622, 285] width 8 height 8
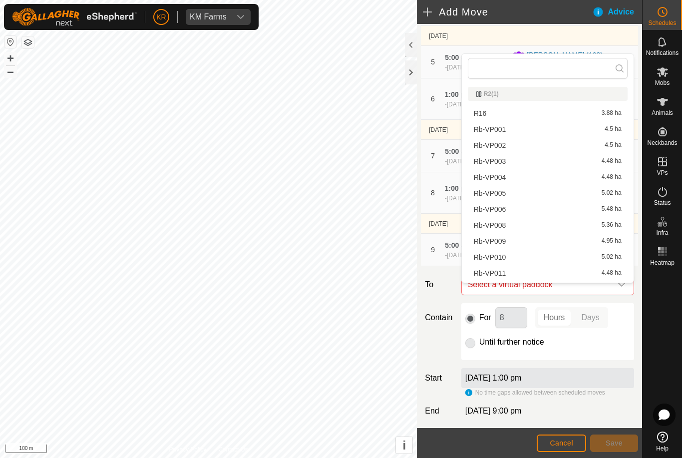
click at [501, 228] on span "Rb-VP008" at bounding box center [490, 225] width 32 height 7
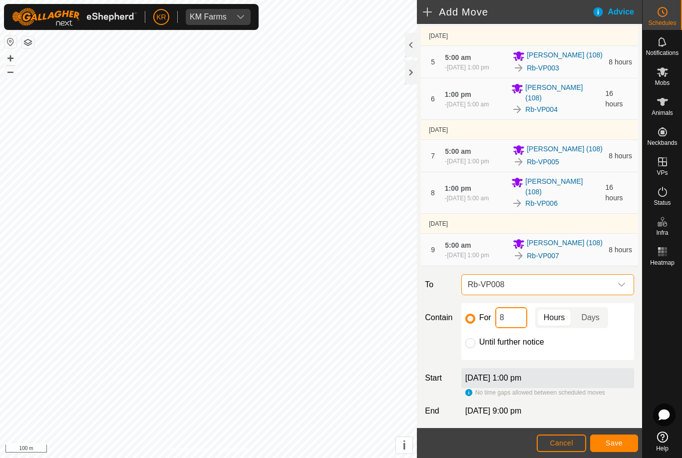
click at [518, 328] on input "8" at bounding box center [511, 317] width 32 height 21
click at [618, 445] on span "Save" at bounding box center [614, 443] width 17 height 8
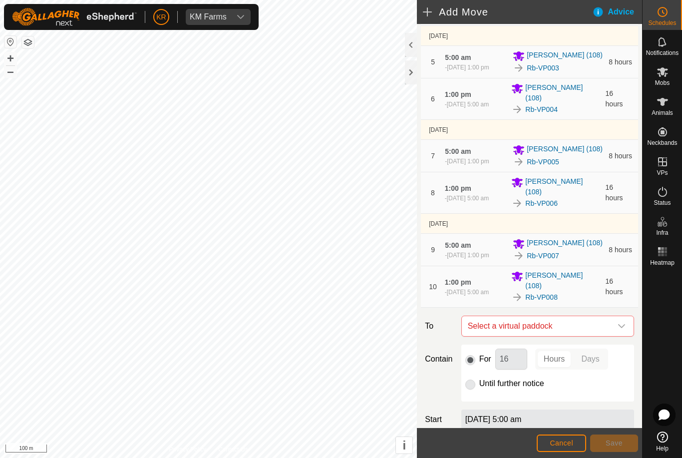
click at [618, 328] on icon "dropdown trigger" at bounding box center [622, 326] width 8 height 8
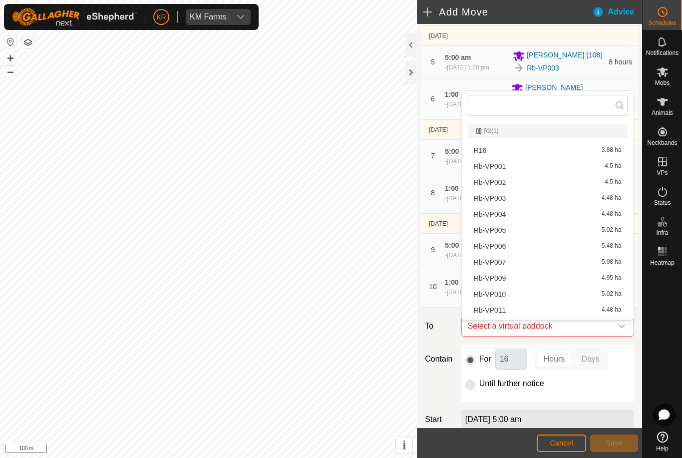
click at [500, 280] on span "Rb-VP009" at bounding box center [490, 278] width 32 height 7
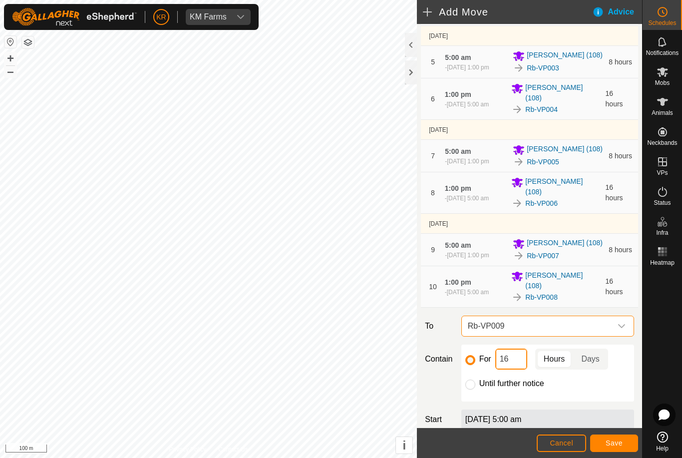
click at [512, 362] on input "16" at bounding box center [511, 359] width 32 height 21
click at [624, 441] on button "Save" at bounding box center [614, 442] width 48 height 17
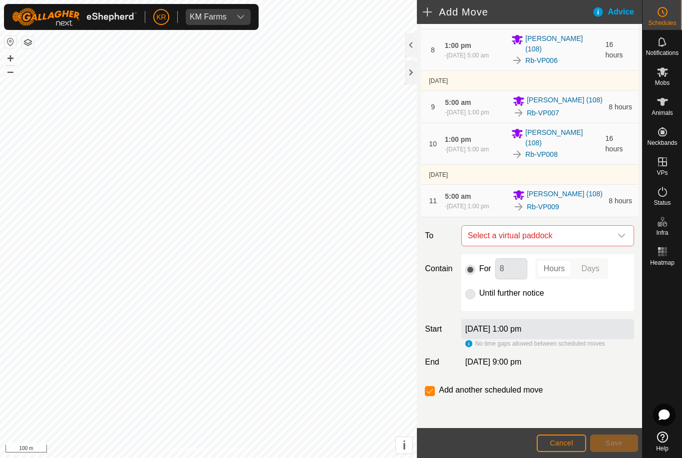
scroll to position [444, 0]
click at [620, 236] on icon "dropdown trigger" at bounding box center [621, 236] width 7 height 4
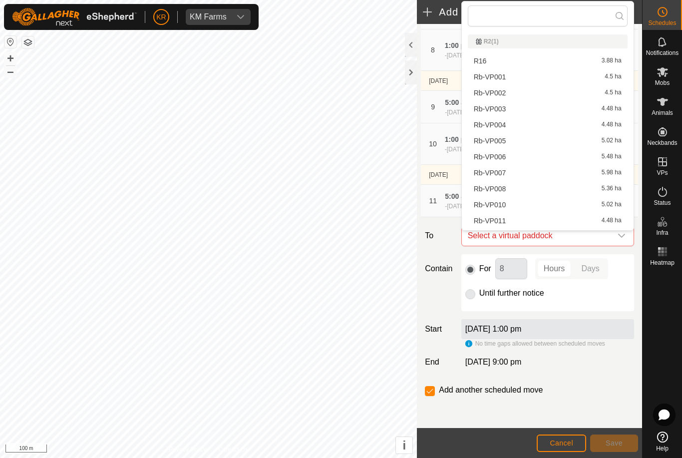
click at [505, 204] on span "Rb-VP010" at bounding box center [490, 204] width 32 height 7
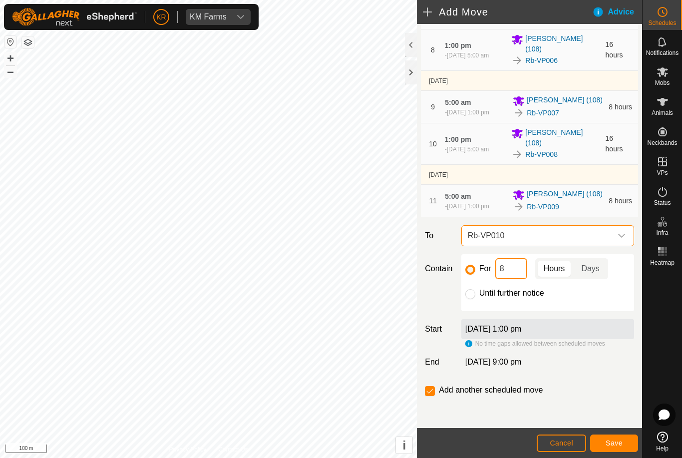
click at [516, 271] on input "8" at bounding box center [511, 268] width 32 height 21
click at [614, 445] on span "Save" at bounding box center [614, 443] width 17 height 8
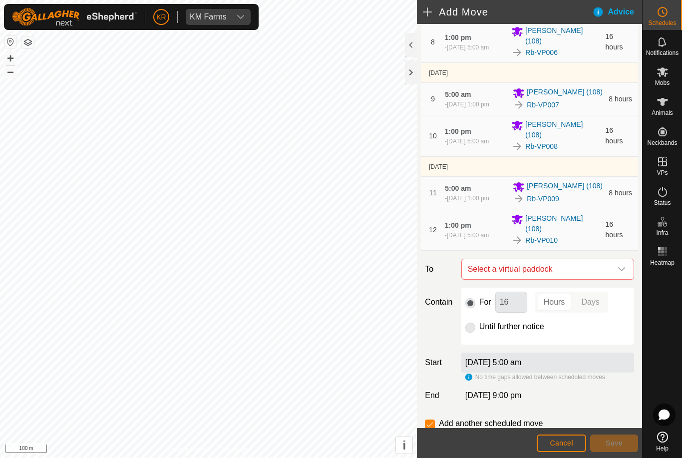
click at [621, 273] on icon "dropdown trigger" at bounding box center [622, 269] width 8 height 8
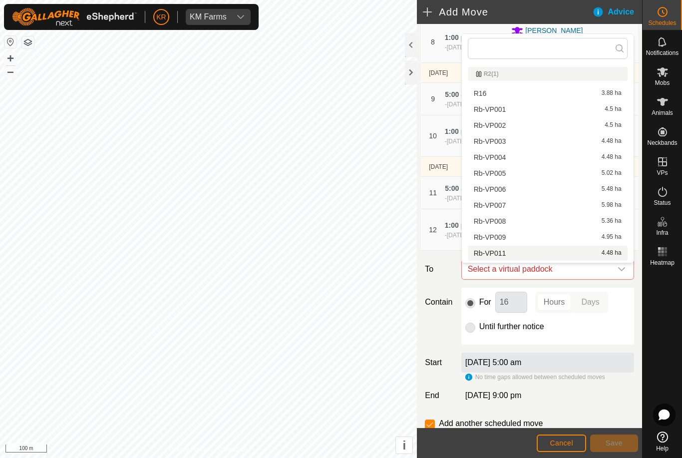
click at [500, 255] on span "Rb-VP011" at bounding box center [490, 253] width 32 height 7
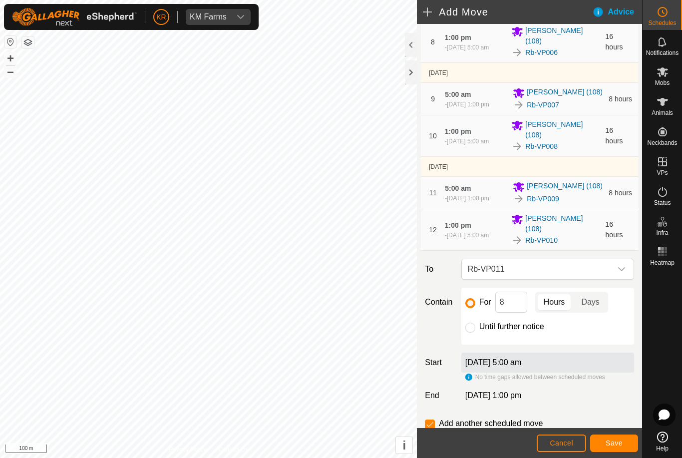
click at [614, 441] on span "Save" at bounding box center [614, 443] width 17 height 8
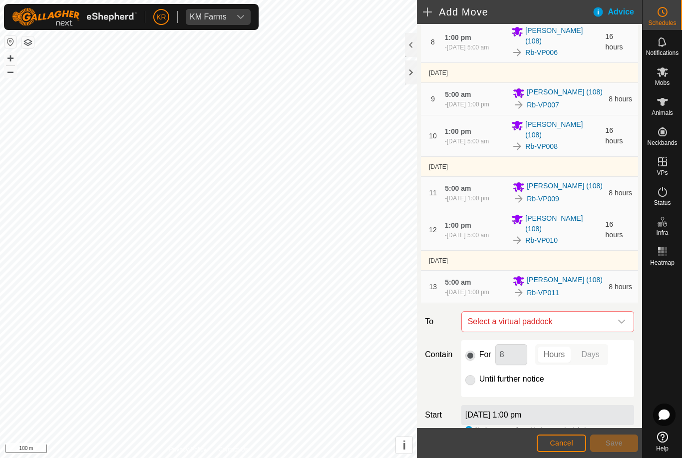
click at [620, 326] on icon "dropdown trigger" at bounding box center [622, 322] width 8 height 8
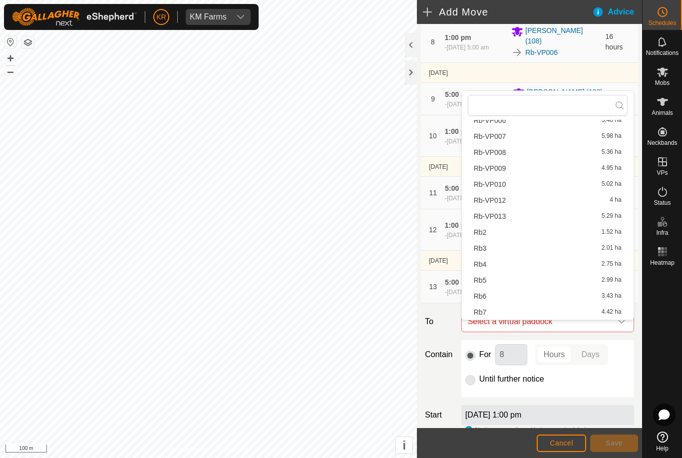
scroll to position [126, 0]
click at [501, 204] on span "Rb-VP012" at bounding box center [490, 200] width 32 height 7
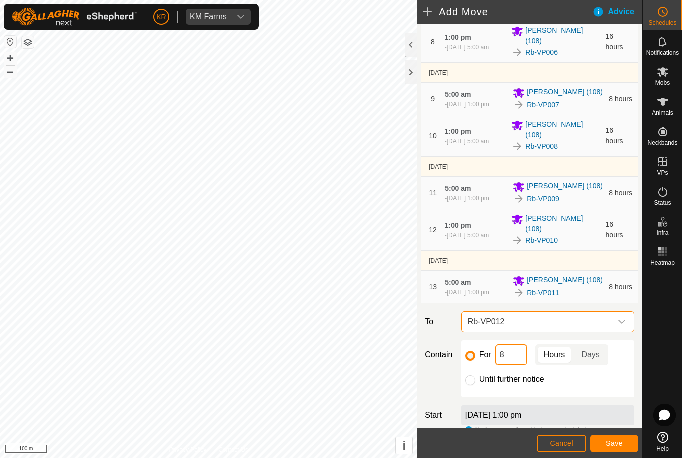
click at [515, 365] on input "8" at bounding box center [511, 354] width 32 height 21
click at [617, 443] on span "Save" at bounding box center [614, 443] width 17 height 8
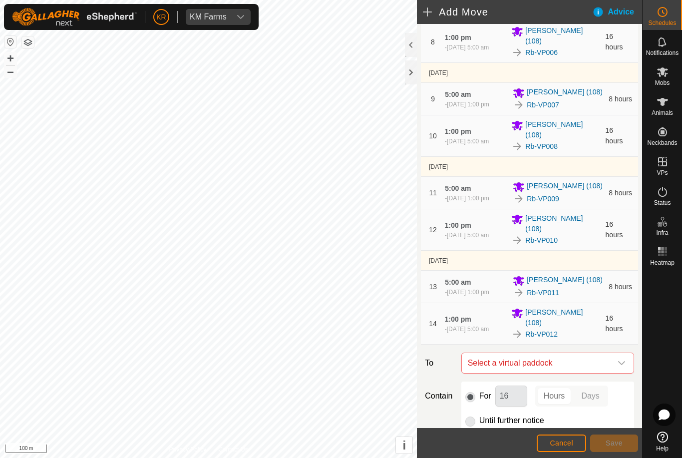
click at [623, 367] on icon "dropdown trigger" at bounding box center [622, 363] width 8 height 8
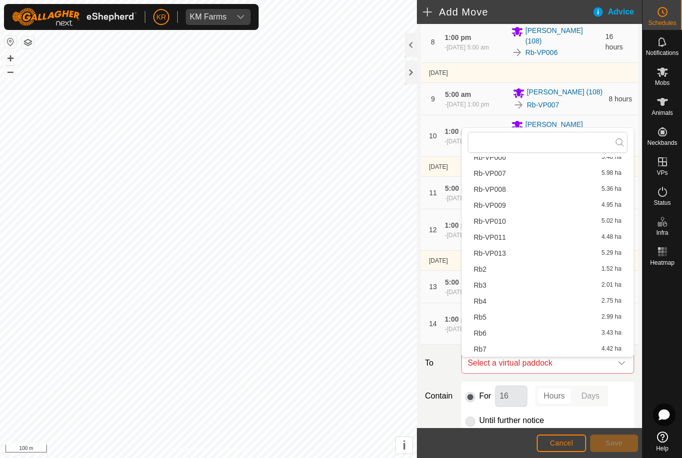
click at [501, 257] on span "Rb-VP013" at bounding box center [490, 253] width 32 height 7
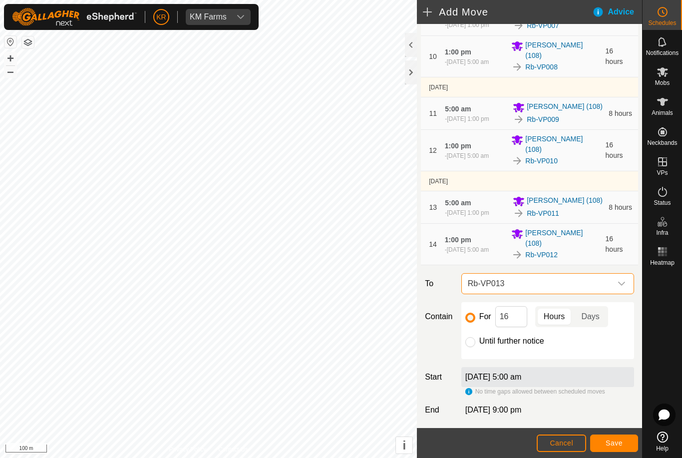
scroll to position [526, 0]
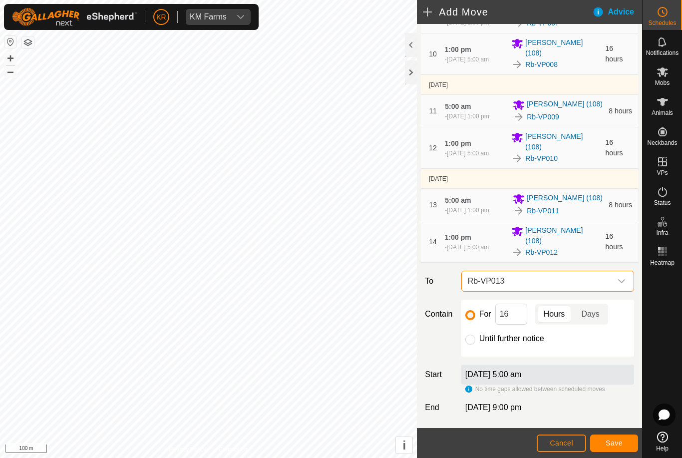
click at [471, 345] on input "Until further notice" at bounding box center [470, 340] width 10 height 10
click at [625, 440] on button "Save" at bounding box center [614, 442] width 48 height 17
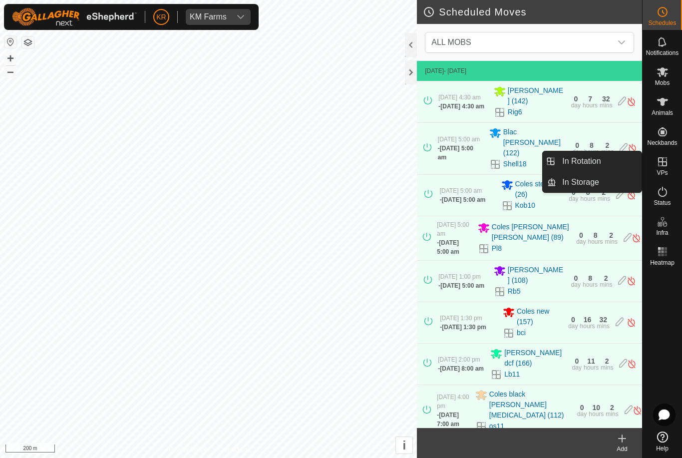
click at [593, 178] on span "In Storage" at bounding box center [580, 182] width 37 height 12
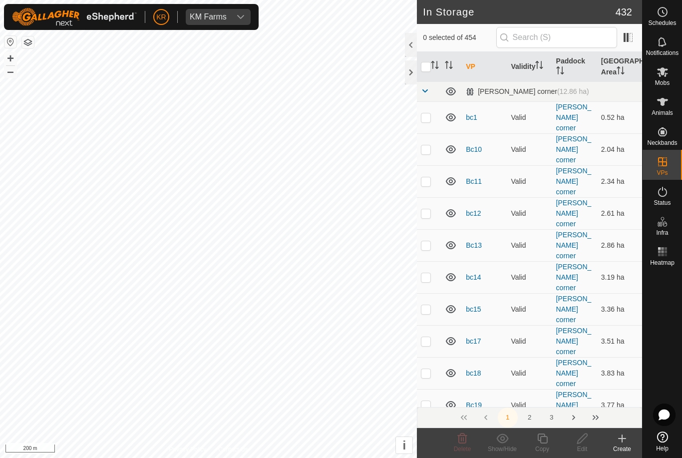
click at [416, 66] on div at bounding box center [411, 72] width 12 height 24
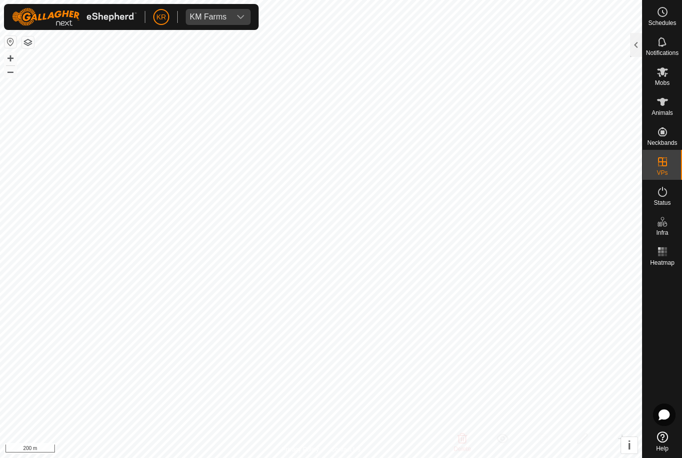
click at [631, 39] on div at bounding box center [636, 45] width 12 height 24
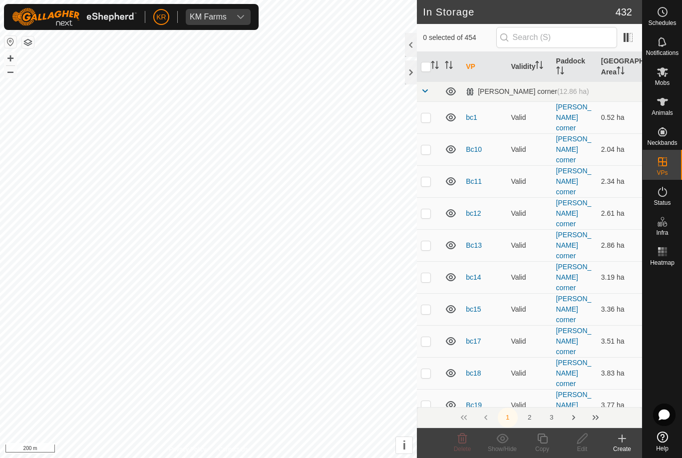
click at [429, 67] on input "checkbox" at bounding box center [426, 67] width 10 height 10
click at [501, 443] on icon at bounding box center [502, 438] width 12 height 12
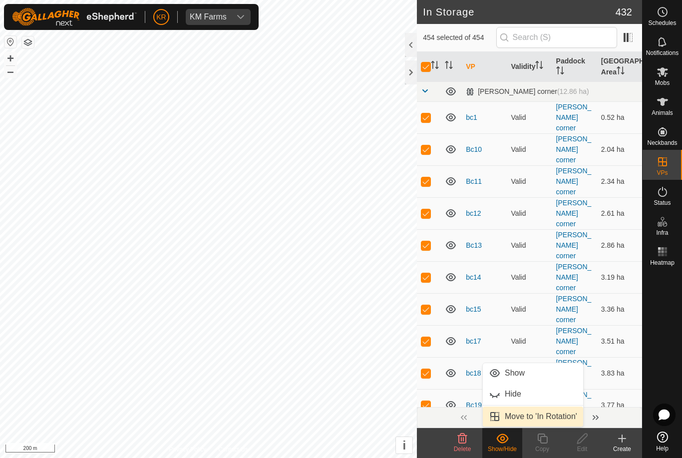
click at [548, 418] on span "Move to 'In Rotation'" at bounding box center [541, 416] width 72 height 12
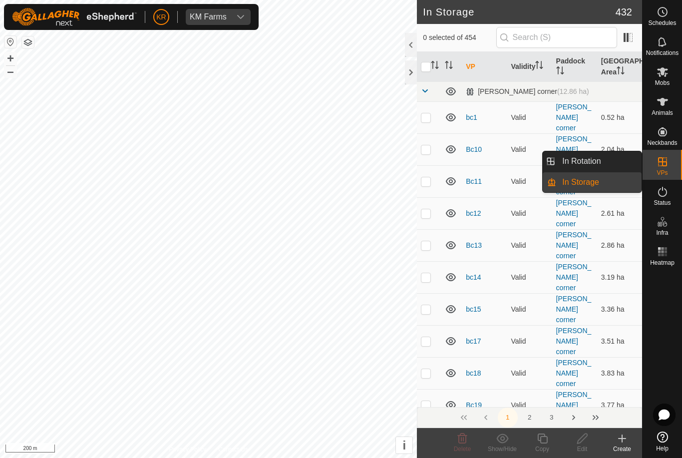
click at [604, 163] on link "In Rotation" at bounding box center [598, 161] width 85 height 20
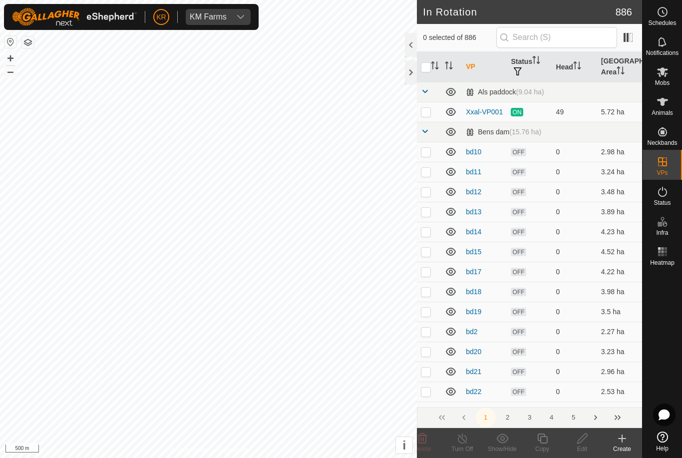
click at [651, 411] on div at bounding box center [662, 349] width 39 height 158
click at [665, 413] on icon at bounding box center [664, 414] width 11 height 10
